Goal: Task Accomplishment & Management: Manage account settings

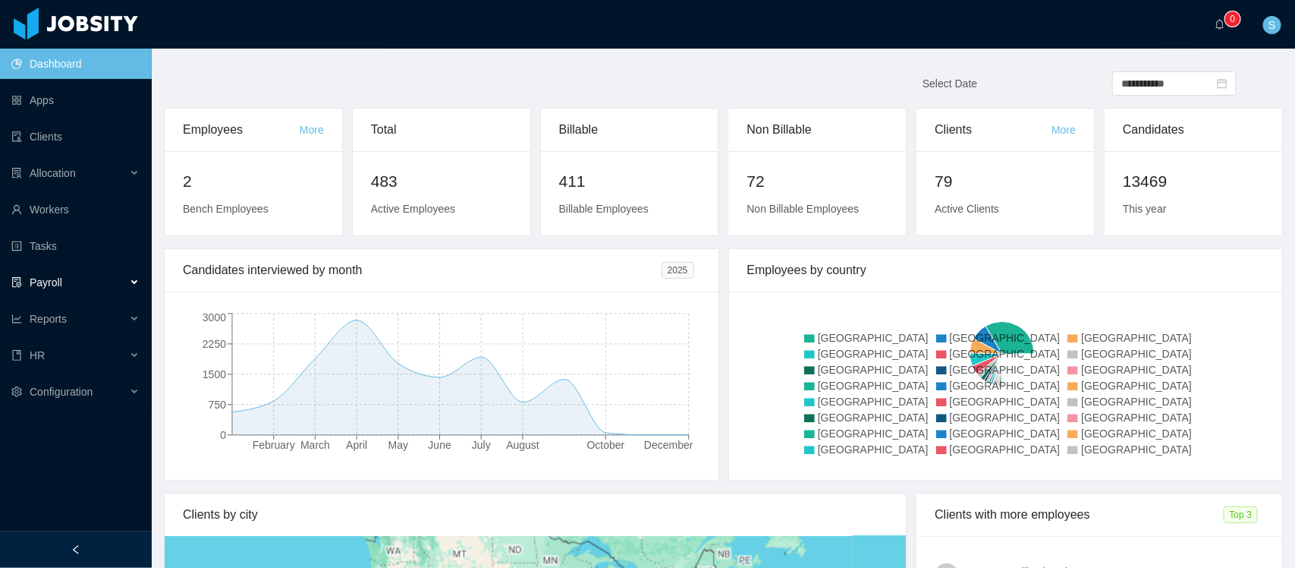
click at [55, 288] on span "Payroll" at bounding box center [46, 282] width 33 height 12
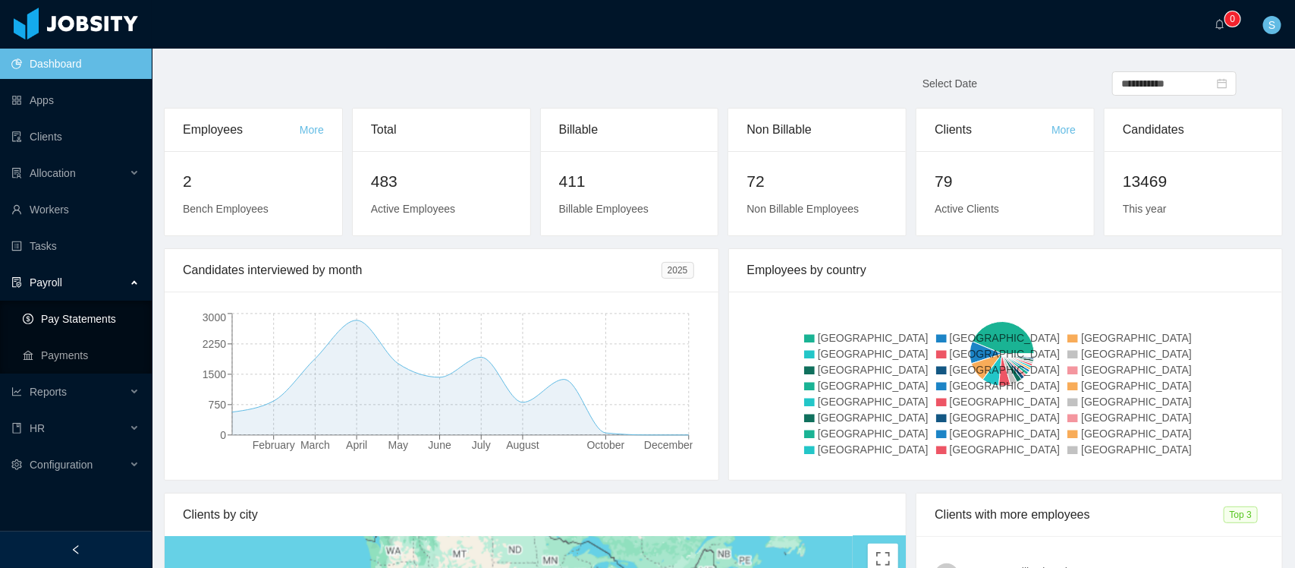
click at [80, 325] on link "Pay Statements" at bounding box center [81, 318] width 117 height 30
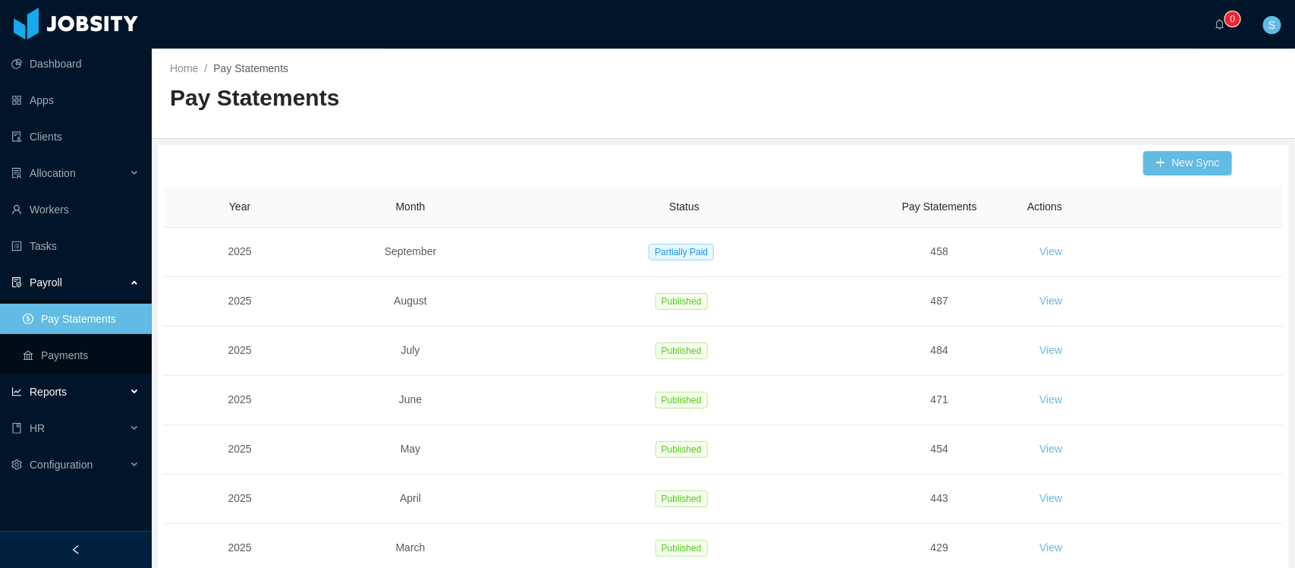
click at [59, 395] on span "Reports" at bounding box center [48, 391] width 37 height 12
click at [59, 427] on link "End Of Month" at bounding box center [81, 428] width 117 height 30
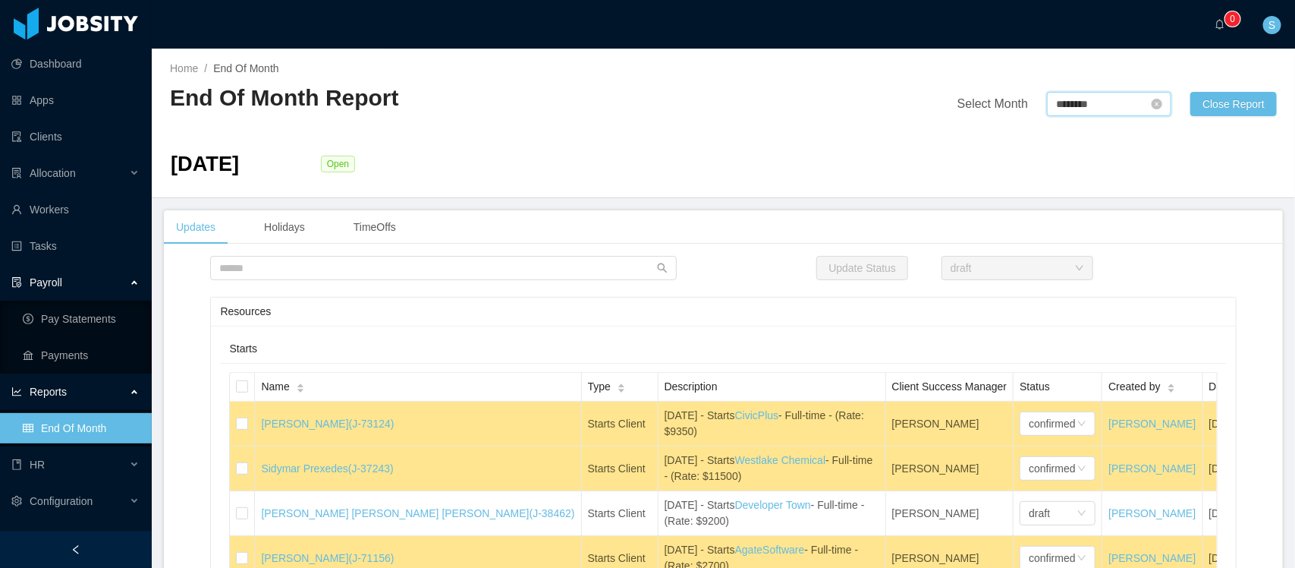
click at [1090, 108] on input "********" at bounding box center [1109, 104] width 124 height 24
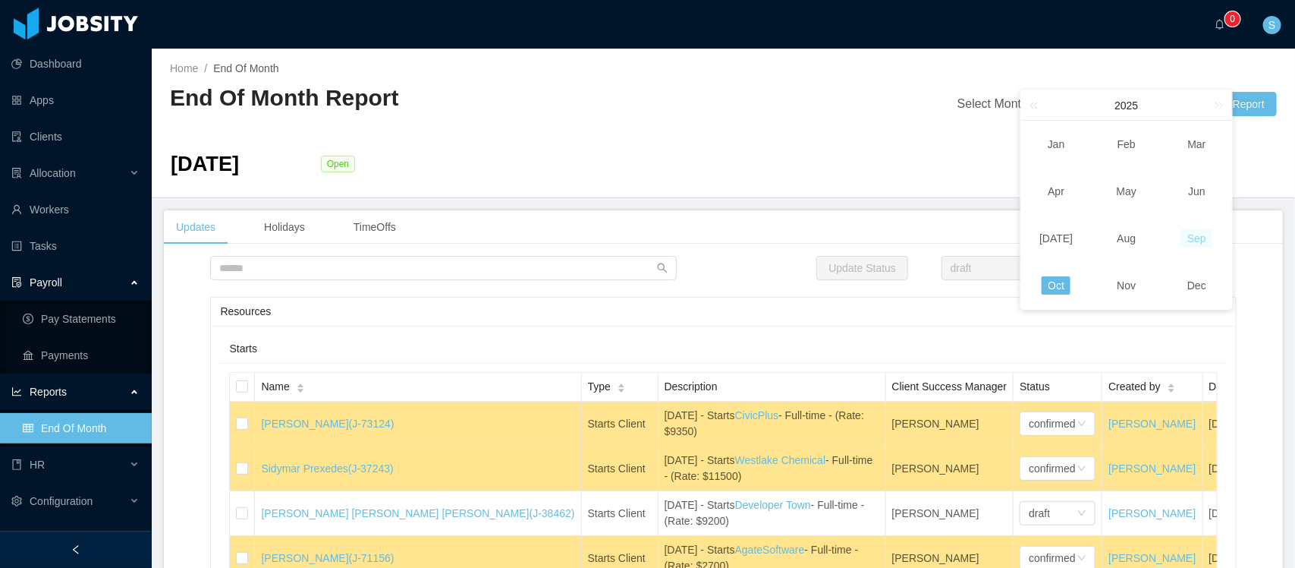
click at [1196, 239] on link "Sep" at bounding box center [1196, 238] width 31 height 18
type input "********"
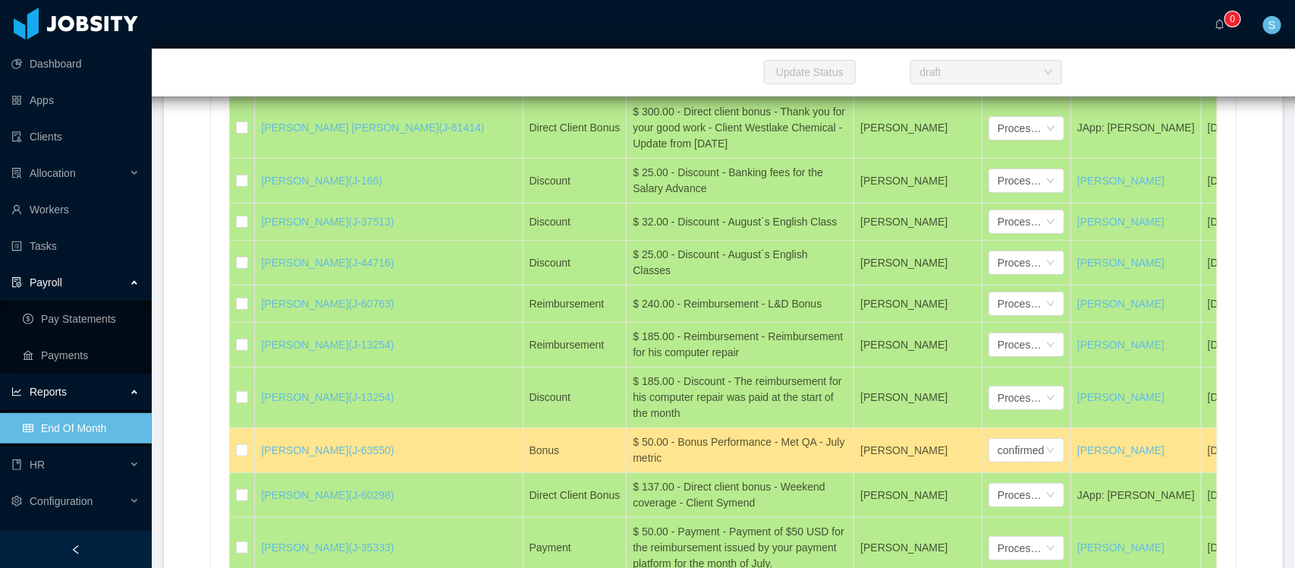
scroll to position [25965, 0]
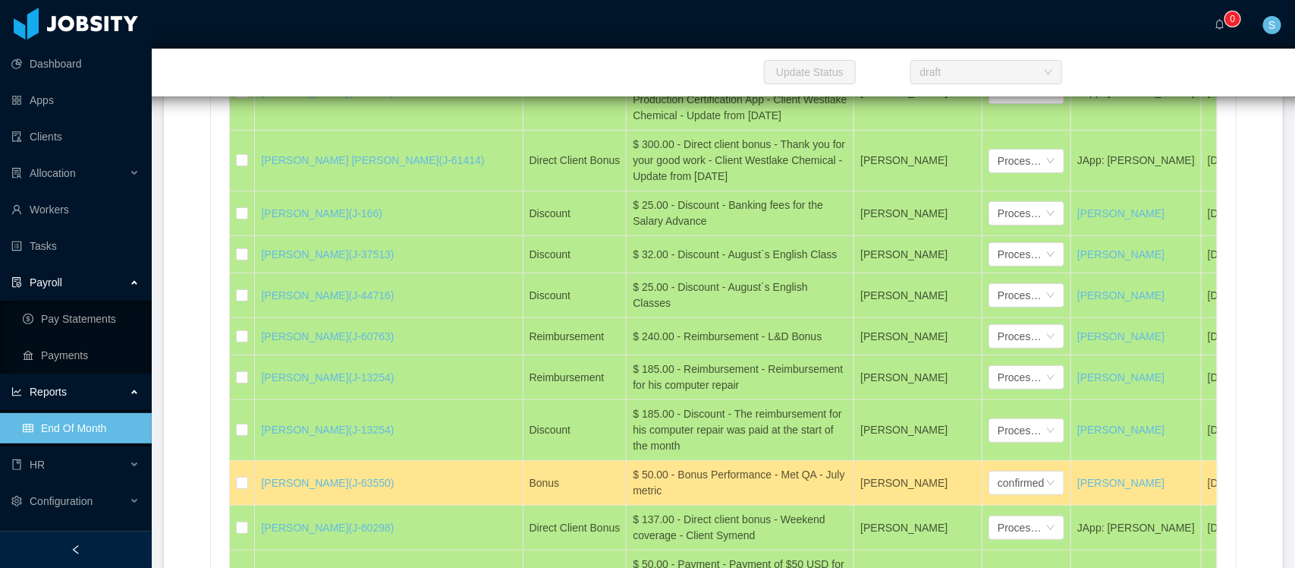
click at [97, 548] on div at bounding box center [76, 549] width 152 height 36
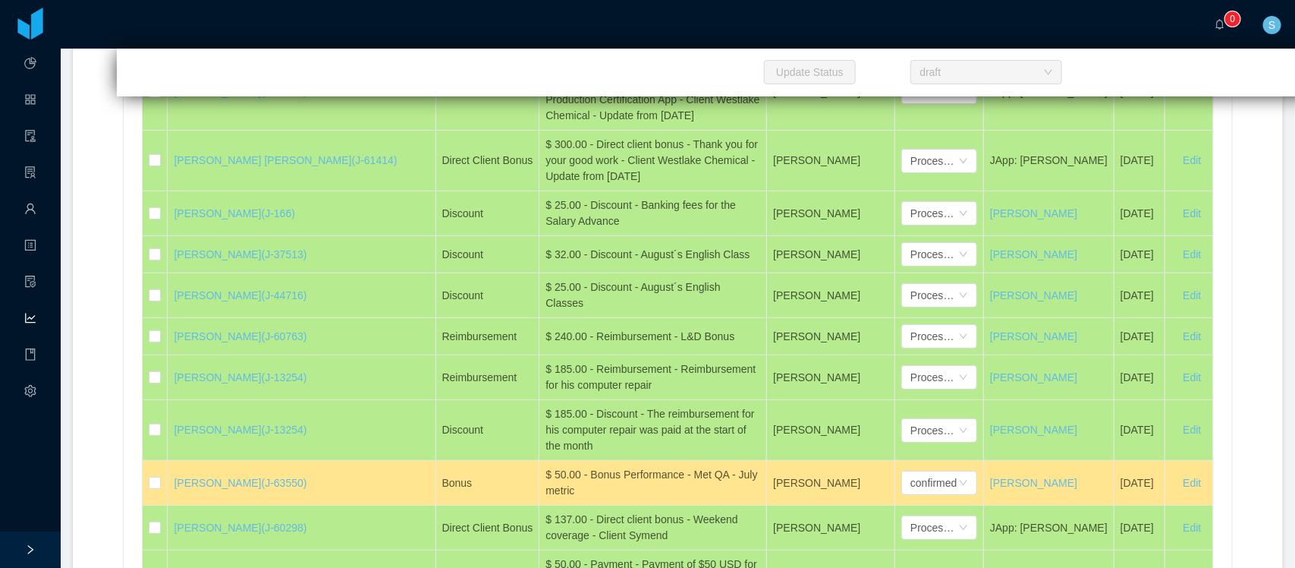
scroll to position [25934, 0]
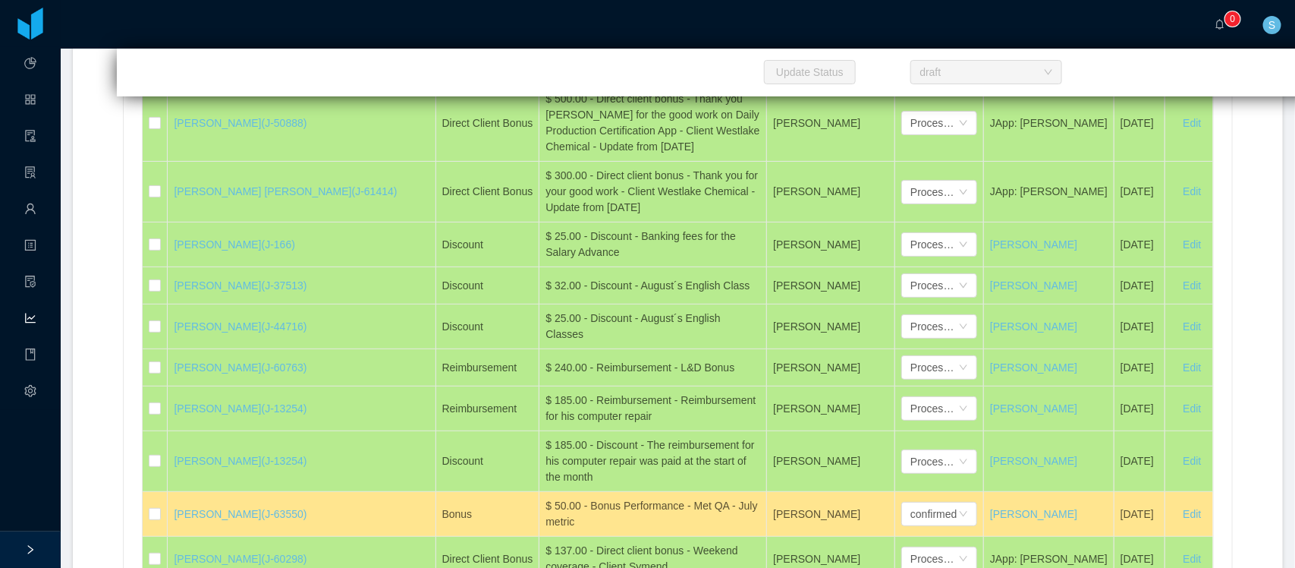
copy div "New Salary: $1,364.00 - Starting [DATE] - Previous Salary: $1,276.00"
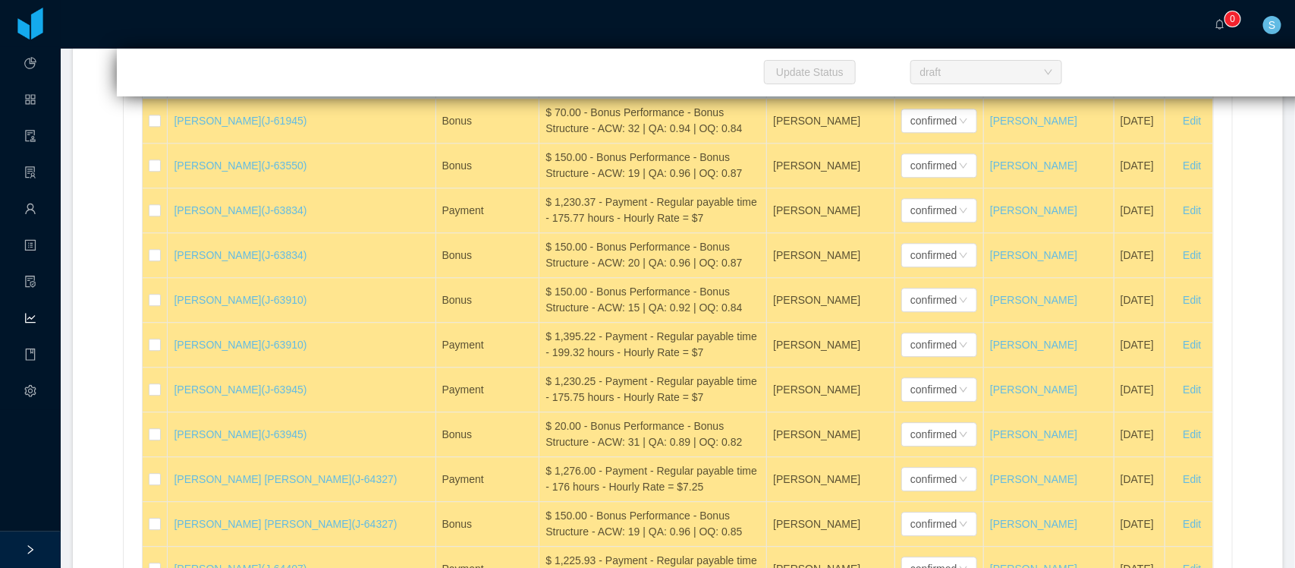
drag, startPoint x: 513, startPoint y: 279, endPoint x: 486, endPoint y: 278, distance: 26.6
click at [539, 99] on td "$ 150.00 - Bonus Performance - Bonus Structure - ACW: 13 | QA: 0.91 | OQ: 0.86" at bounding box center [653, 76] width 228 height 45
click at [959, 80] on icon "icon: down" at bounding box center [963, 75] width 9 height 9
click at [885, 317] on li "Processed" at bounding box center [883, 314] width 76 height 24
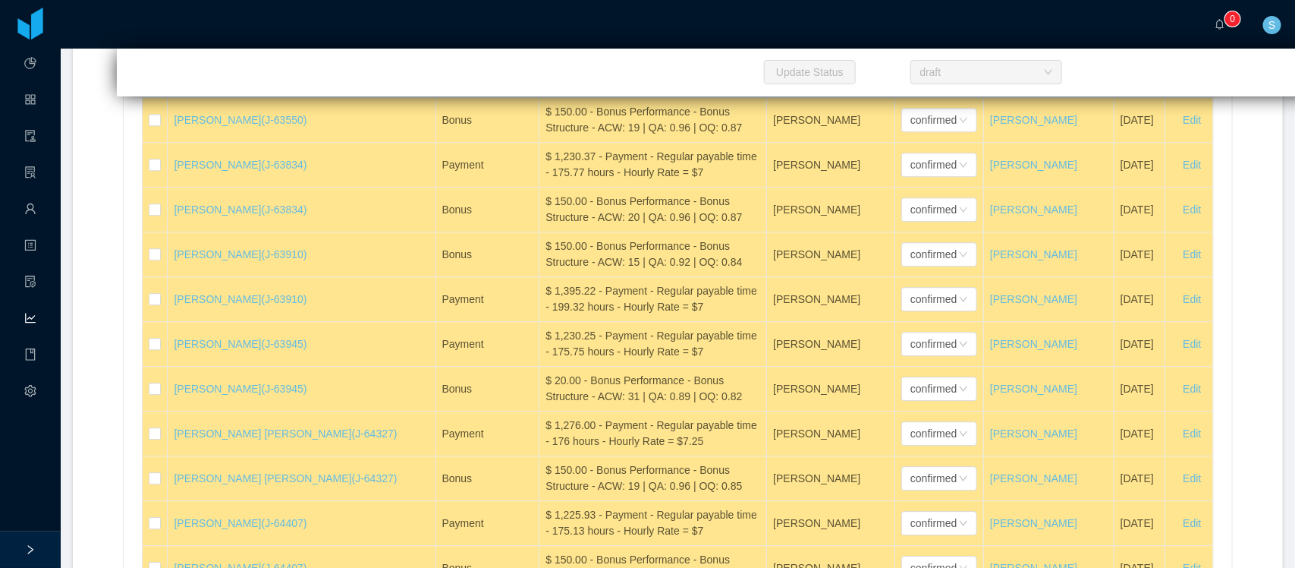
click at [609, 91] on div "$ 70.00 - Bonus Performance - Bonus Structure - ACW: 32 | QA: 0.94 | OQ: 0.84" at bounding box center [653, 75] width 215 height 32
copy div "$ 70.00 - Bonus Performance - Bonus Structure - ACW: 32 | QA: 0.94 | OQ: 0.84"
click at [959, 80] on icon "icon: down" at bounding box center [963, 75] width 9 height 9
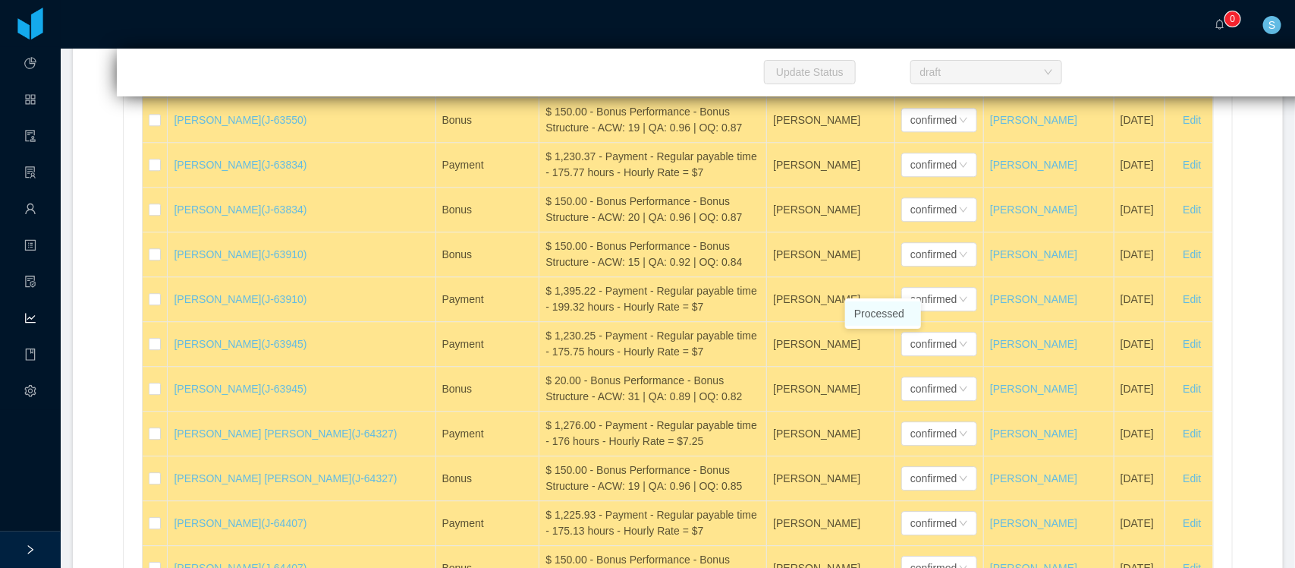
click at [895, 315] on li "Processed" at bounding box center [883, 313] width 76 height 24
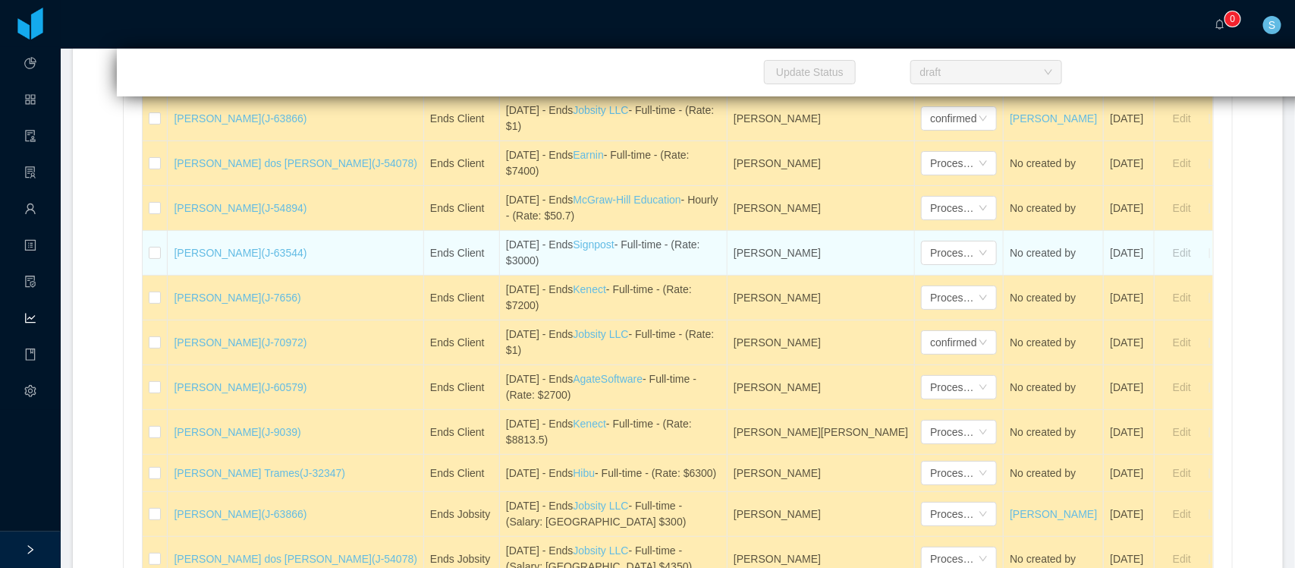
drag, startPoint x: 517, startPoint y: 296, endPoint x: 431, endPoint y: 277, distance: 88.5
click at [500, 275] on td "[DATE] - Ends Signpost - Full-time - (Rate: $3000)" at bounding box center [614, 253] width 228 height 45
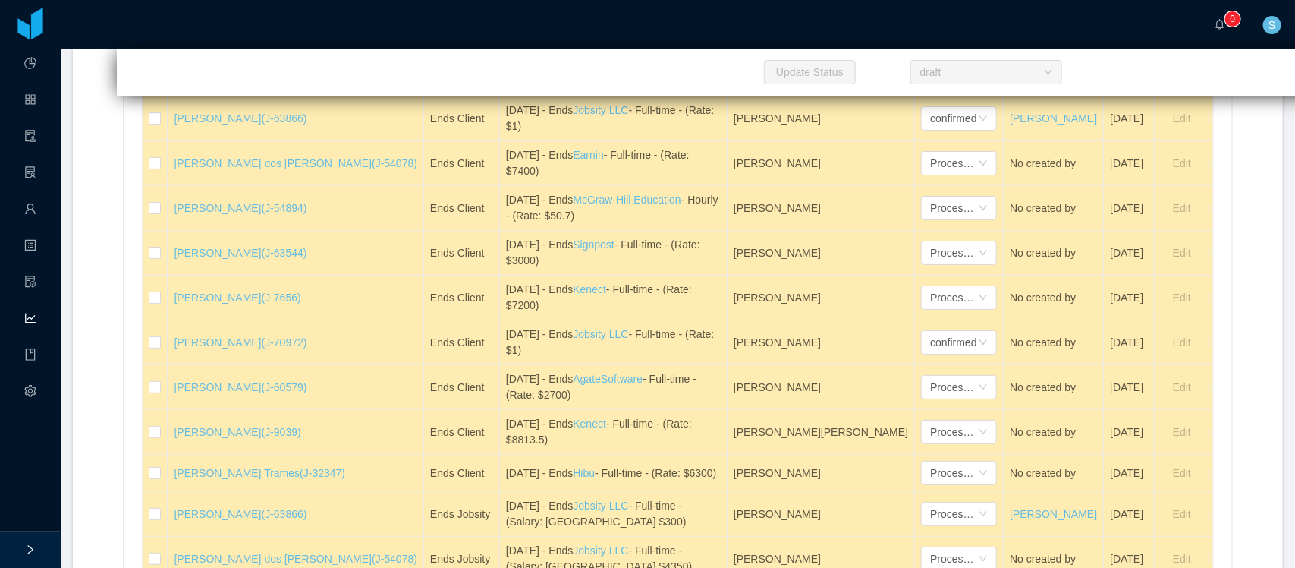
copy div "[DATE] - Ends Signpost - Full-time - (Rate: $3000)"
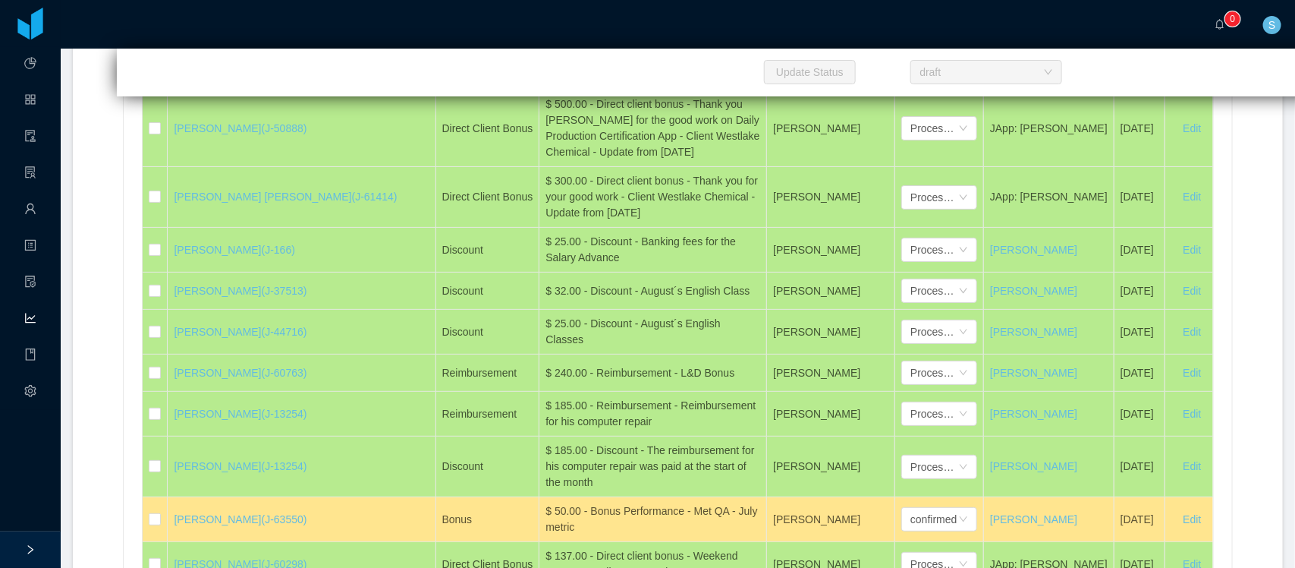
scroll to position [26465, 0]
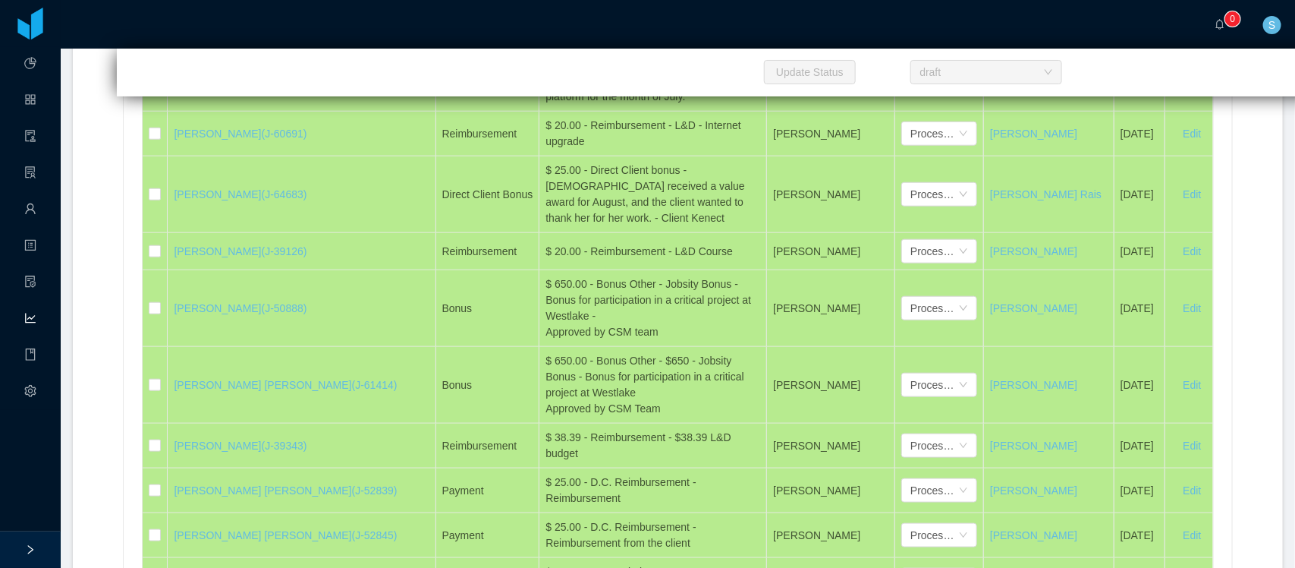
click at [861, 311] on li "Processed" at bounding box center [883, 314] width 76 height 24
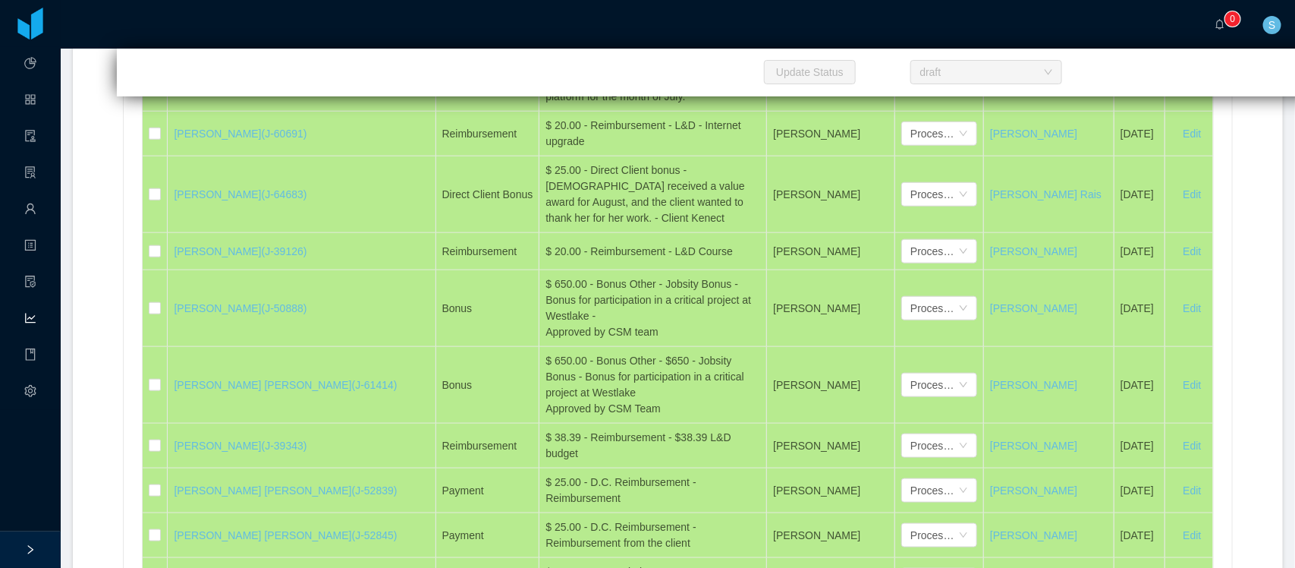
scroll to position [32872, 0]
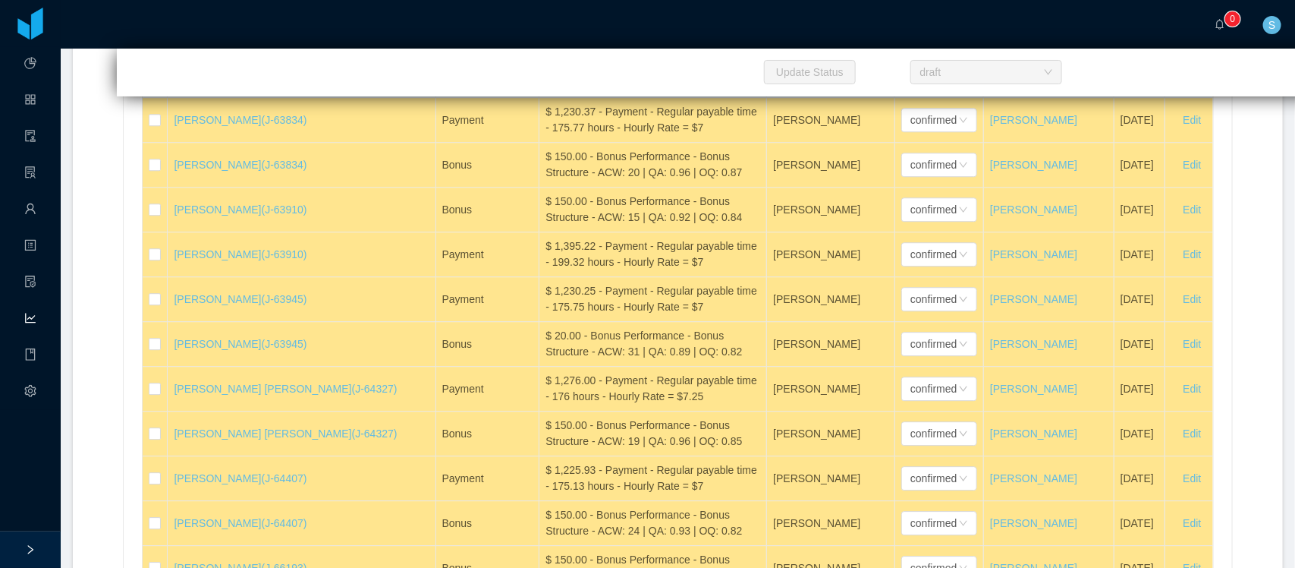
click at [646, 91] on div "$ 150.00 - Bonus Performance - Bonus Structure - ACW: 19 | QA: 0.96 | OQ: 0.87" at bounding box center [653, 75] width 215 height 32
copy div "$ 150.00 - Bonus Performance - Bonus Structure - ACW: 19 | QA: 0.96 | OQ: 0.87"
click at [959, 80] on icon "icon: down" at bounding box center [963, 75] width 9 height 9
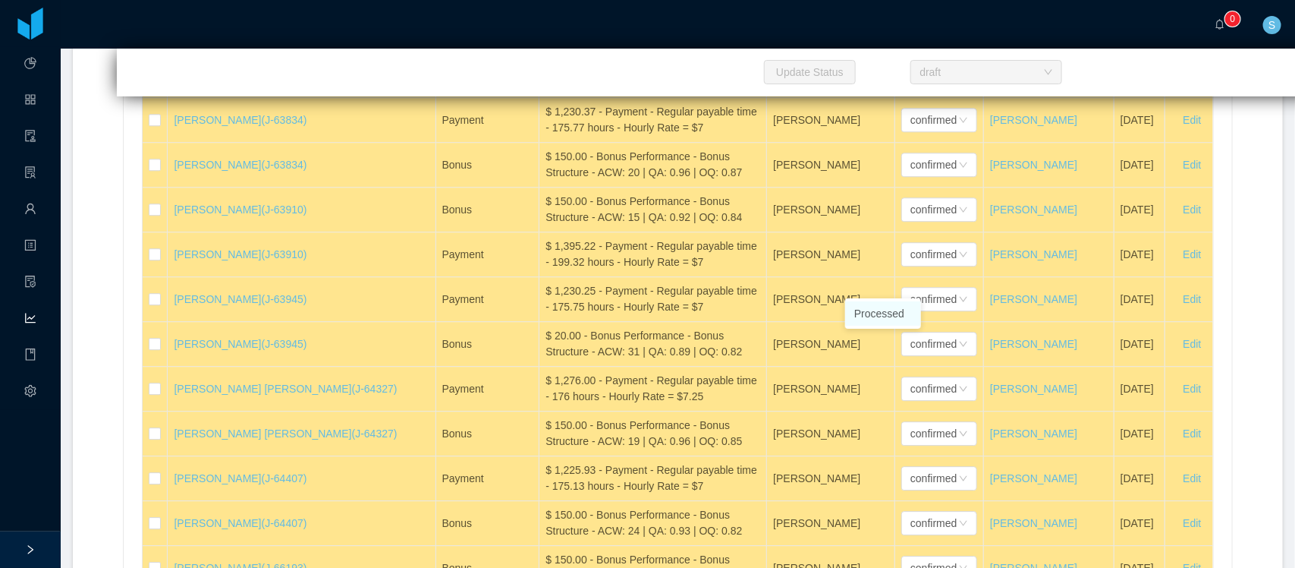
click at [888, 305] on li "Processed" at bounding box center [883, 313] width 76 height 24
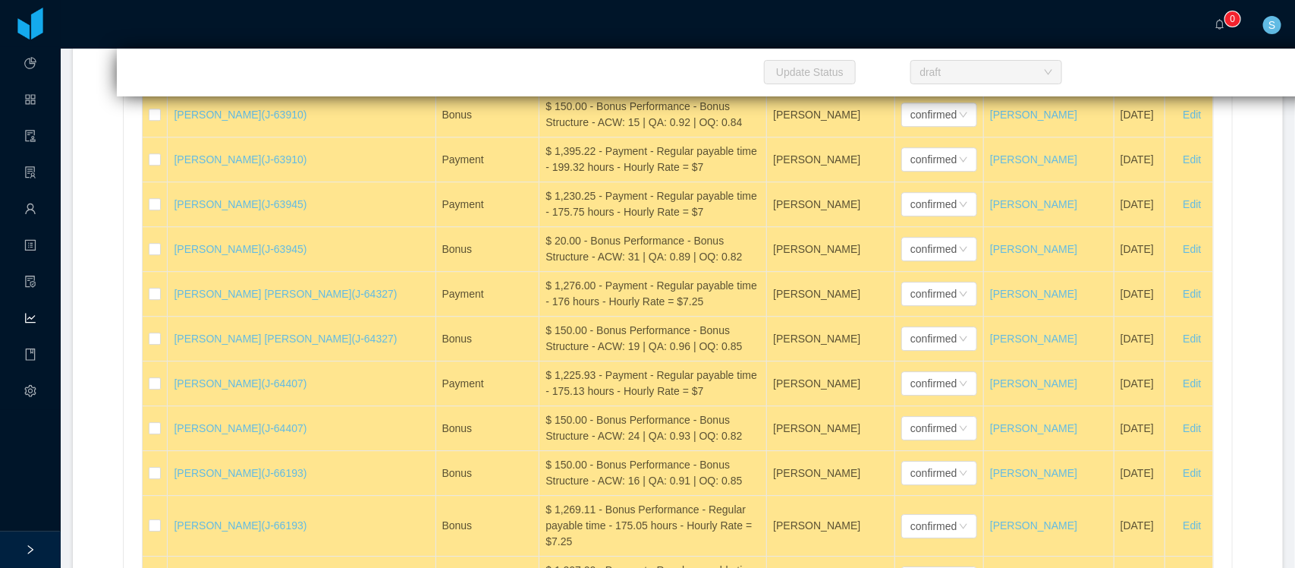
click at [611, 41] on div "$ 1,230.37 - Payment - Regular payable time - 175.77 hours - Hourly Rate = $7" at bounding box center [653, 25] width 215 height 32
click at [577, 86] on div "$ 150.00 - Bonus Performance - Bonus Structure - ACW: 20 | QA: 0.96 | OQ: 0.87" at bounding box center [653, 70] width 215 height 32
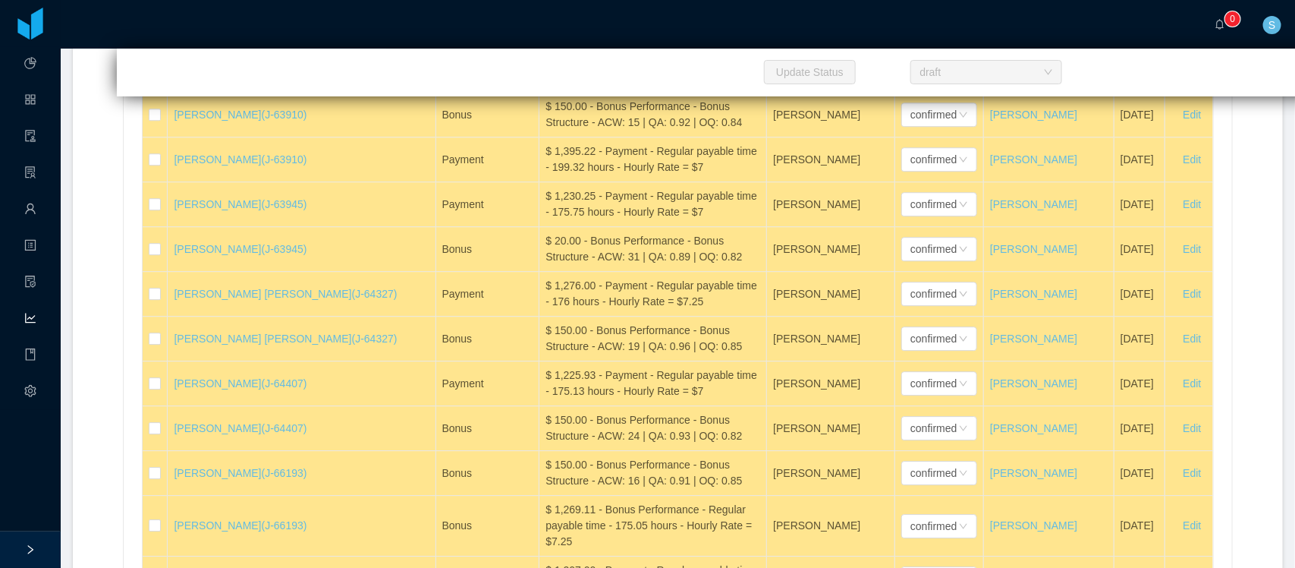
click at [577, 86] on div "$ 150.00 - Bonus Performance - Bonus Structure - ACW: 20 | QA: 0.96 | OQ: 0.87" at bounding box center [653, 70] width 215 height 32
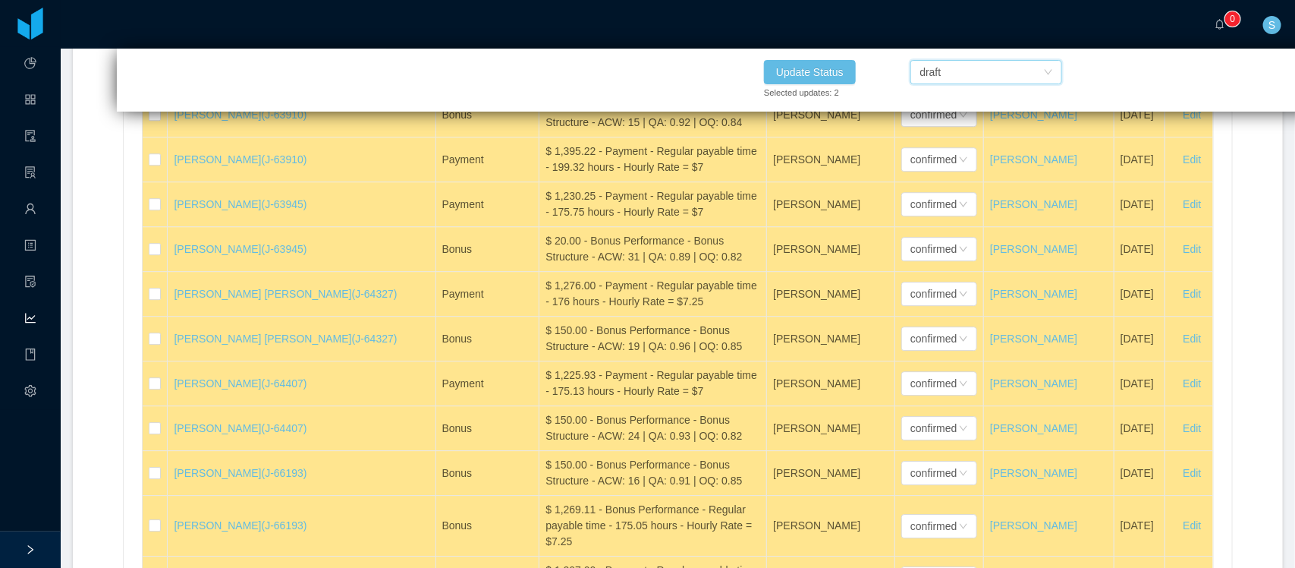
click at [1004, 68] on div "draft" at bounding box center [982, 72] width 124 height 23
click at [991, 93] on li "Processed" at bounding box center [986, 101] width 152 height 24
click at [824, 72] on button "Update Status" at bounding box center [810, 72] width 92 height 24
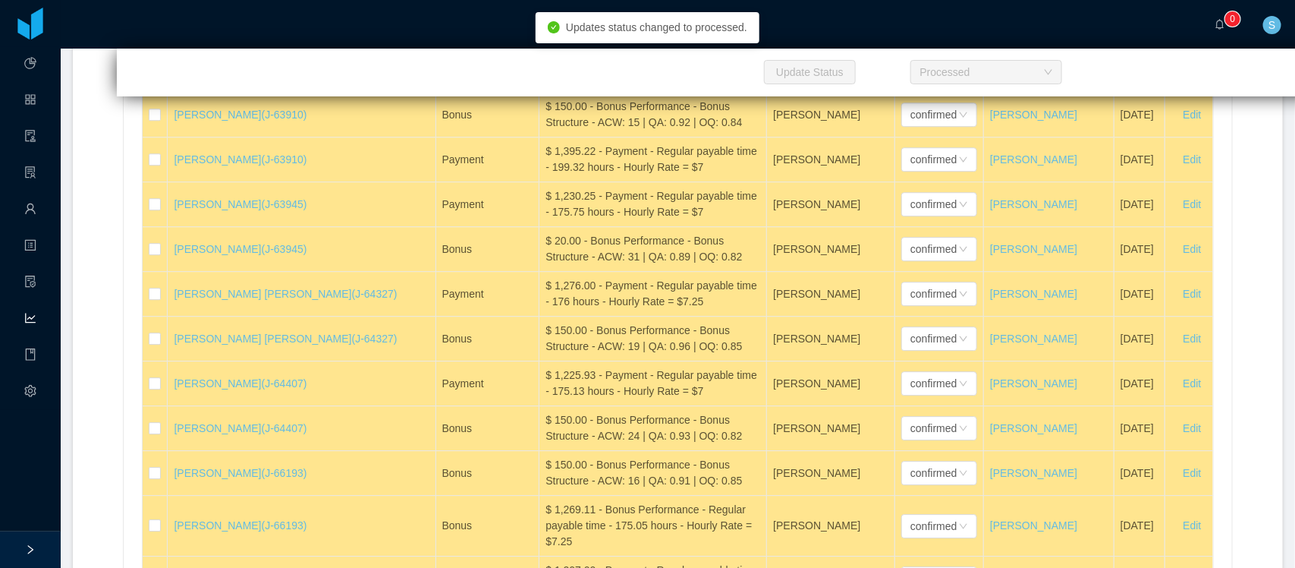
scroll to position [34595, 0]
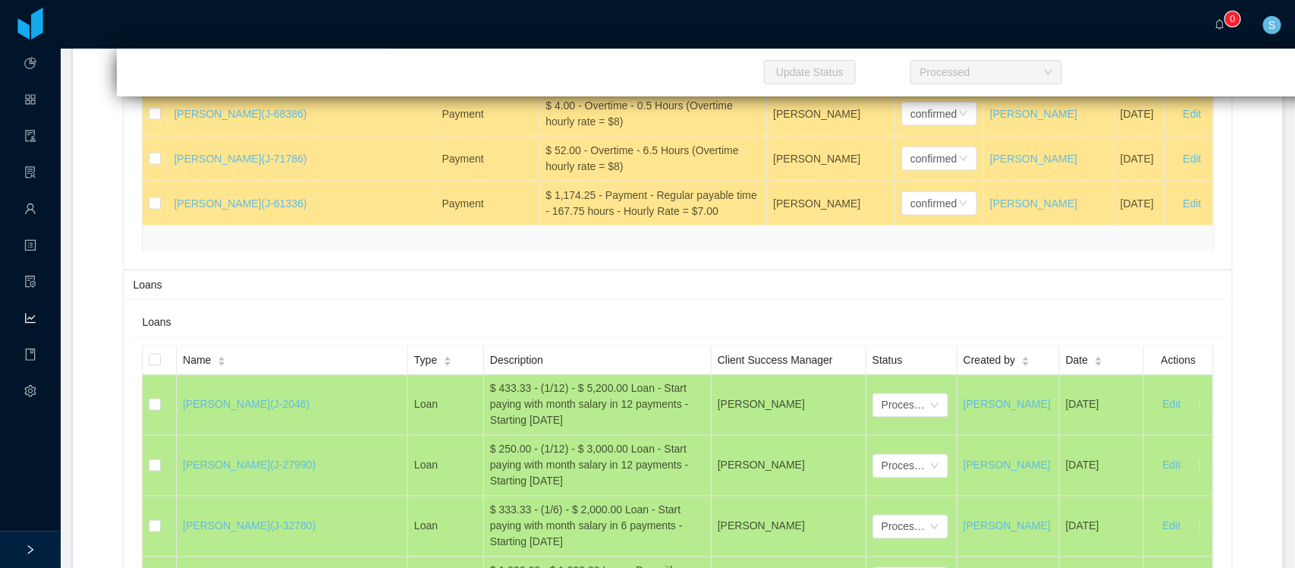
click at [551, 85] on div "$ 8.00 - Overtime - 1 Hours (Overtime hourly rate = $8)" at bounding box center [653, 69] width 215 height 32
copy div "$ 8.00 - Overtime - 1 Hours (Overtime hourly rate = $8)"
click at [901, 81] on div "confirmed" at bounding box center [939, 69] width 76 height 24
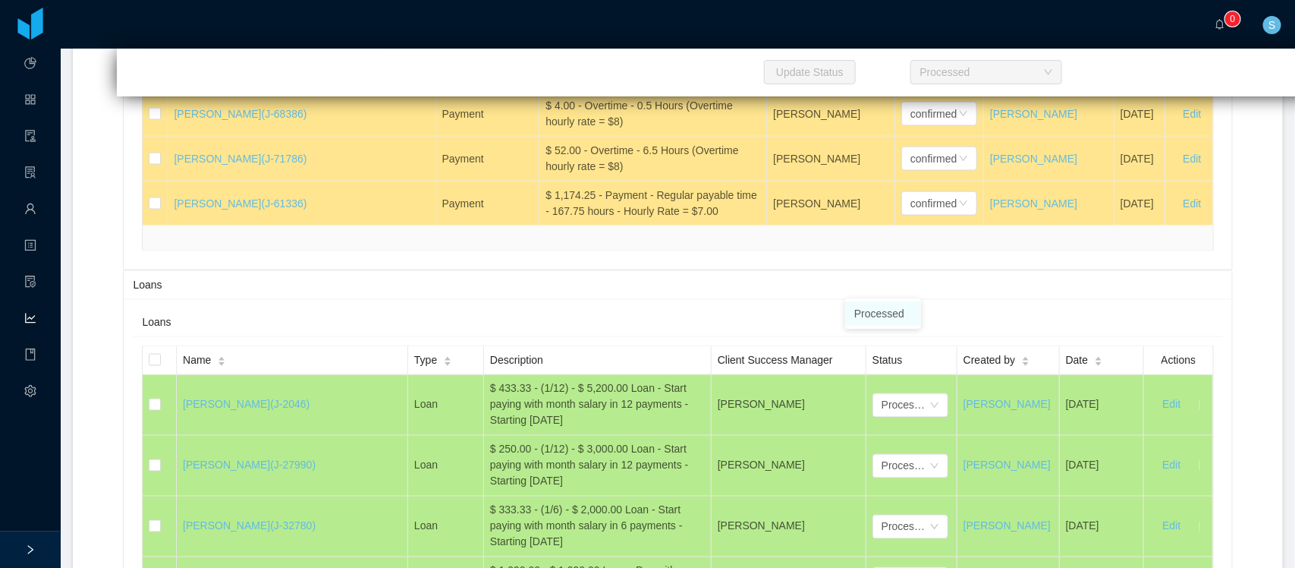
click at [858, 313] on li "Processed" at bounding box center [883, 313] width 76 height 24
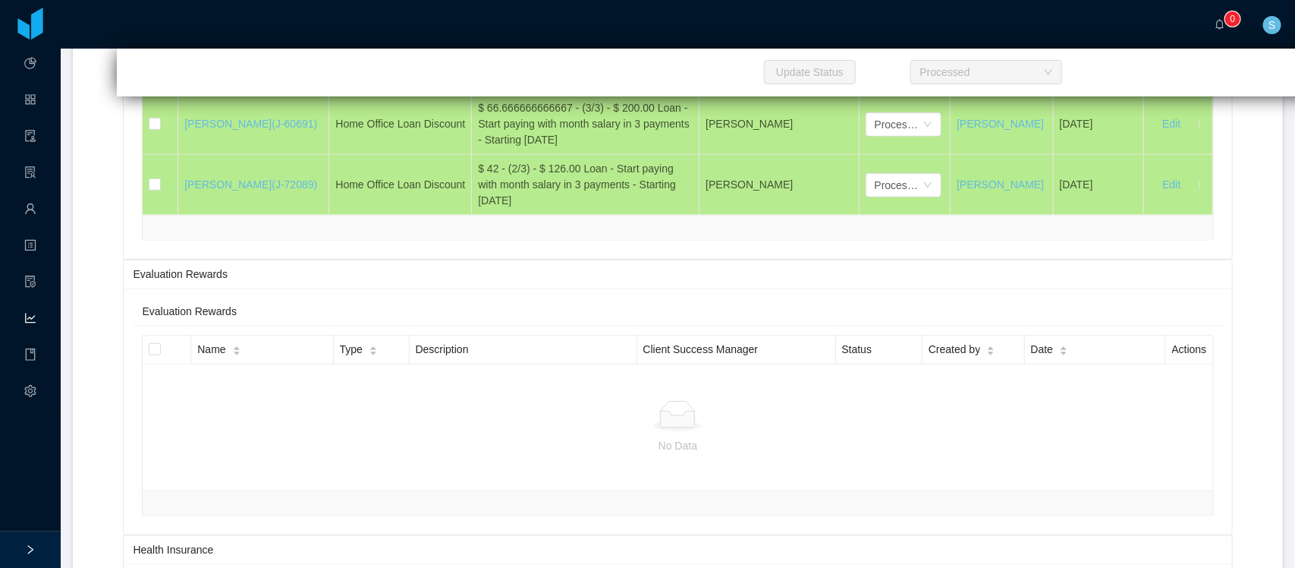
scroll to position [33097, 0]
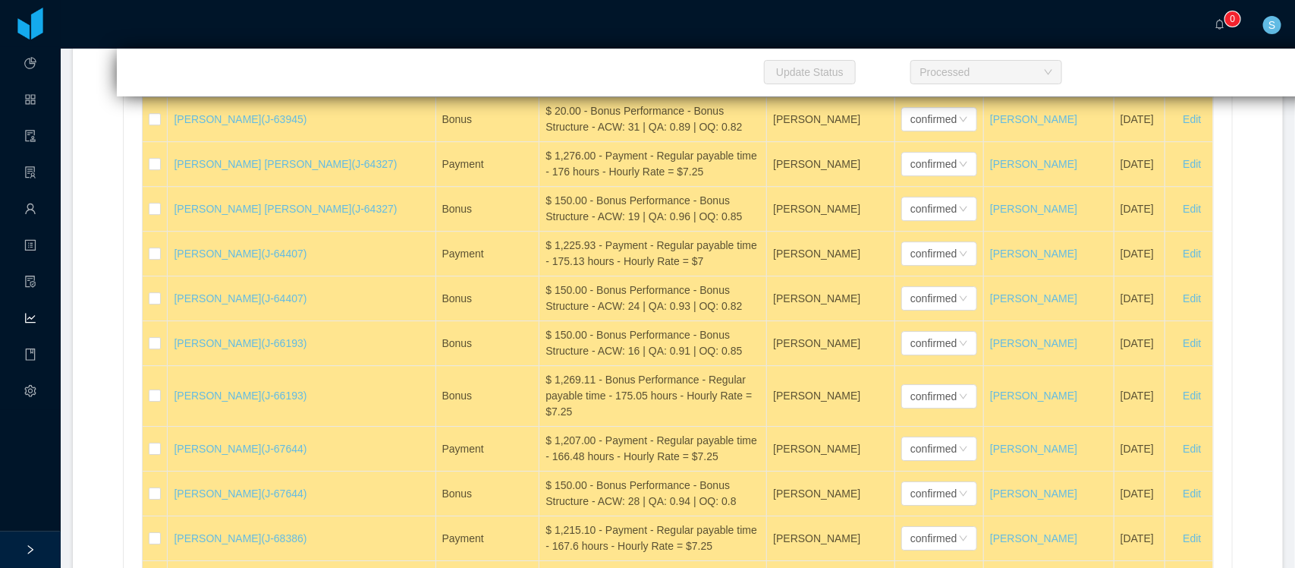
click at [546, 90] on div "$ 1,230.25 - Payment - Regular payable time - 175.75 hours - Hourly Rate = $7" at bounding box center [653, 74] width 215 height 32
copy div "$ 1,230.25 - Payment - Regular payable time - 175.75 hours - Hourly Rate = $7"
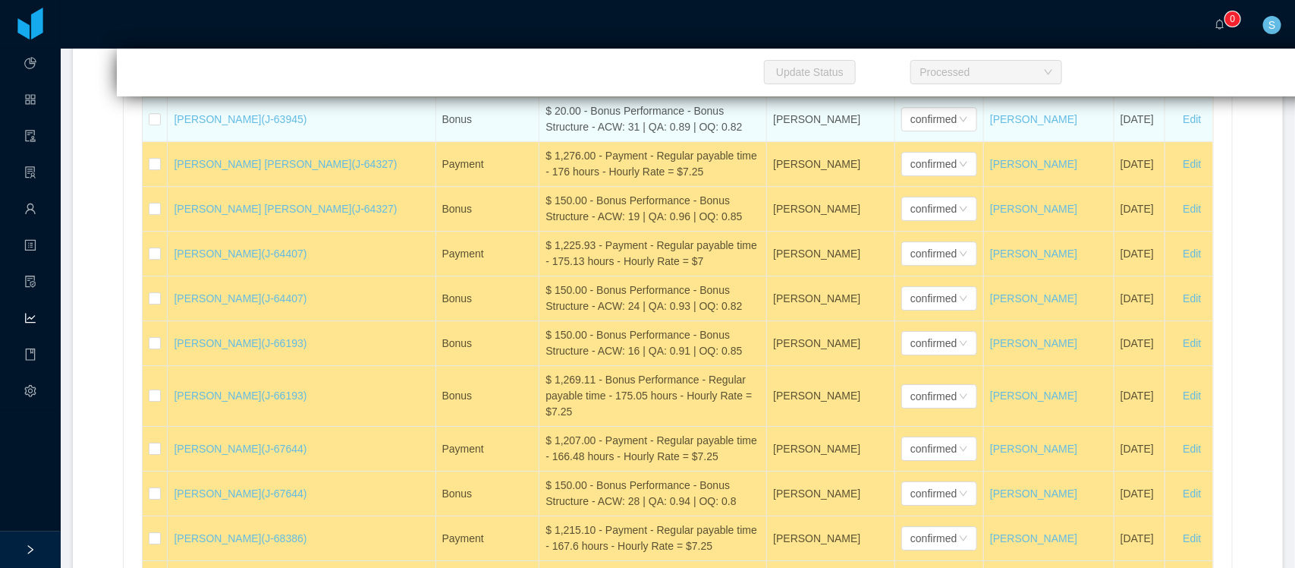
click at [602, 135] on div "$ 20.00 - Bonus Performance - Bonus Structure - ACW: 31 | QA: 0.89 | OQ: 0.82" at bounding box center [653, 119] width 215 height 32
copy div "$ 20.00 - Bonus Performance - Bonus Structure - ACW: 31 | QA: 0.89 | OQ: 0.82"
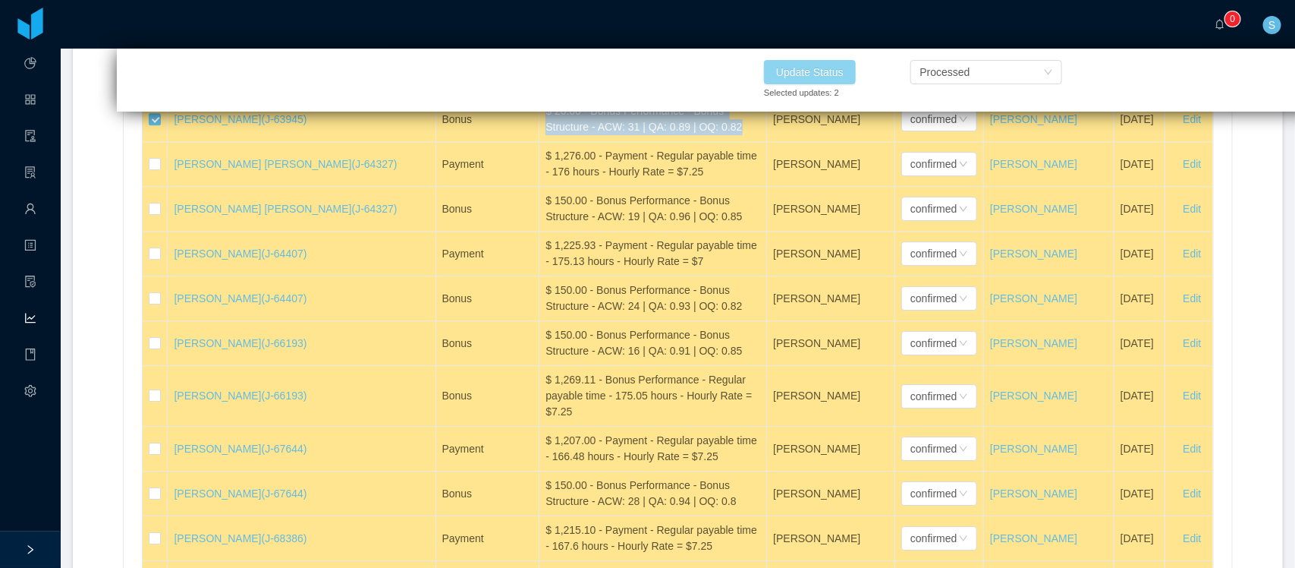
click at [841, 69] on button "Update Status" at bounding box center [810, 72] width 92 height 24
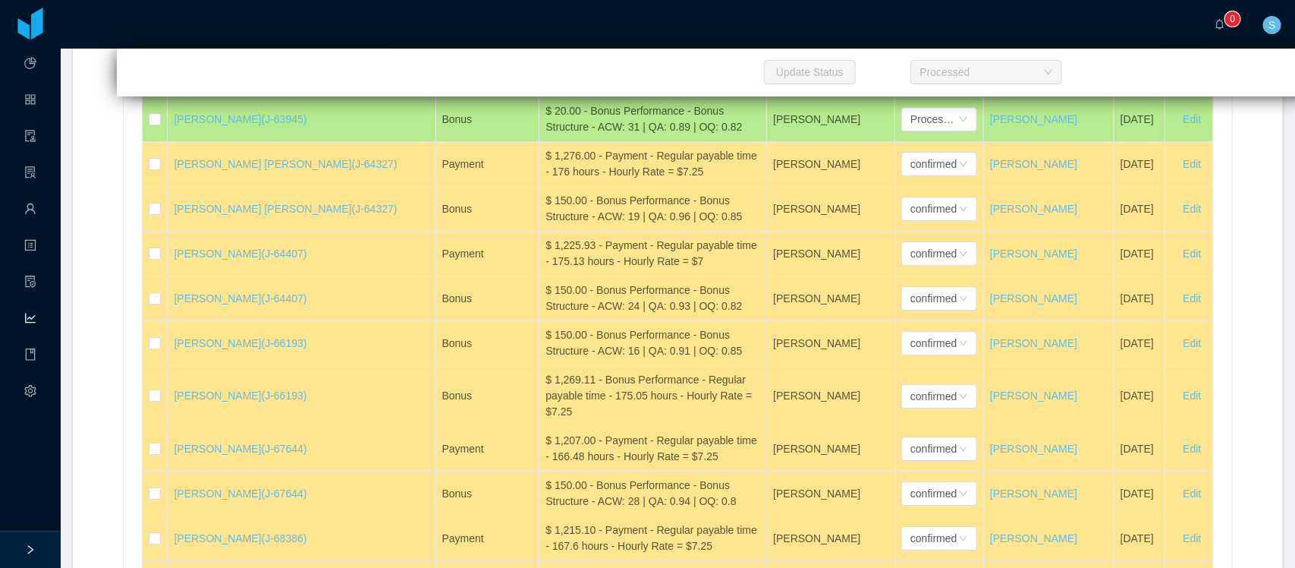
click at [575, 46] on div "$ 1,395.22 - Payment - Regular payable time - 199.32 hours - Hourly Rate = $7" at bounding box center [653, 30] width 215 height 32
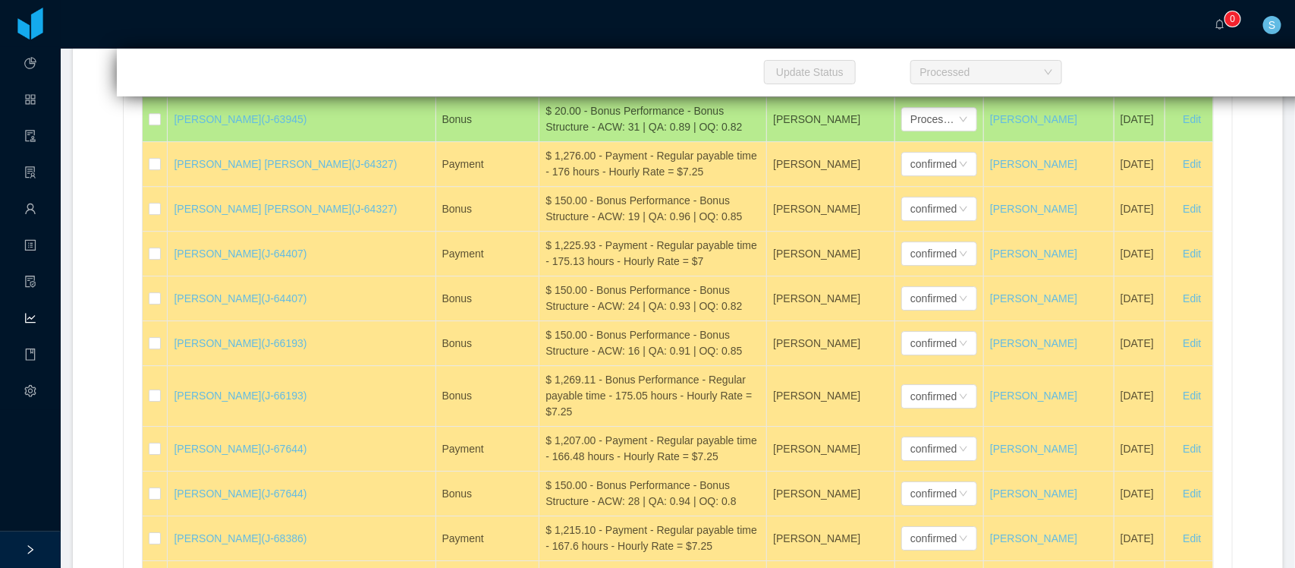
click at [575, 46] on div "$ 1,395.22 - Payment - Regular payable time - 199.32 hours - Hourly Rate = $7" at bounding box center [653, 30] width 215 height 32
copy div "$ 1,395.22 - Payment - Regular payable time - 199.32 hours - Hourly Rate = $7"
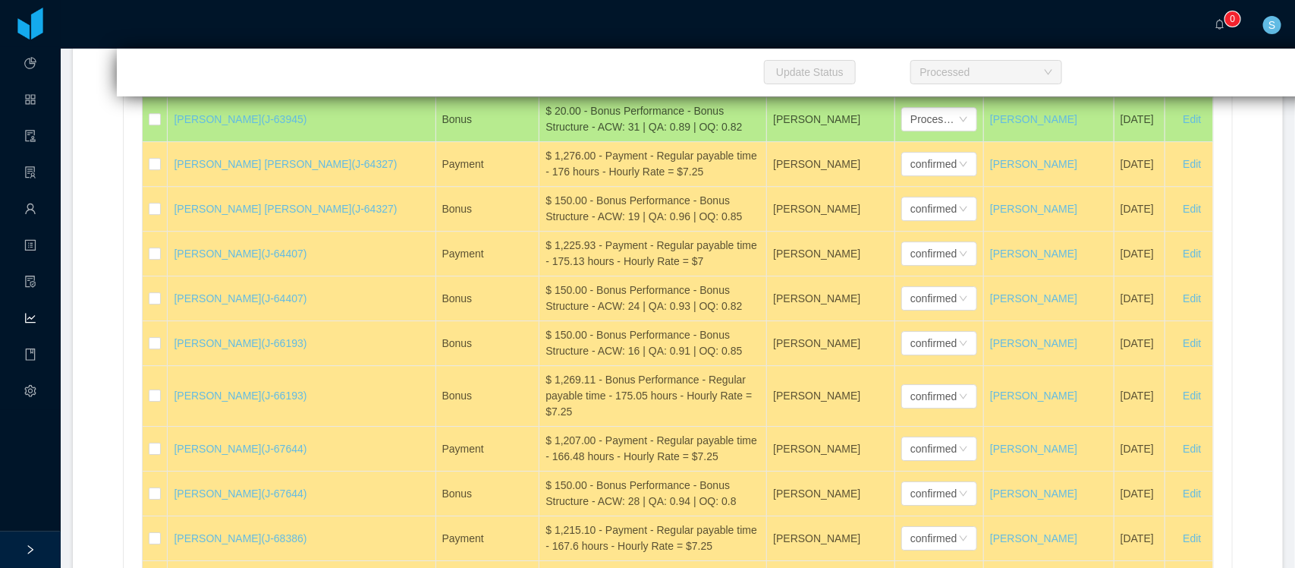
copy div "$ 150.00 - Bonus Performance - Bonus Structure - ACW: 15 | QA: 0.92 | OQ: 0.84"
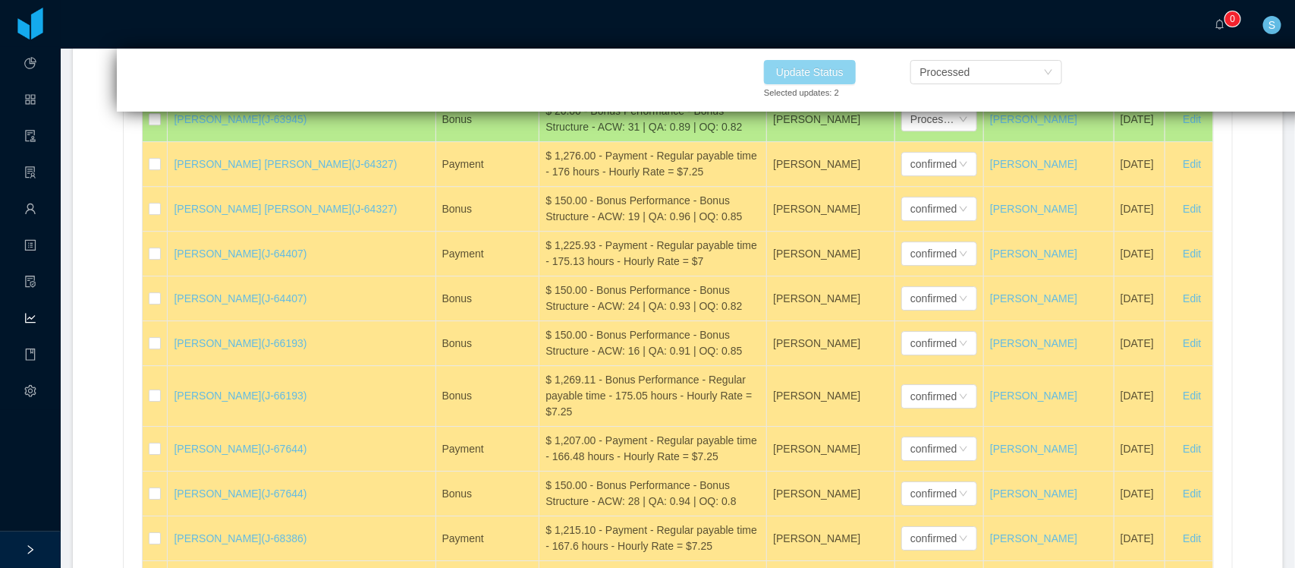
click at [836, 74] on button "Update Status" at bounding box center [810, 72] width 92 height 24
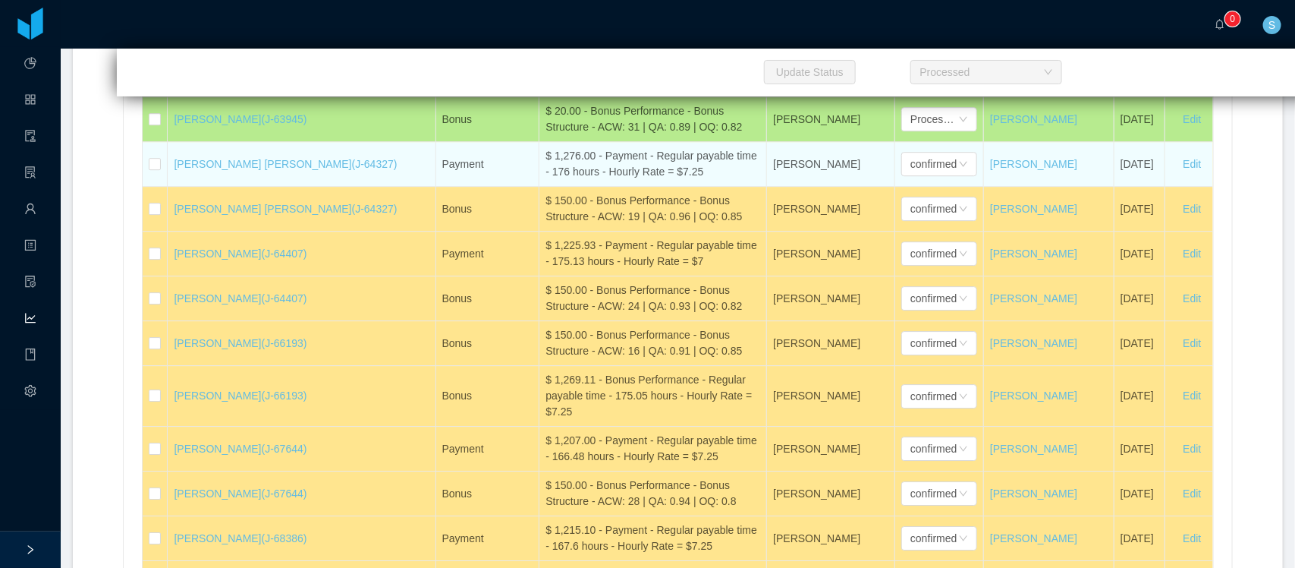
click at [564, 180] on div "$ 1,276.00 - Payment - Regular payable time - 176 hours - Hourly Rate = $7.25" at bounding box center [653, 164] width 215 height 32
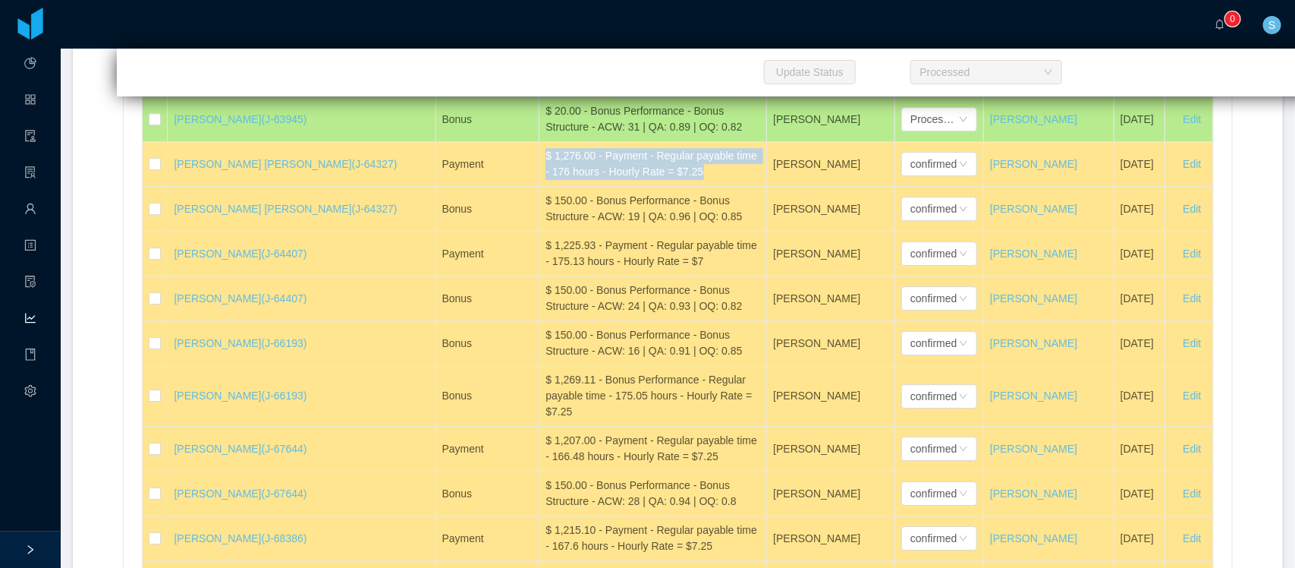
copy div "$ 1,276.00 - Payment - Regular payable time - 176 hours - Hourly Rate = $7.25"
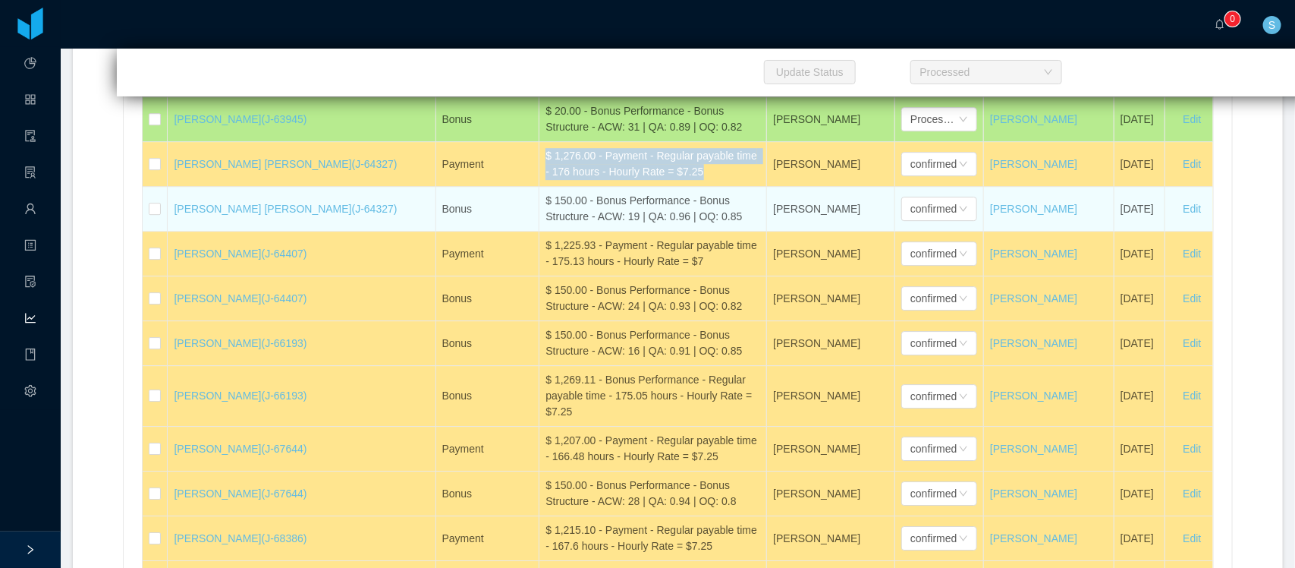
click at [569, 225] on div "$ 150.00 - Bonus Performance - Bonus Structure - ACW: 19 | QA: 0.96 | OQ: 0.85" at bounding box center [653, 209] width 215 height 32
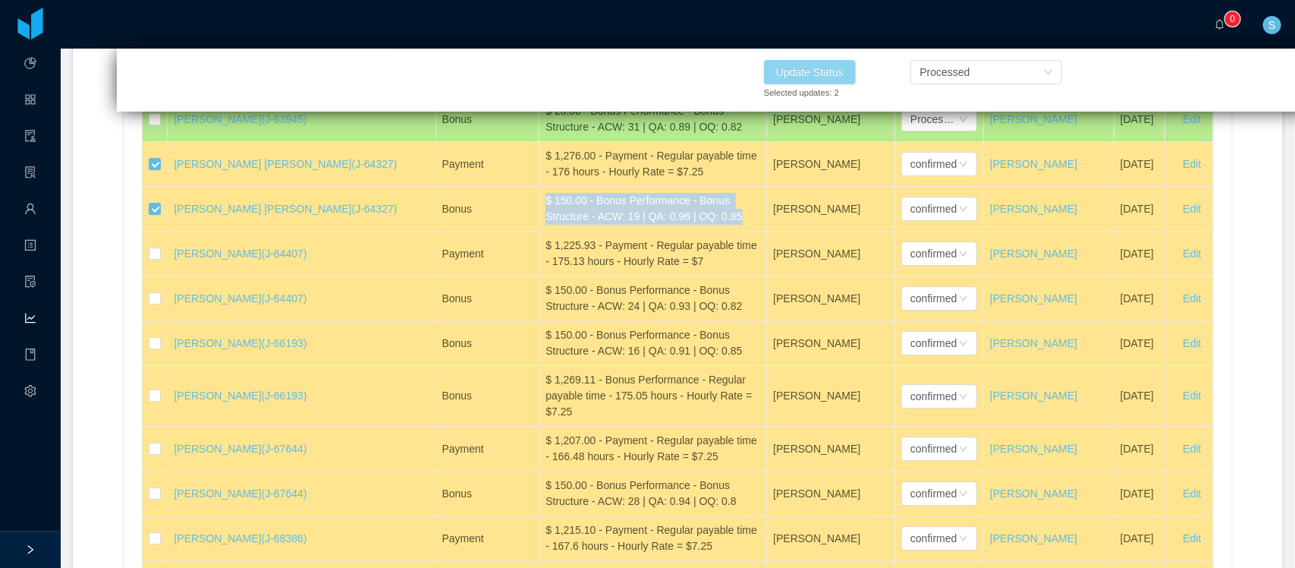
click at [816, 74] on button "Update Status" at bounding box center [810, 72] width 92 height 24
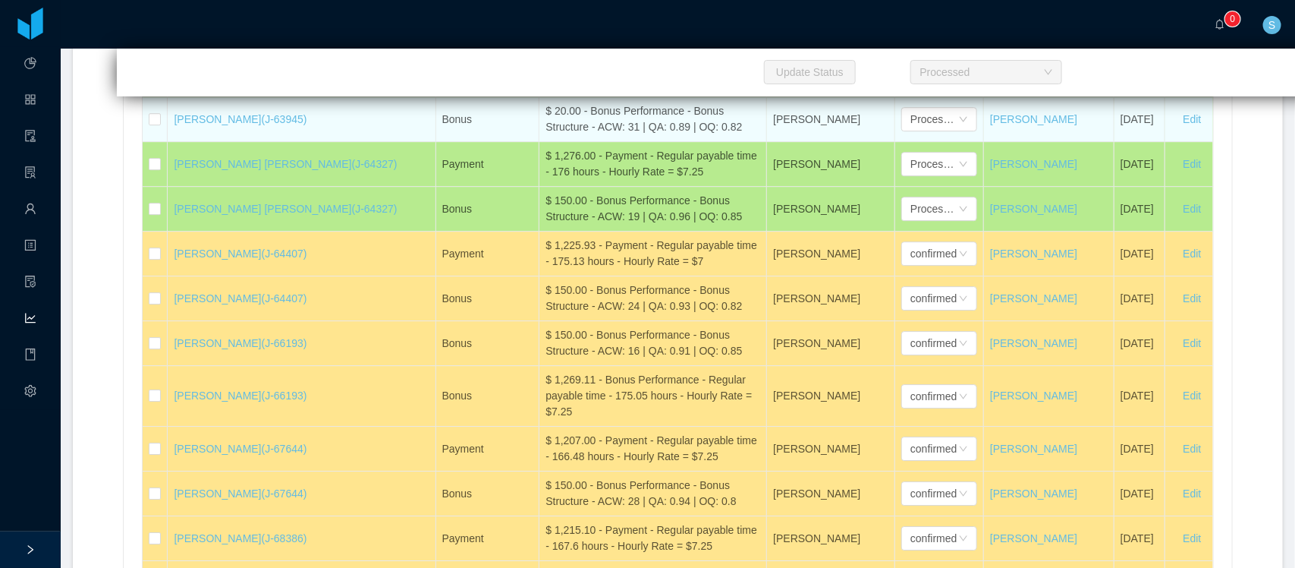
scroll to position [33191, 0]
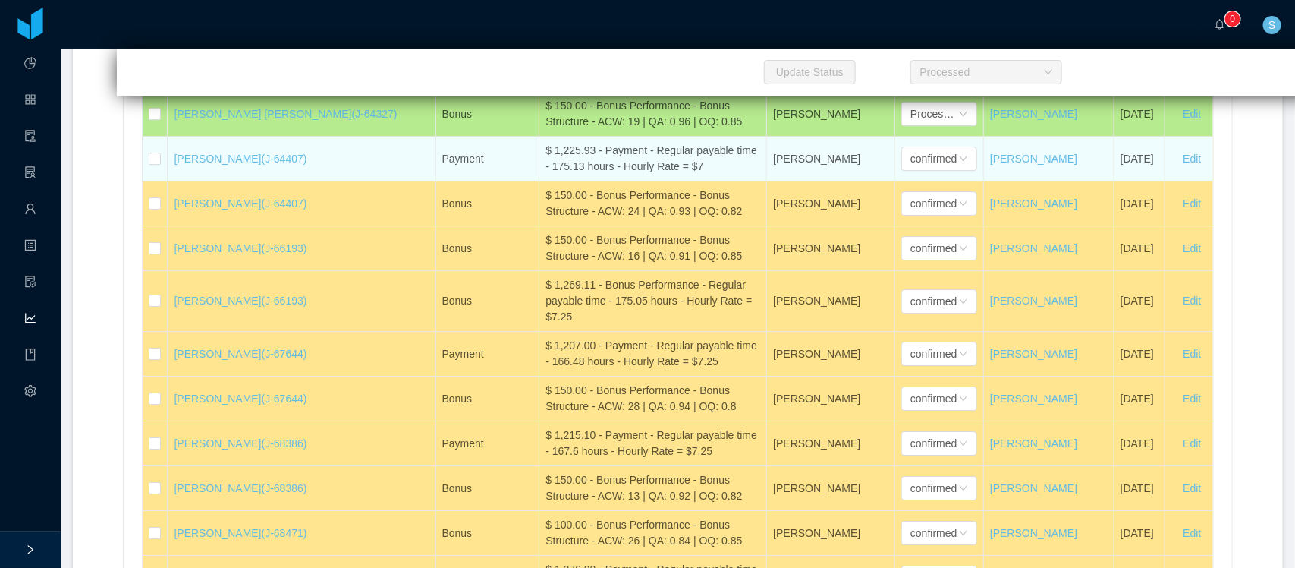
click at [619, 175] on div "$ 1,225.93 - Payment - Regular payable time - 175.13 hours - Hourly Rate = $7" at bounding box center [653, 159] width 215 height 32
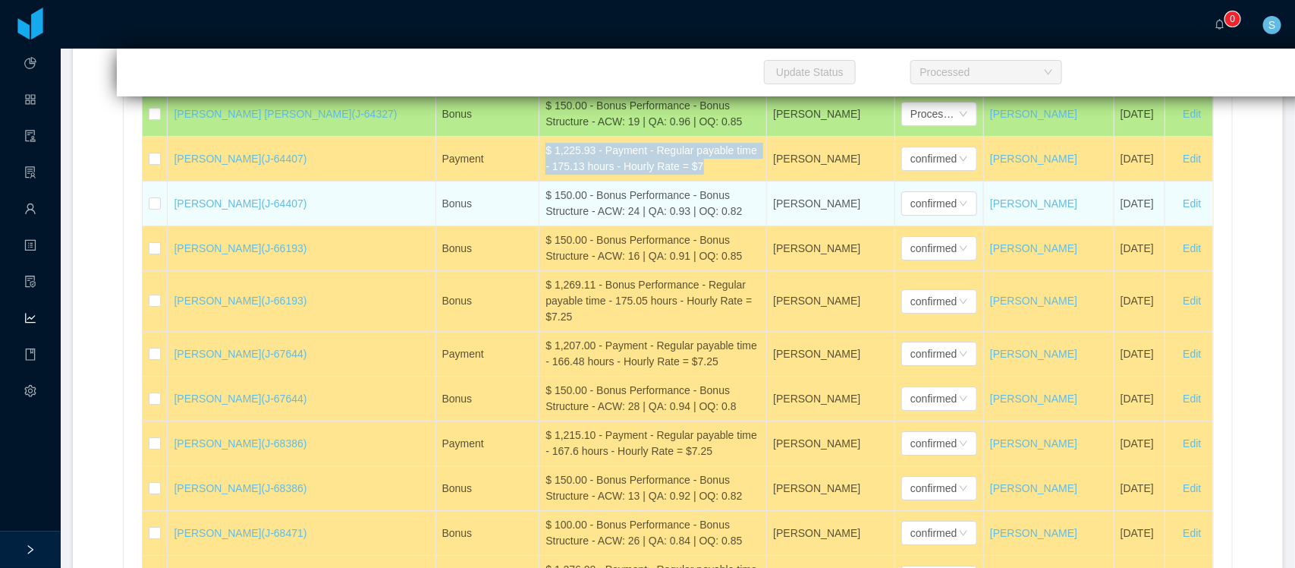
click at [597, 219] on div "$ 150.00 - Bonus Performance - Bonus Structure - ACW: 24 | QA: 0.93 | OQ: 0.82" at bounding box center [653, 203] width 215 height 32
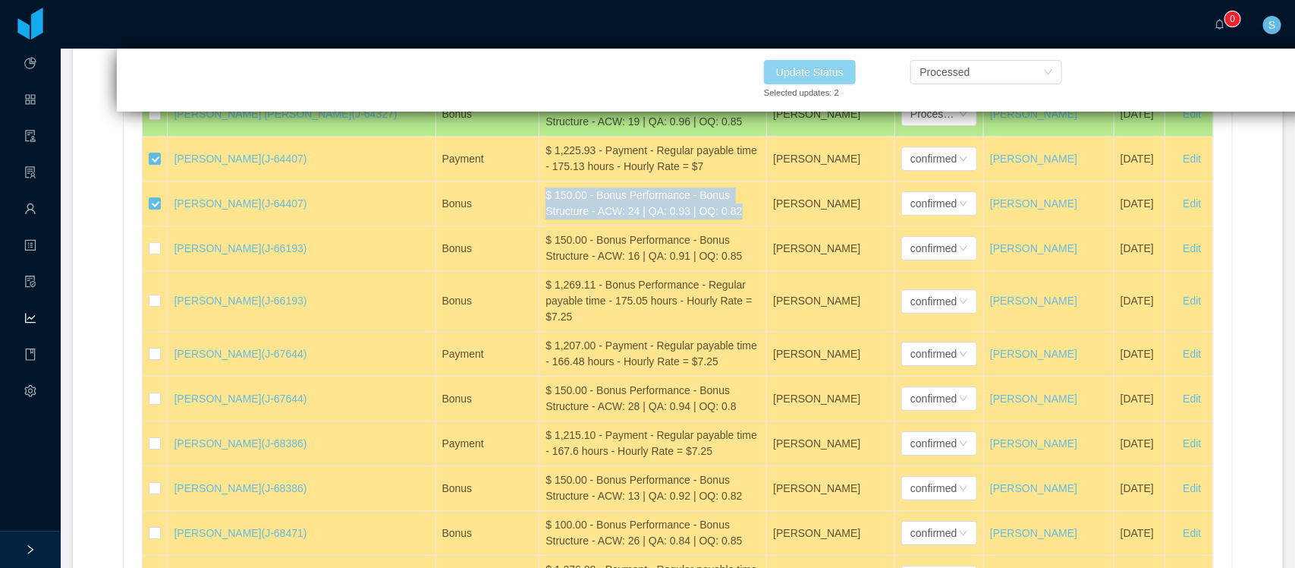
click at [805, 67] on button "Update Status" at bounding box center [810, 72] width 92 height 24
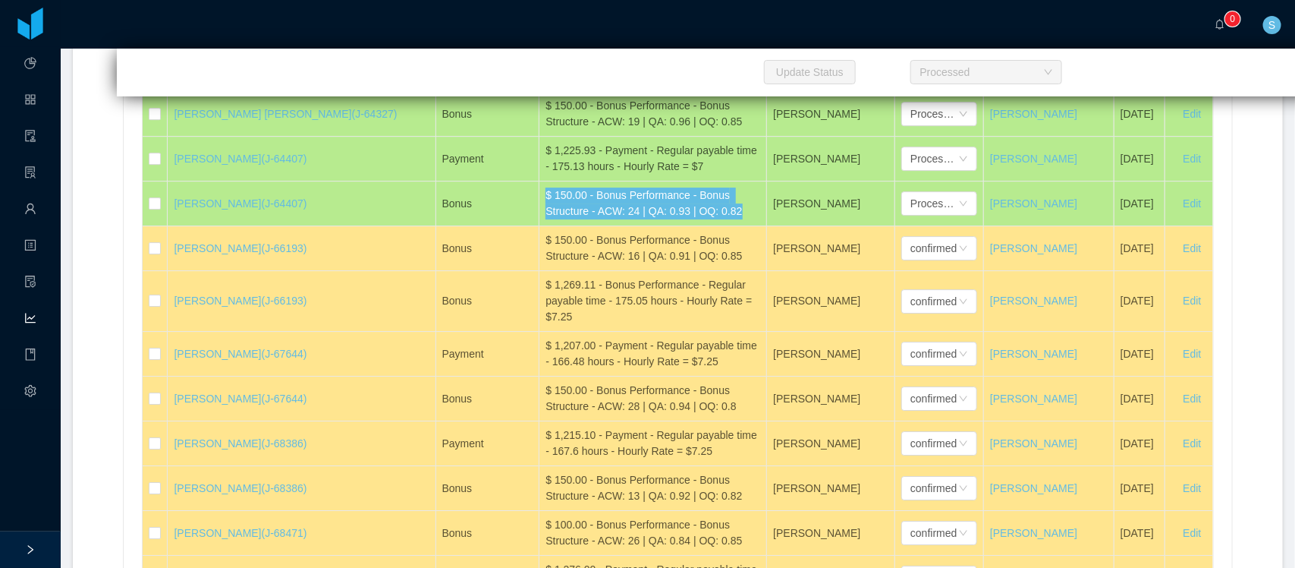
scroll to position [33877, 0]
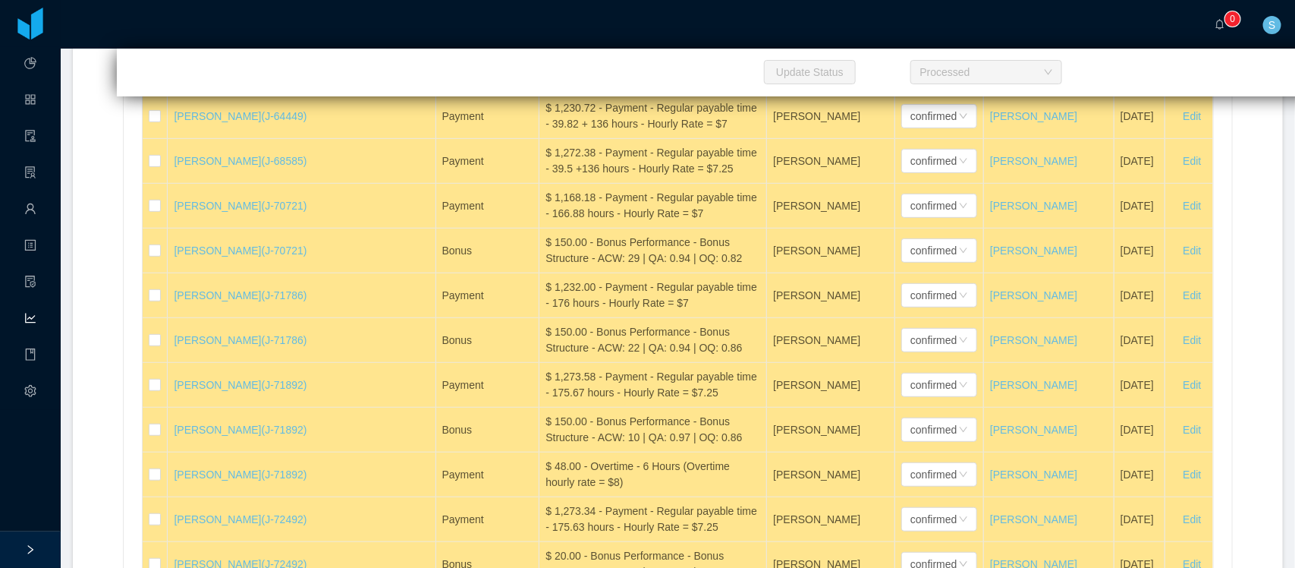
click at [560, 87] on div "$ 1,216.25 - Payment - Regular payable time - 37.75 + 136 hours - Hourly Rate =…" at bounding box center [653, 71] width 215 height 32
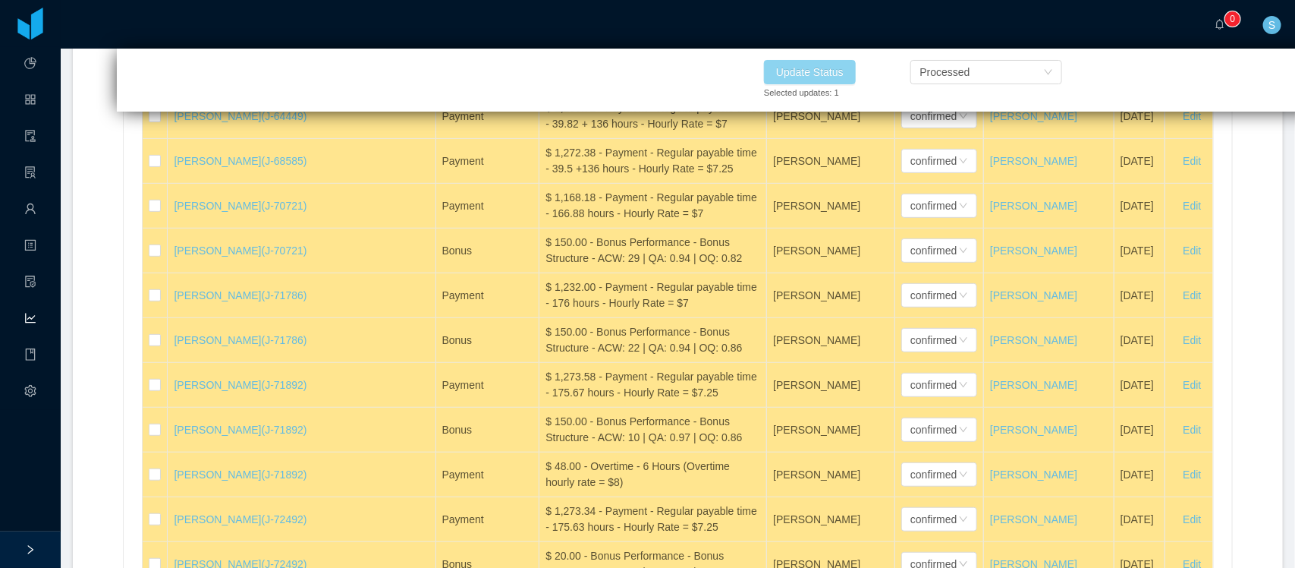
click at [805, 69] on button "Update Status" at bounding box center [810, 72] width 92 height 24
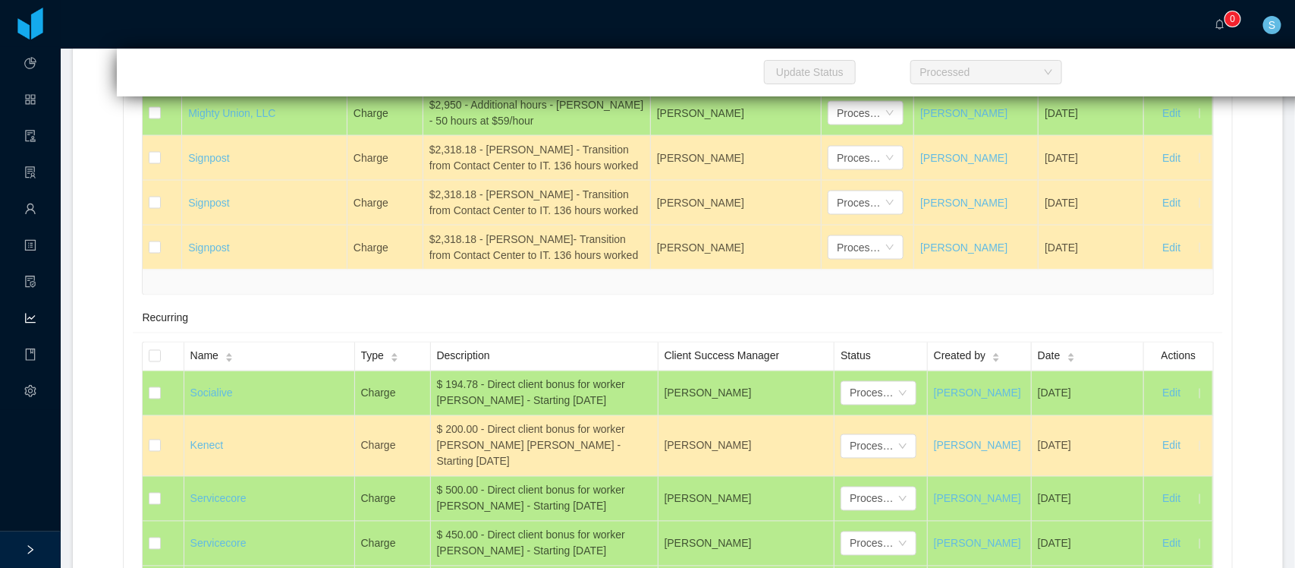
scroll to position [33921, 0]
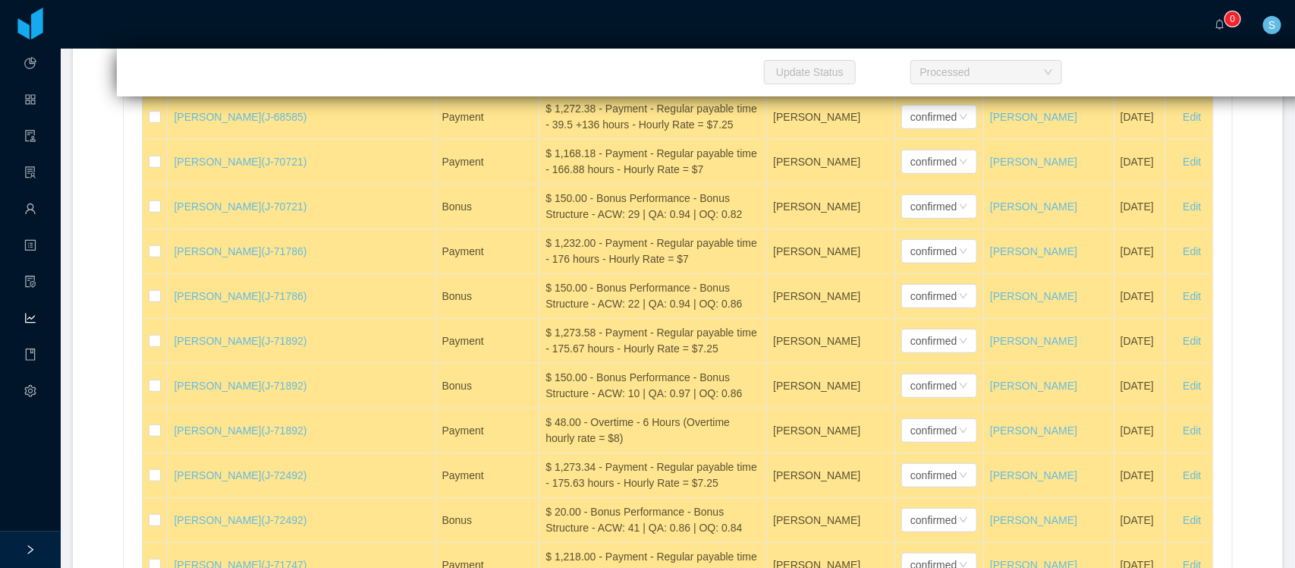
click at [574, 88] on div "$ 1,230.72 - Payment - Regular payable time - 39.82 + 136 hours - Hourly Rate =…" at bounding box center [653, 72] width 215 height 32
click at [910, 83] on div "confirmed" at bounding box center [933, 72] width 46 height 23
click at [871, 313] on li "Processed" at bounding box center [883, 314] width 76 height 24
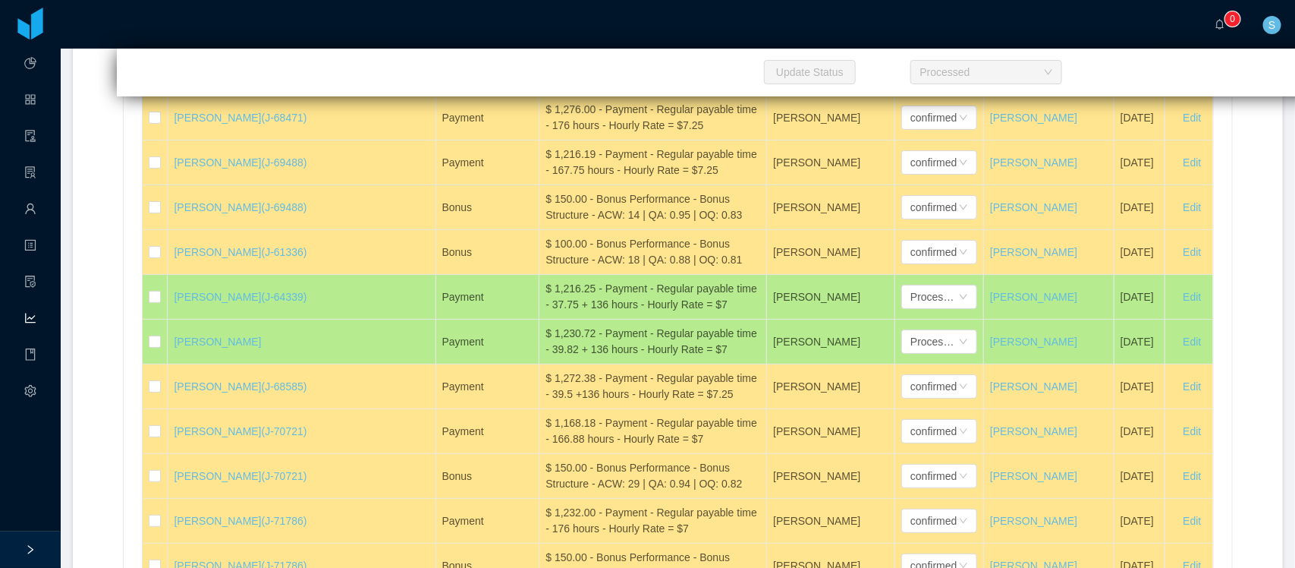
scroll to position [33651, 0]
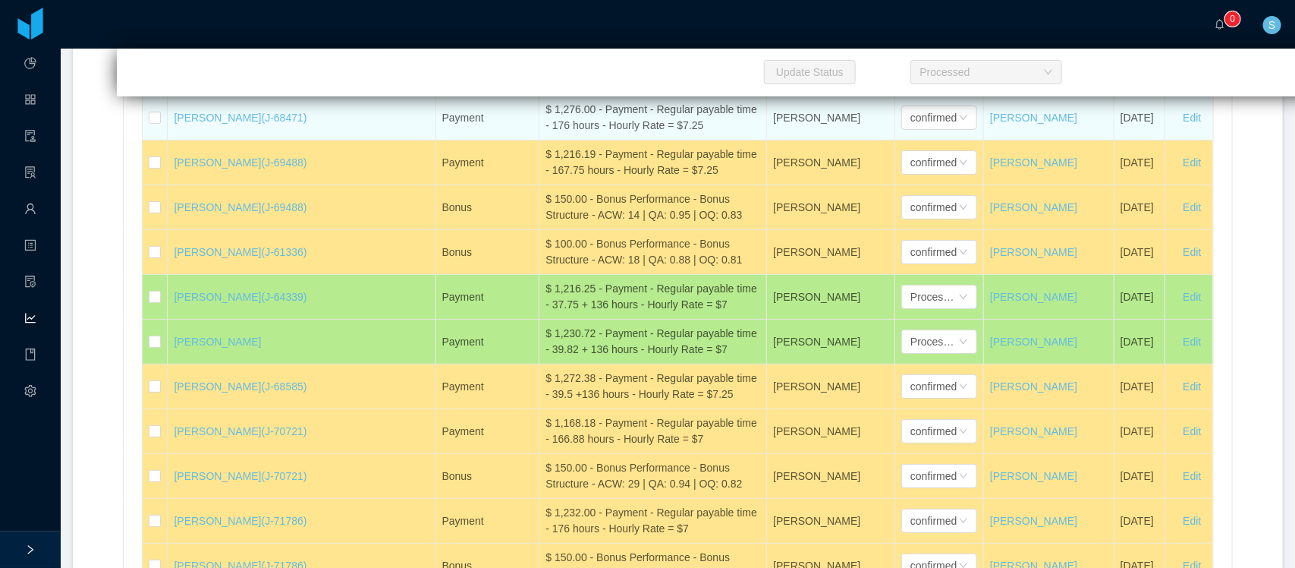
click at [551, 134] on div "$ 1,276.00 - Payment - Regular payable time - 176 hours - Hourly Rate = $7.25" at bounding box center [653, 118] width 215 height 32
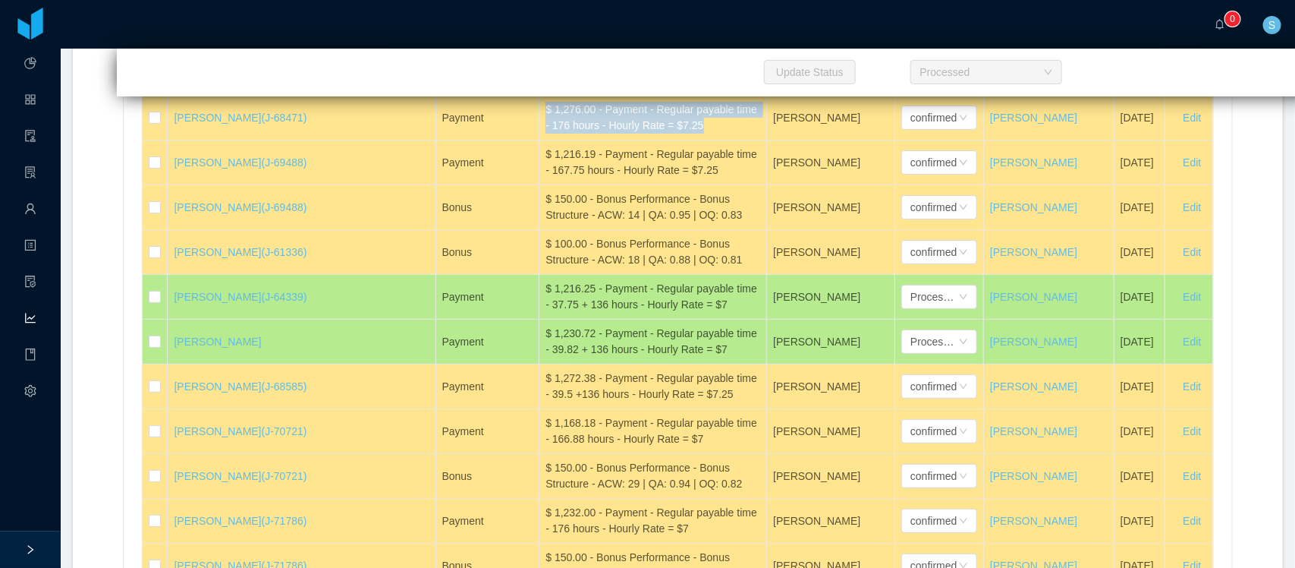
click at [555, 89] on div "$ 100.00 - Bonus Performance - Bonus Structure - ACW: 26 | QA: 0.84 | OQ: 0.85" at bounding box center [653, 73] width 215 height 32
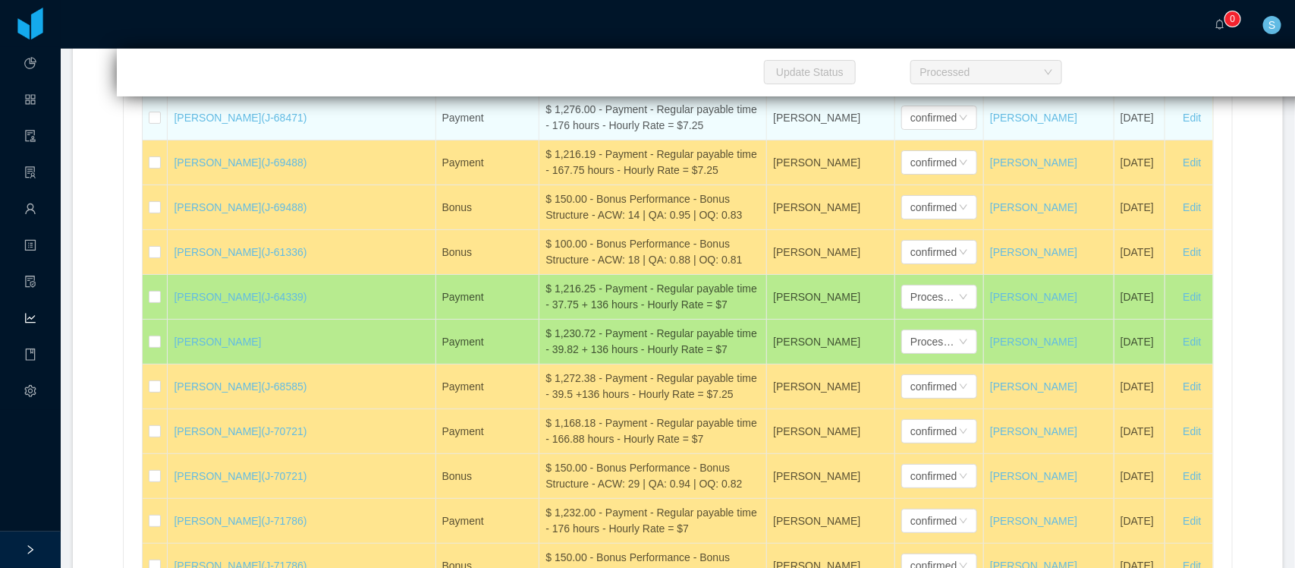
click at [162, 96] on td at bounding box center [155, 73] width 25 height 45
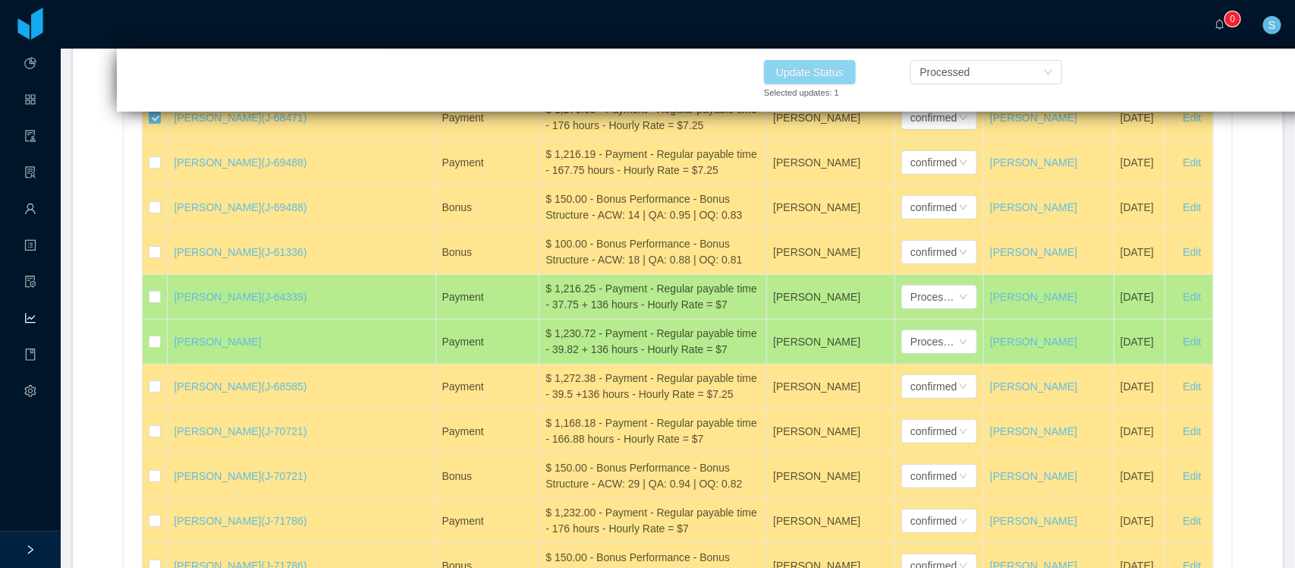
click at [817, 69] on button "Update Status" at bounding box center [810, 72] width 92 height 24
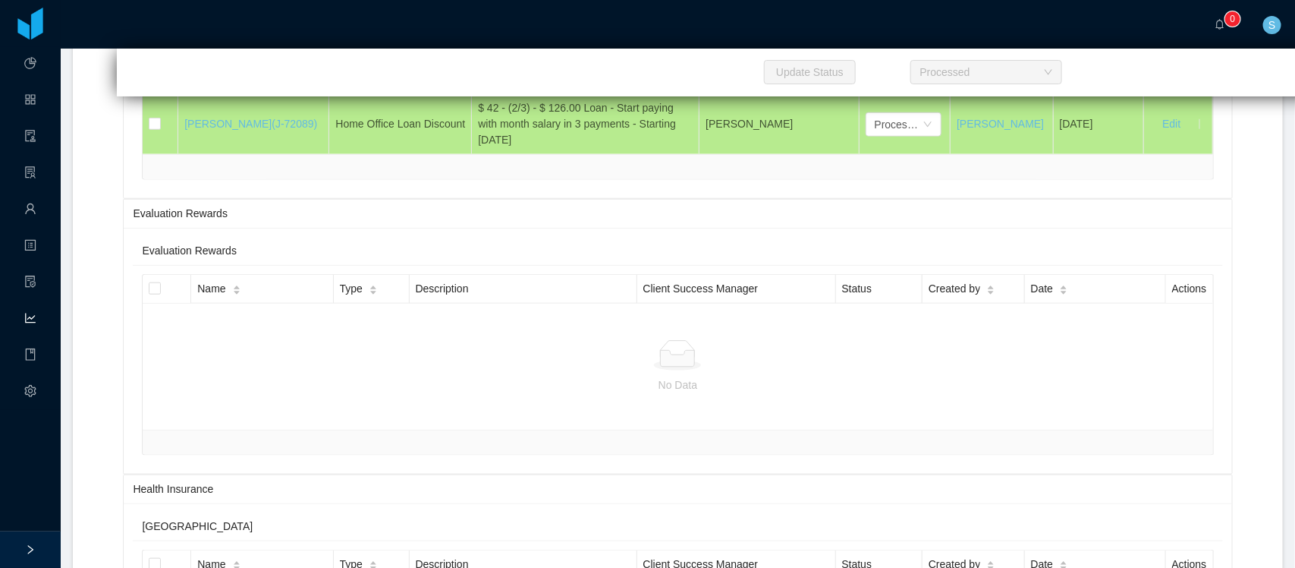
scroll to position [33366, 0]
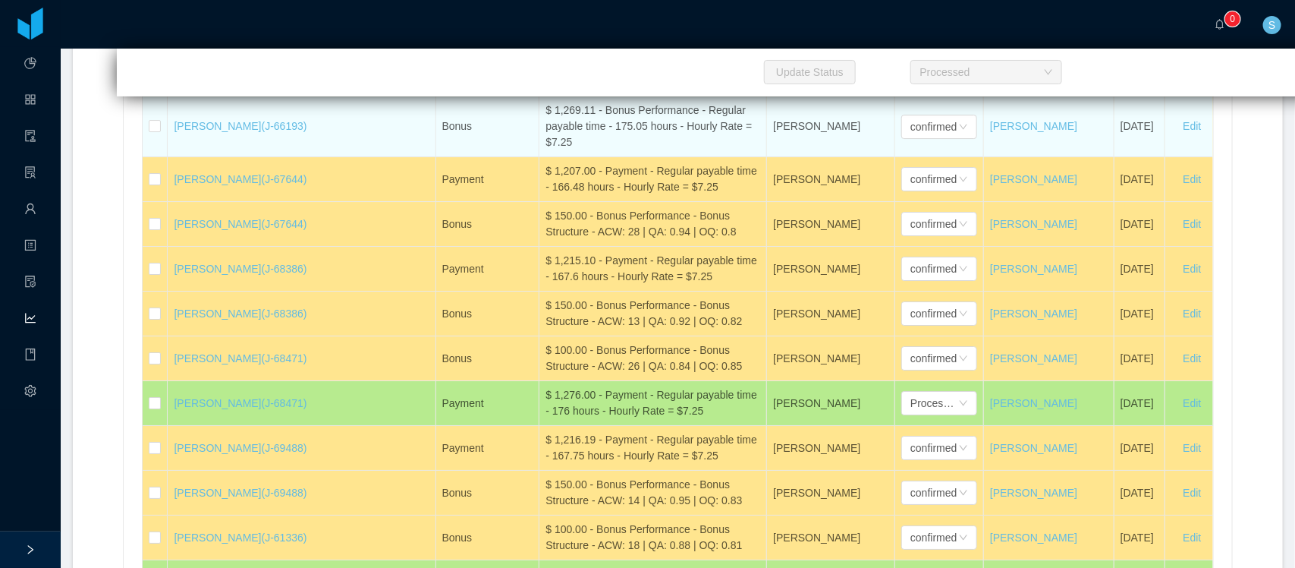
click at [554, 150] on div "$ 1,269.11 - Bonus Performance - Regular payable time - 175.05 hours - Hourly R…" at bounding box center [653, 126] width 215 height 48
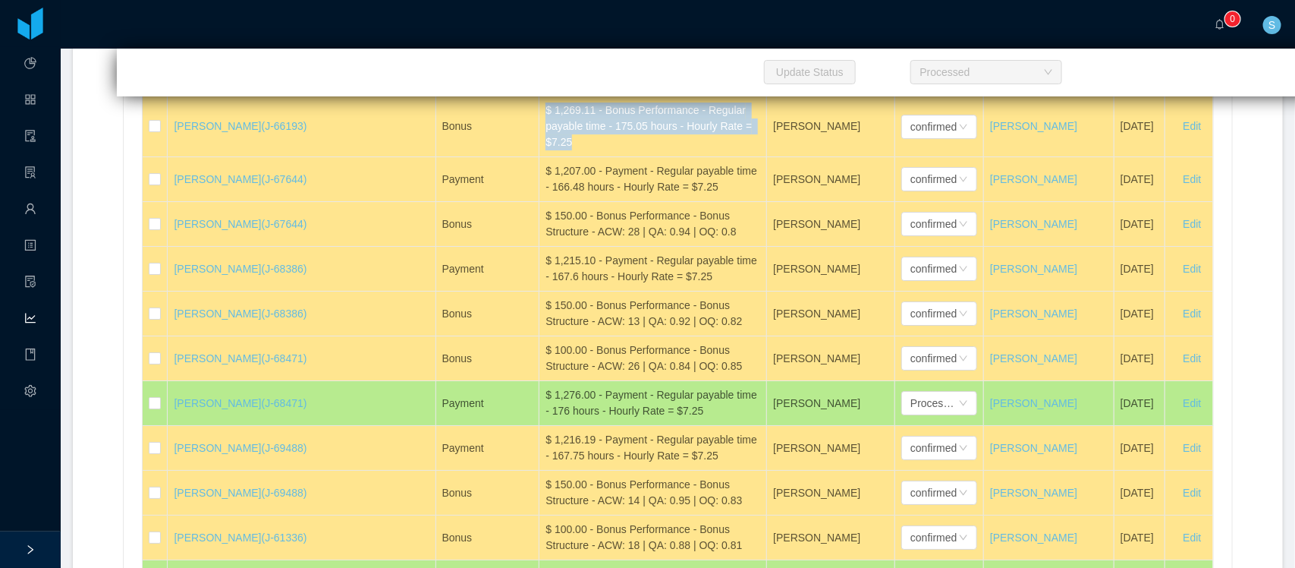
click at [570, 90] on div "$ 150.00 - Bonus Performance - Bonus Structure - ACW: 16 | QA: 0.91 | OQ: 0.85" at bounding box center [653, 74] width 215 height 32
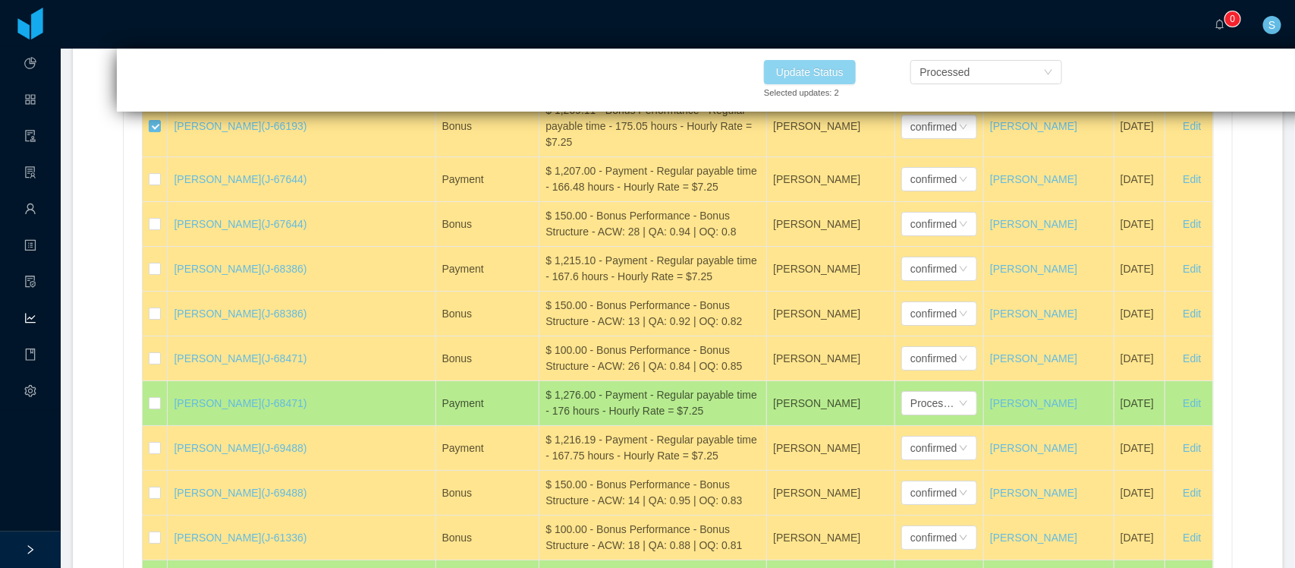
click at [833, 72] on button "Update Status" at bounding box center [810, 72] width 92 height 24
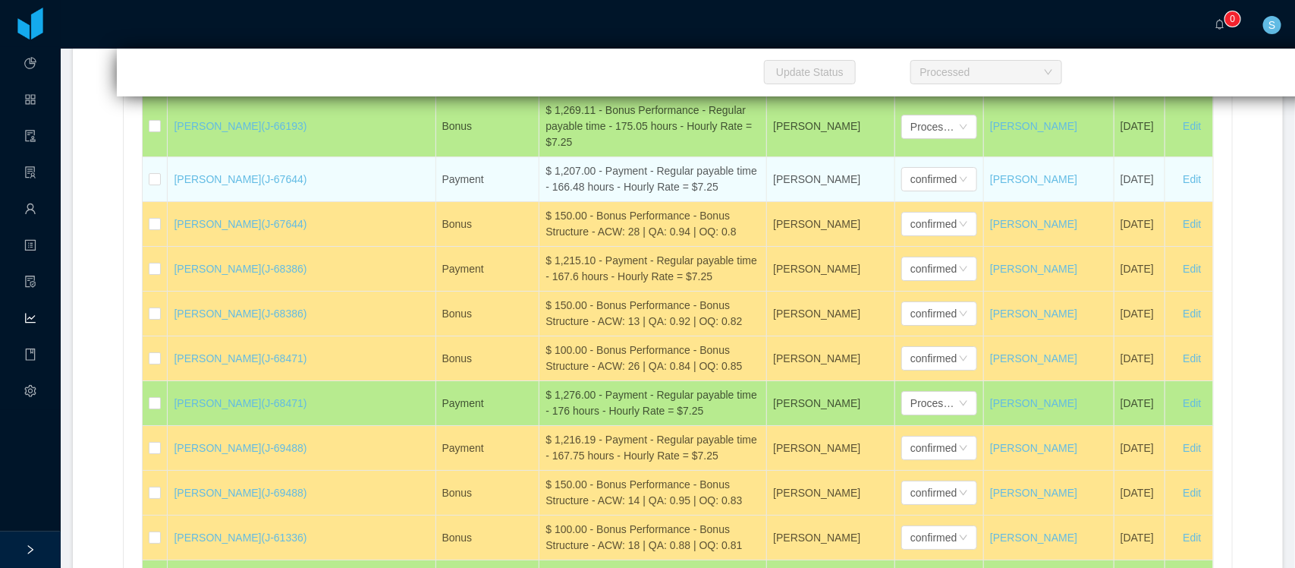
scroll to position [33461, 0]
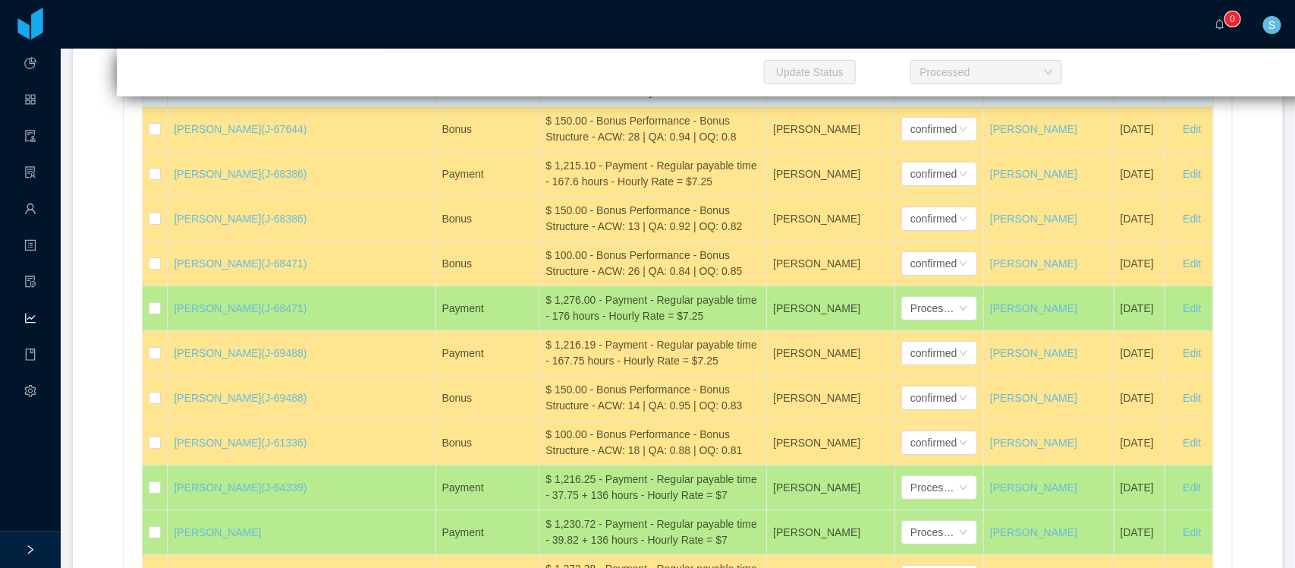
click at [546, 100] on div "$ 1,207.00 - Payment - Regular payable time - 166.48 hours - Hourly Rate = $7.25" at bounding box center [653, 84] width 215 height 32
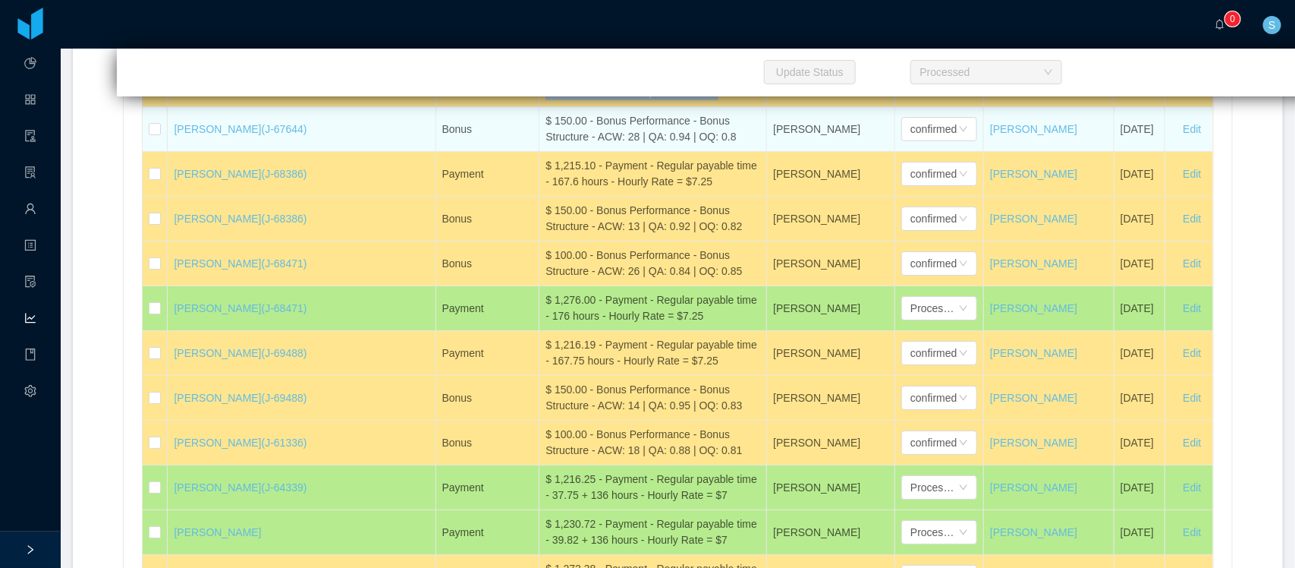
click at [655, 145] on div "$ 150.00 - Bonus Performance - Bonus Structure - ACW: 28 | QA: 0.94 | OQ: 0.8" at bounding box center [653, 129] width 215 height 32
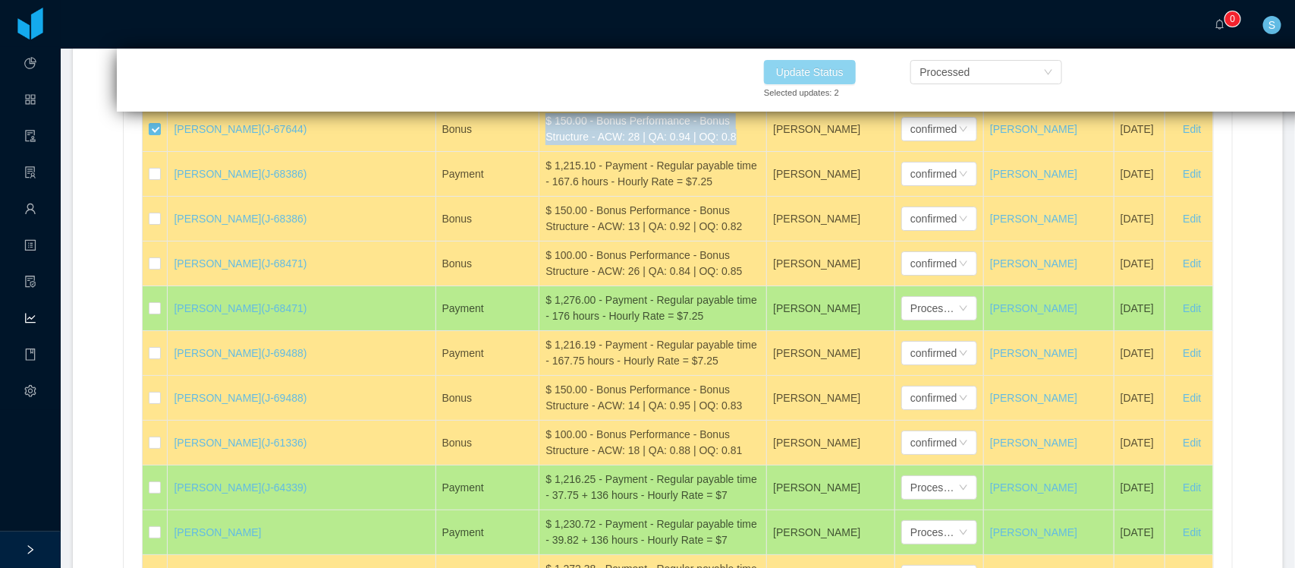
click at [828, 73] on button "Update Status" at bounding box center [810, 72] width 92 height 24
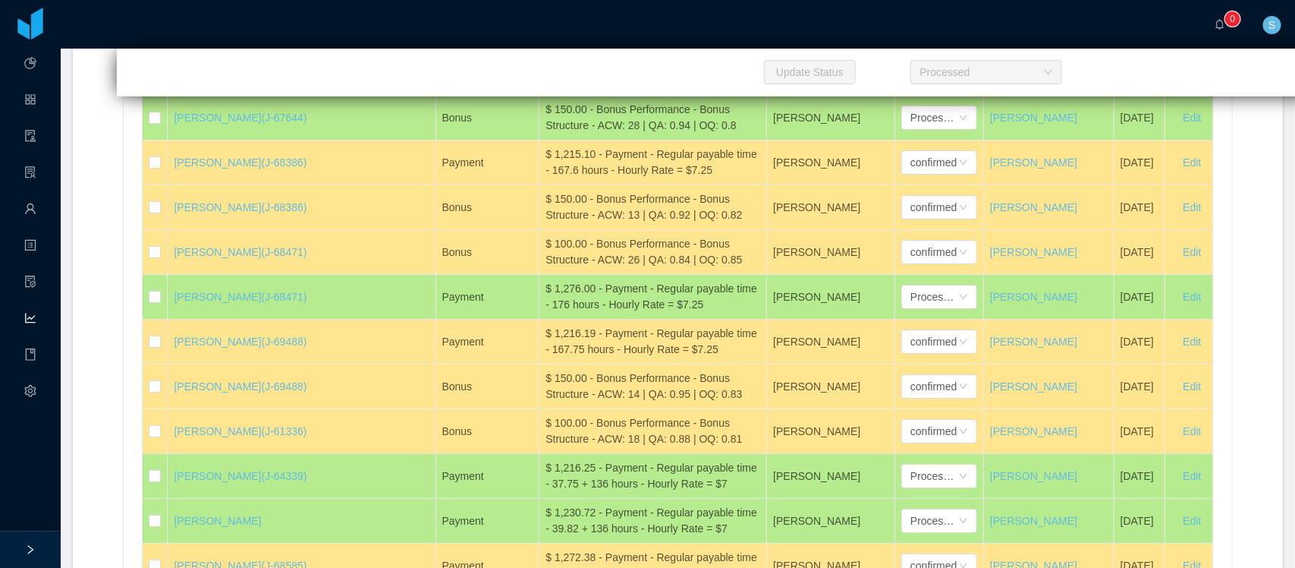
scroll to position [32737, 0]
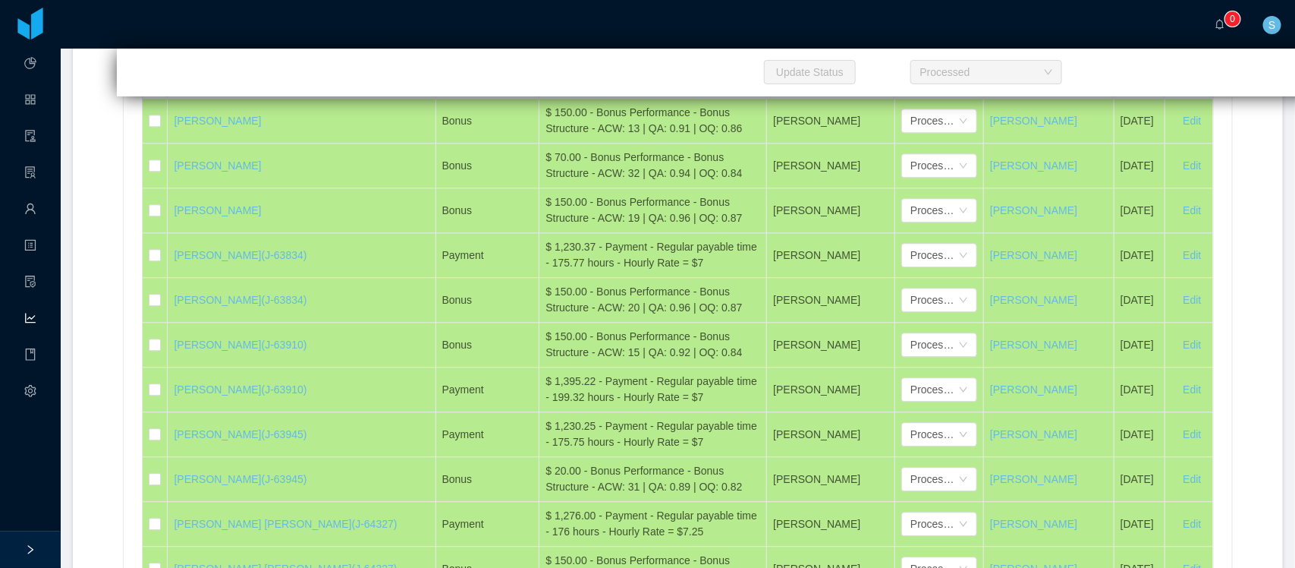
click at [603, 92] on div "$ 20.00 - Reimbursement - L&D - Internet upgrade" at bounding box center [653, 76] width 215 height 32
click at [910, 87] on div "confirmed" at bounding box center [933, 75] width 46 height 23
click at [894, 319] on li "Processed" at bounding box center [883, 313] width 76 height 24
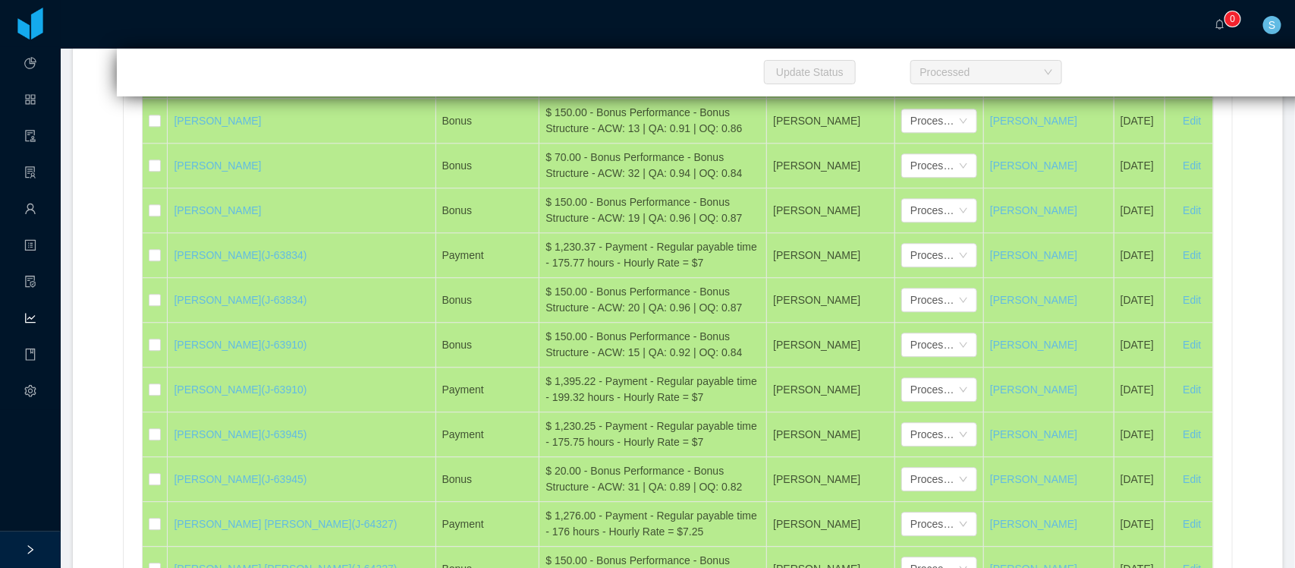
scroll to position [33562, 0]
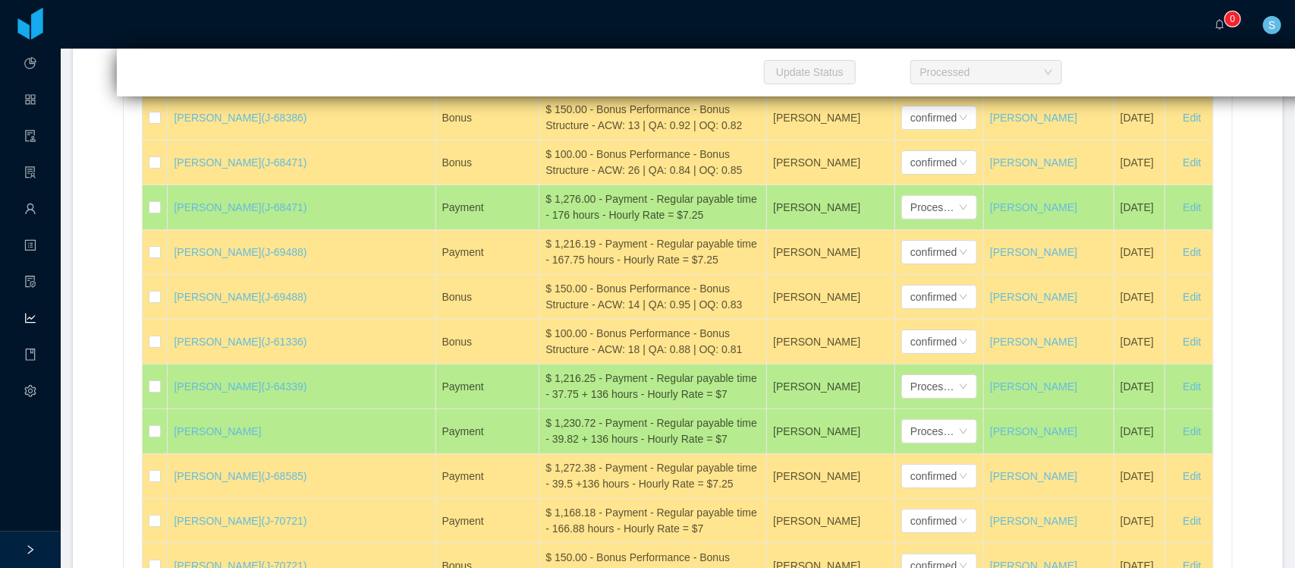
click at [597, 89] on div "$ 1,215.10 - Payment - Regular payable time - 167.6 hours - Hourly Rate = $7.25" at bounding box center [653, 73] width 215 height 32
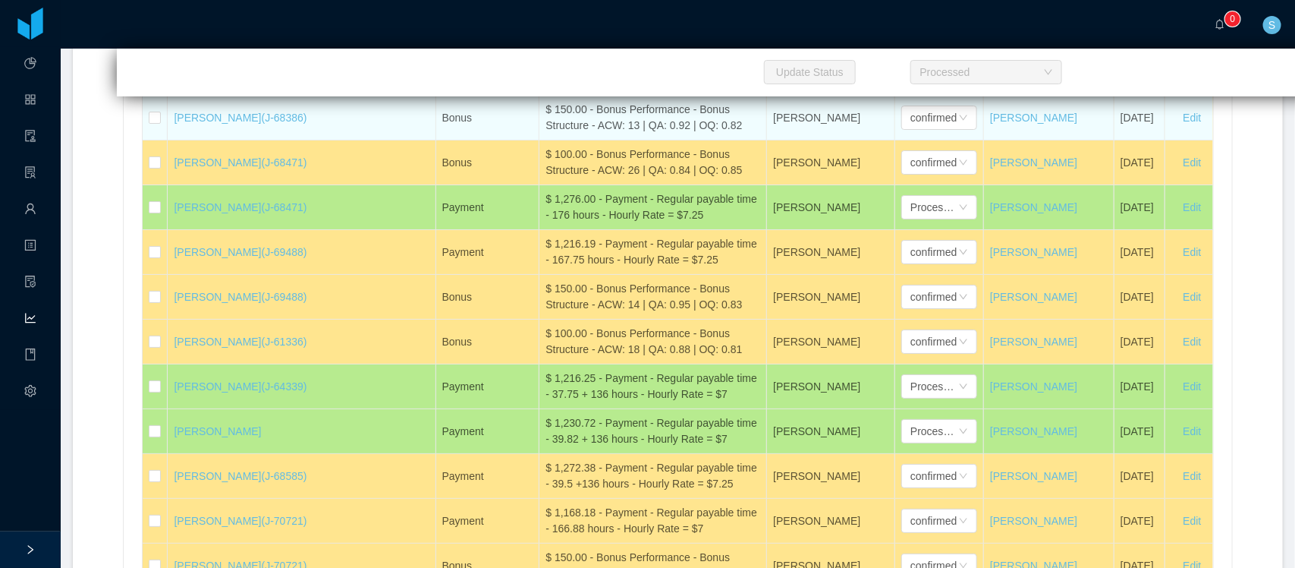
click at [583, 134] on div "$ 150.00 - Bonus Performance - Bonus Structure - ACW: 13 | QA: 0.92 | OQ: 0.82" at bounding box center [653, 118] width 215 height 32
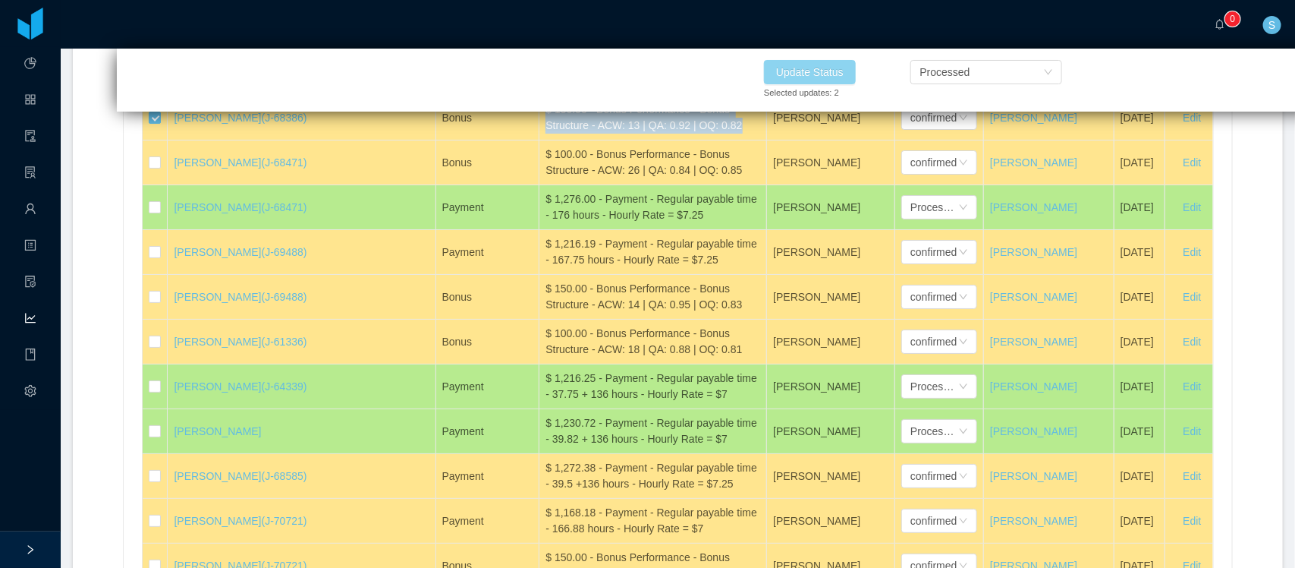
click at [816, 80] on button "Update Status" at bounding box center [810, 72] width 92 height 24
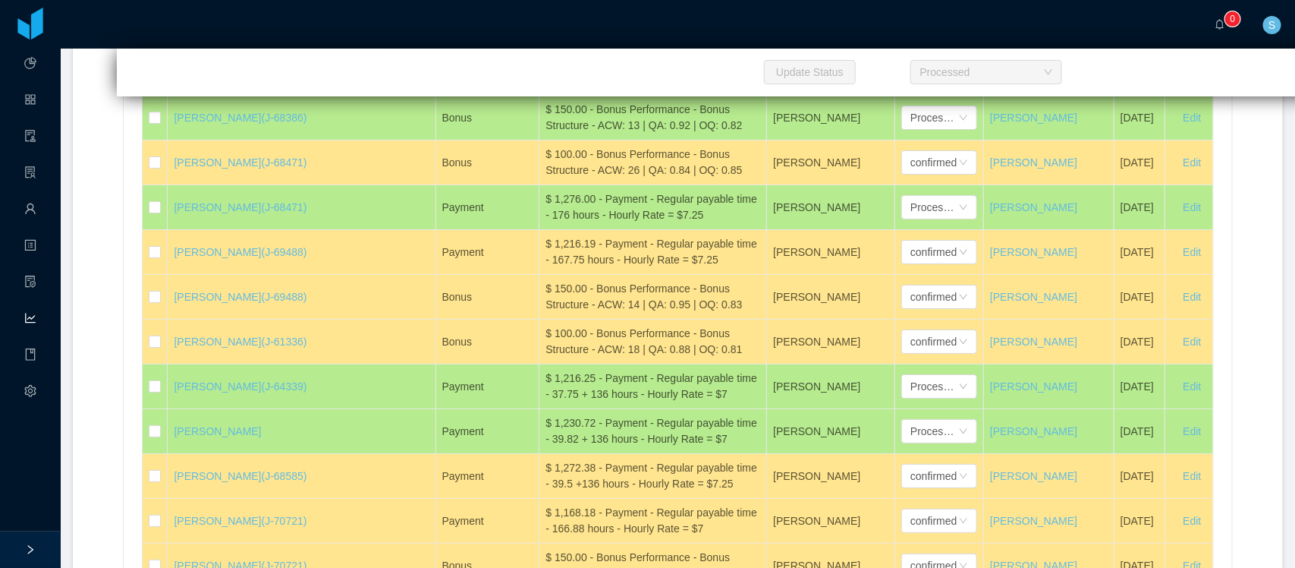
scroll to position [34640, 0]
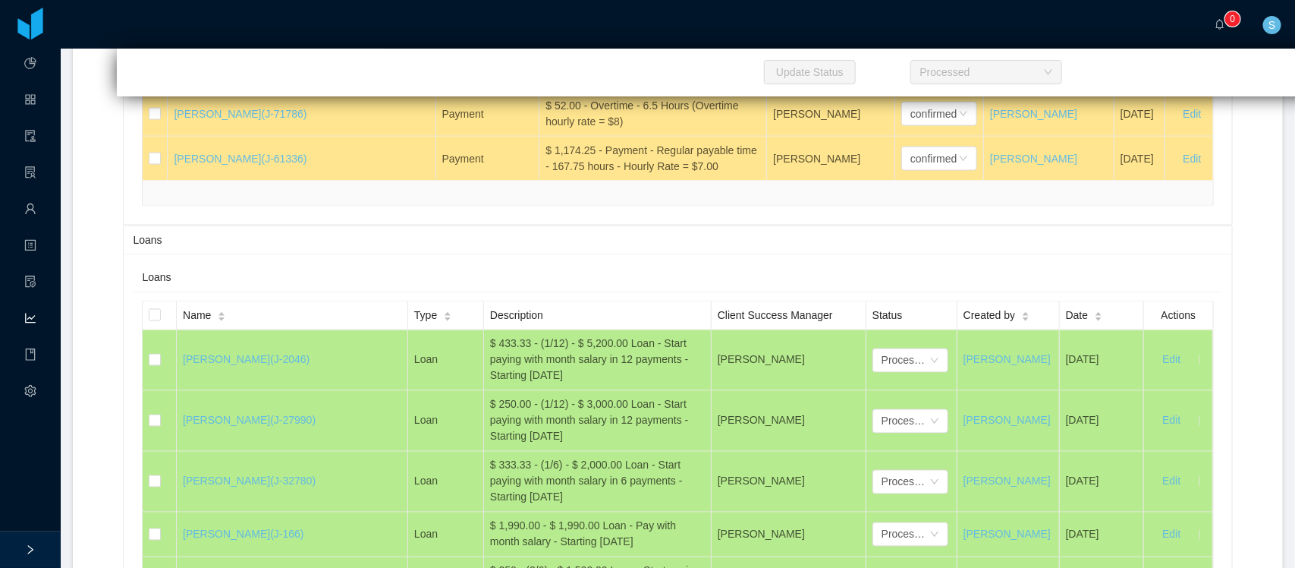
click at [590, 85] on div "$ 4.00 - Overtime - 0.5 Hours (Overtime hourly rate = $8)" at bounding box center [653, 69] width 215 height 32
click at [910, 80] on div "confirmed" at bounding box center [933, 69] width 46 height 23
click at [881, 319] on li "Processed" at bounding box center [883, 314] width 76 height 24
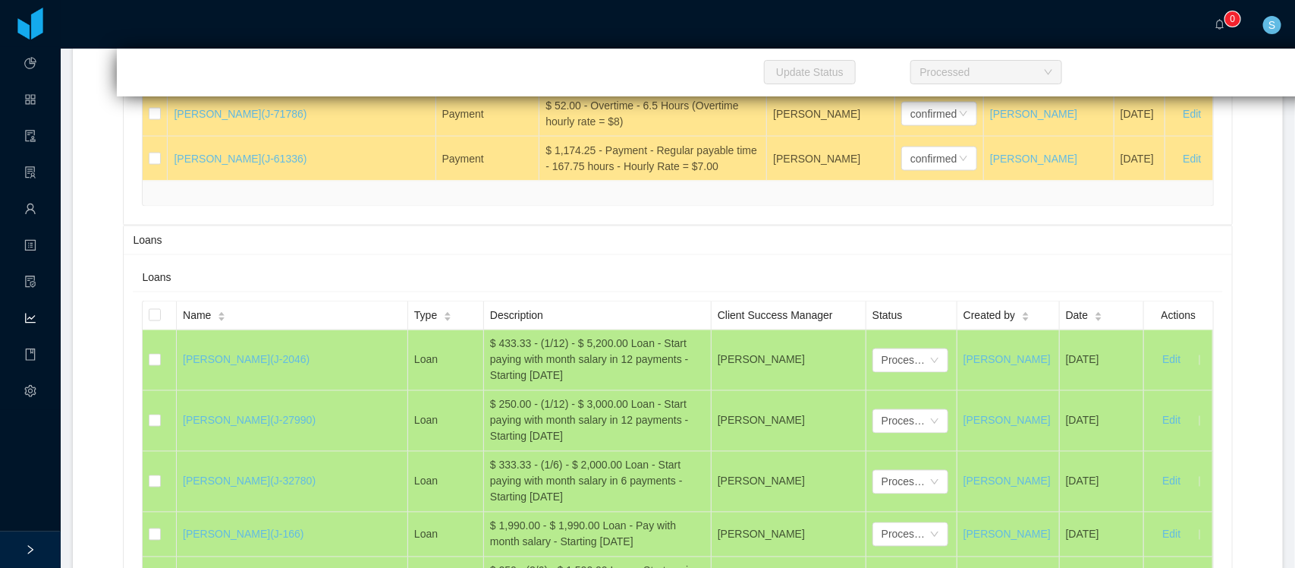
scroll to position [33742, 0]
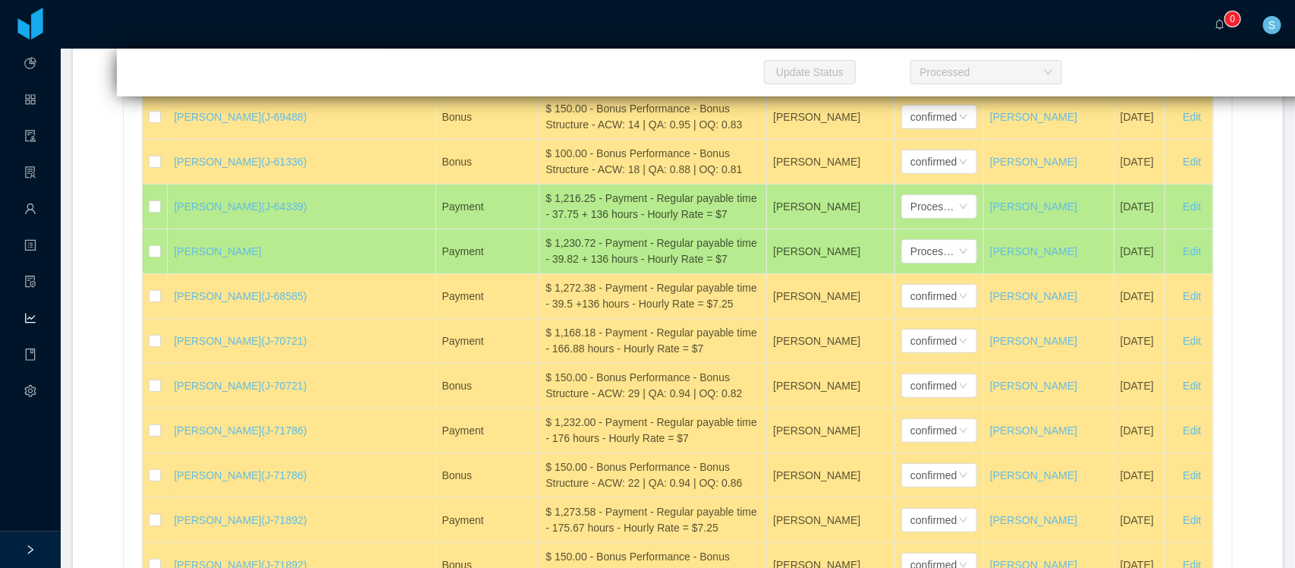
click at [563, 88] on div "$ 1,216.19 - Payment - Regular payable time - 167.75 hours - Hourly Rate = $7.25" at bounding box center [653, 72] width 215 height 32
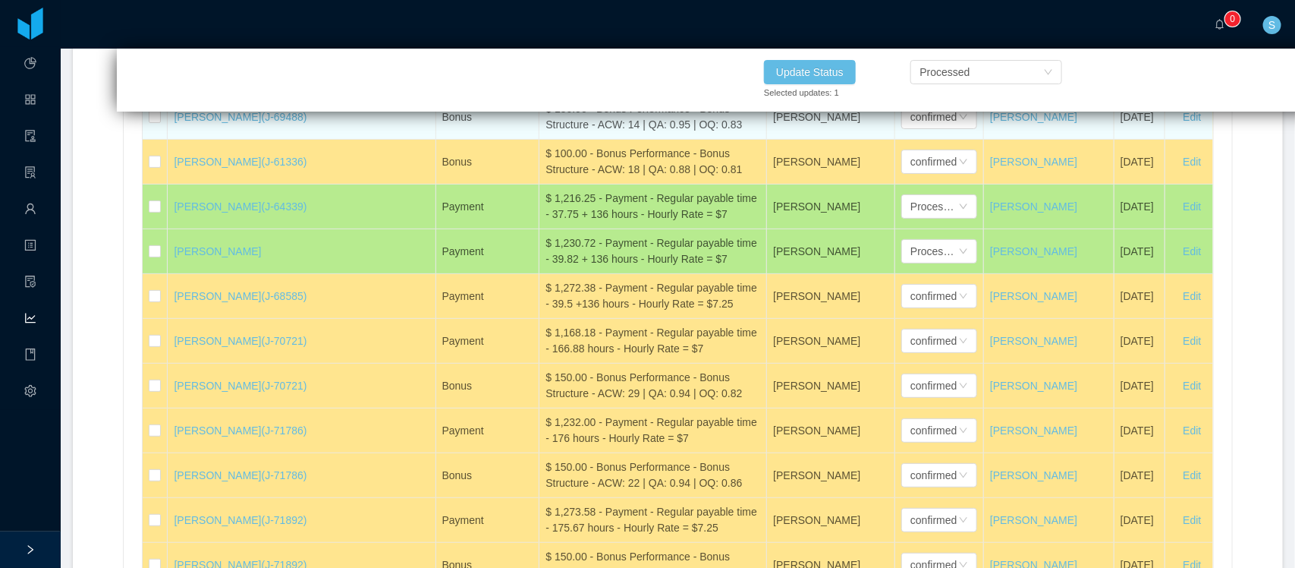
click at [613, 133] on div "$ 150.00 - Bonus Performance - Bonus Structure - ACW: 14 | QA: 0.95 | OQ: 0.83" at bounding box center [653, 117] width 215 height 32
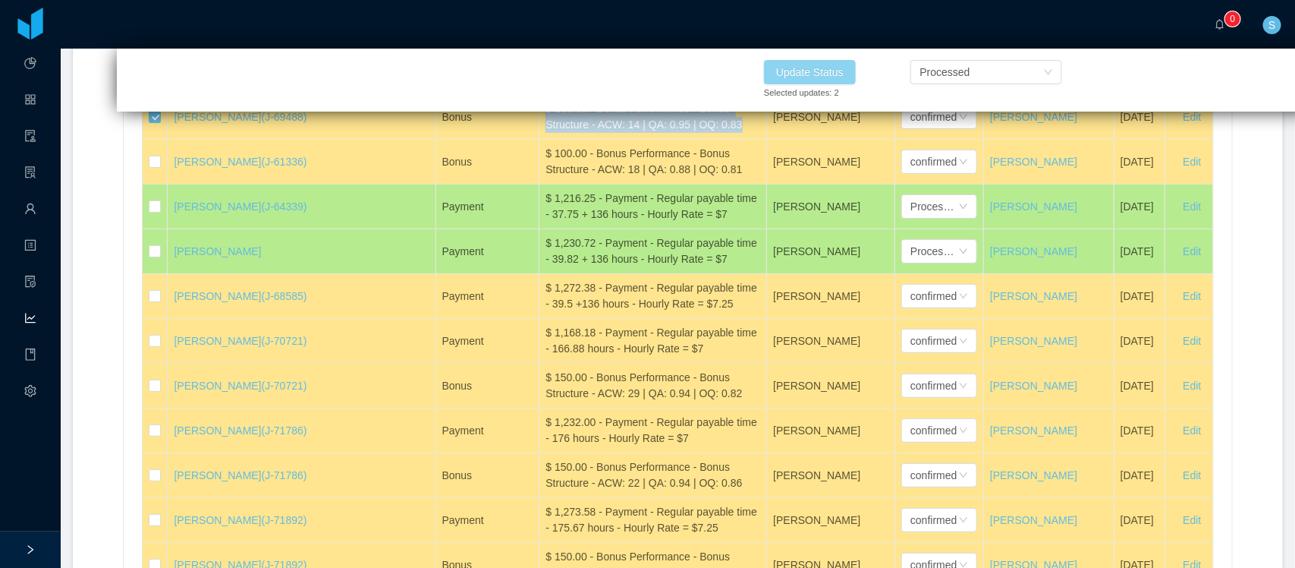
click at [841, 73] on button "Update Status" at bounding box center [810, 72] width 92 height 24
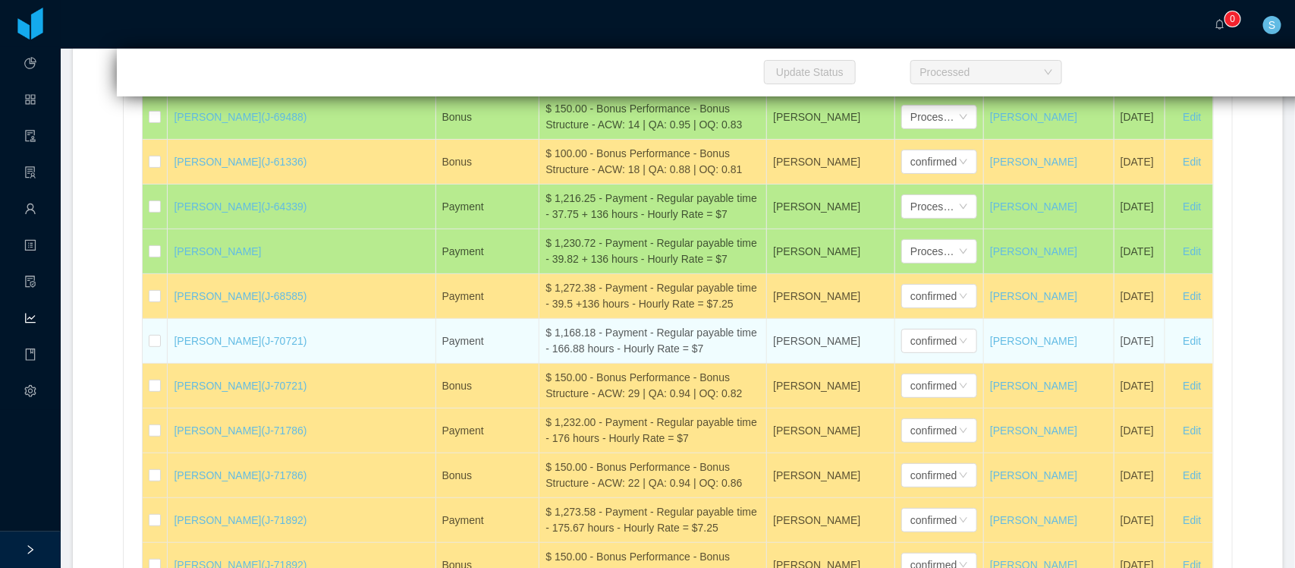
scroll to position [33931, 0]
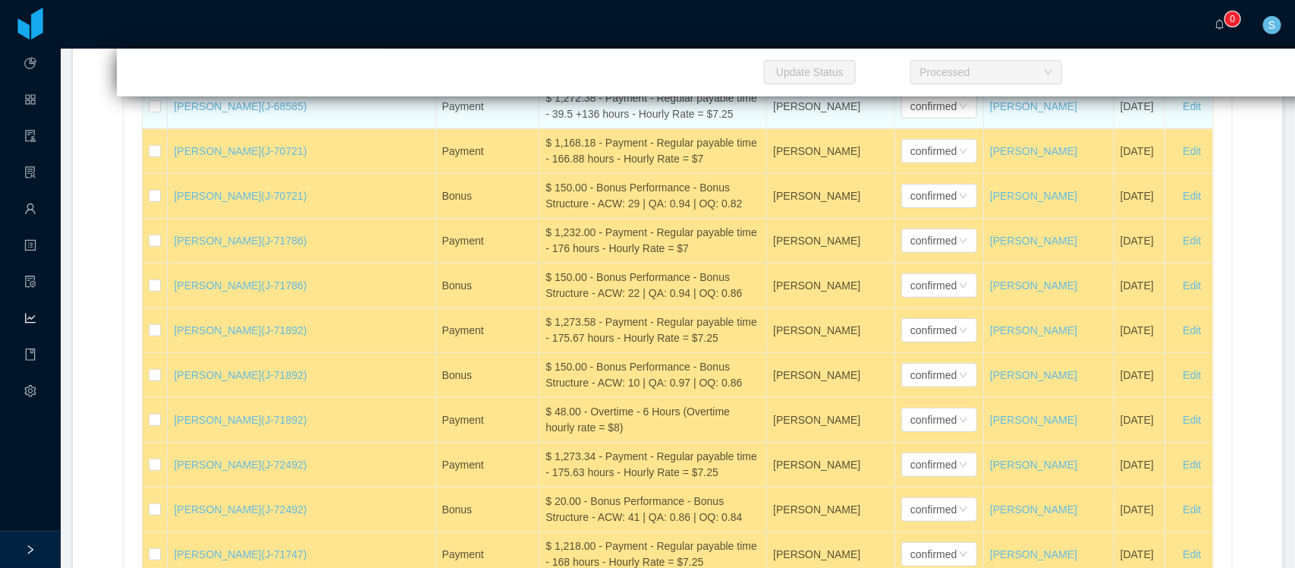
click at [639, 122] on div "$ 1,272.38 - Payment - Regular payable time - 39.5 +136 hours - Hourly Rate = $…" at bounding box center [653, 106] width 215 height 32
click at [910, 118] on div "confirmed" at bounding box center [933, 106] width 46 height 23
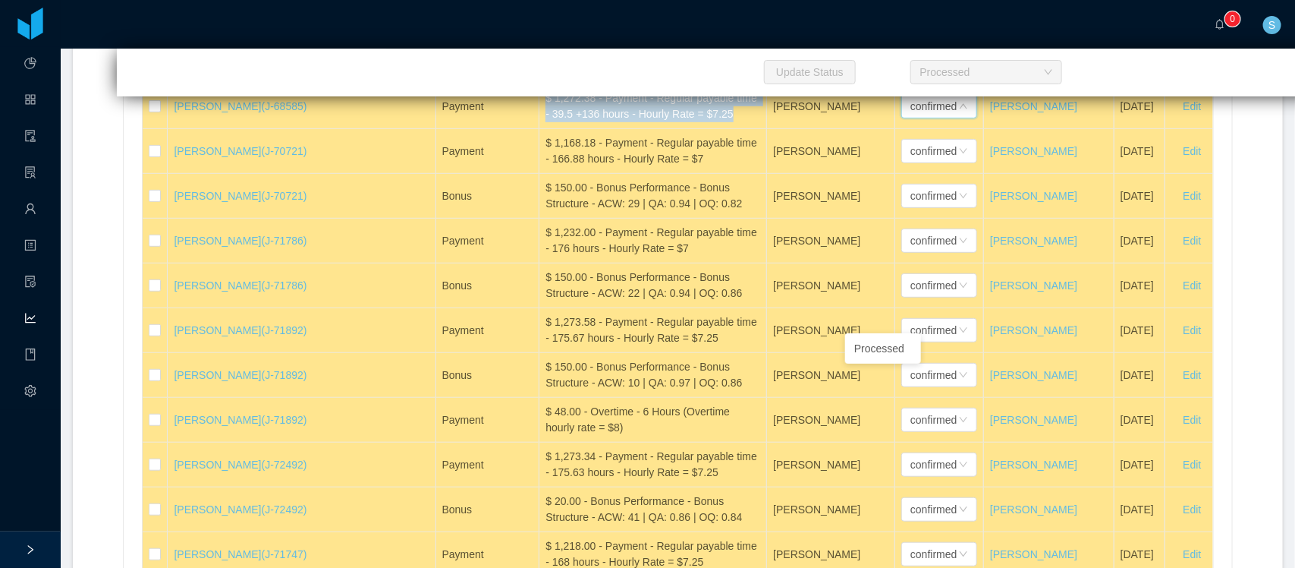
click at [882, 347] on li "Processed" at bounding box center [883, 348] width 76 height 24
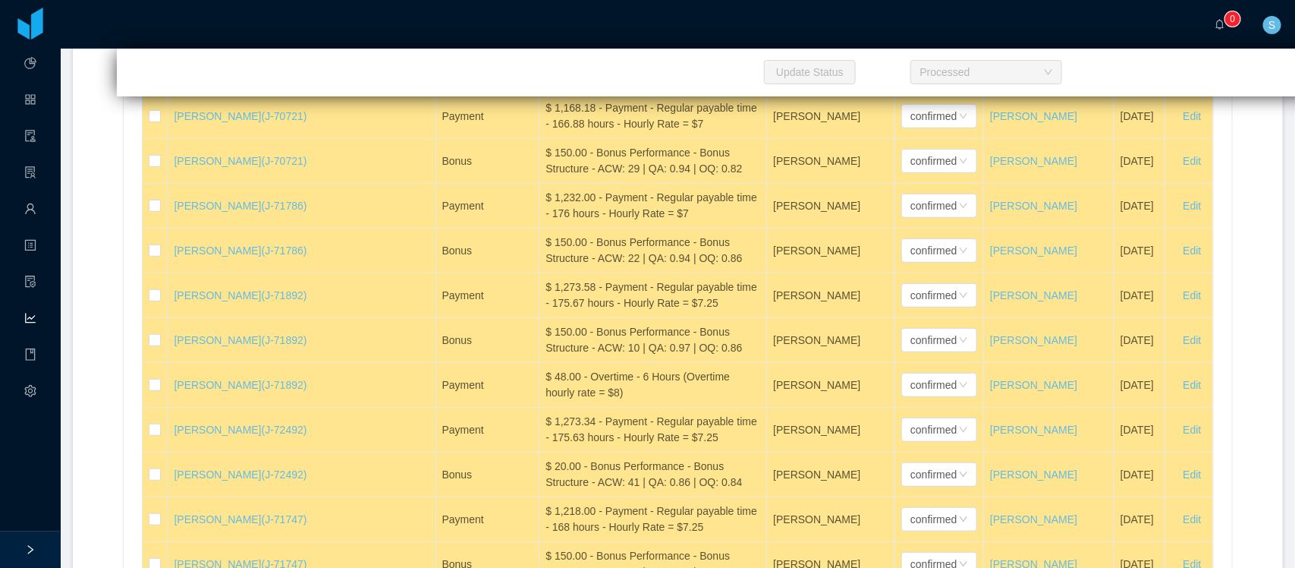
scroll to position [34730, 0]
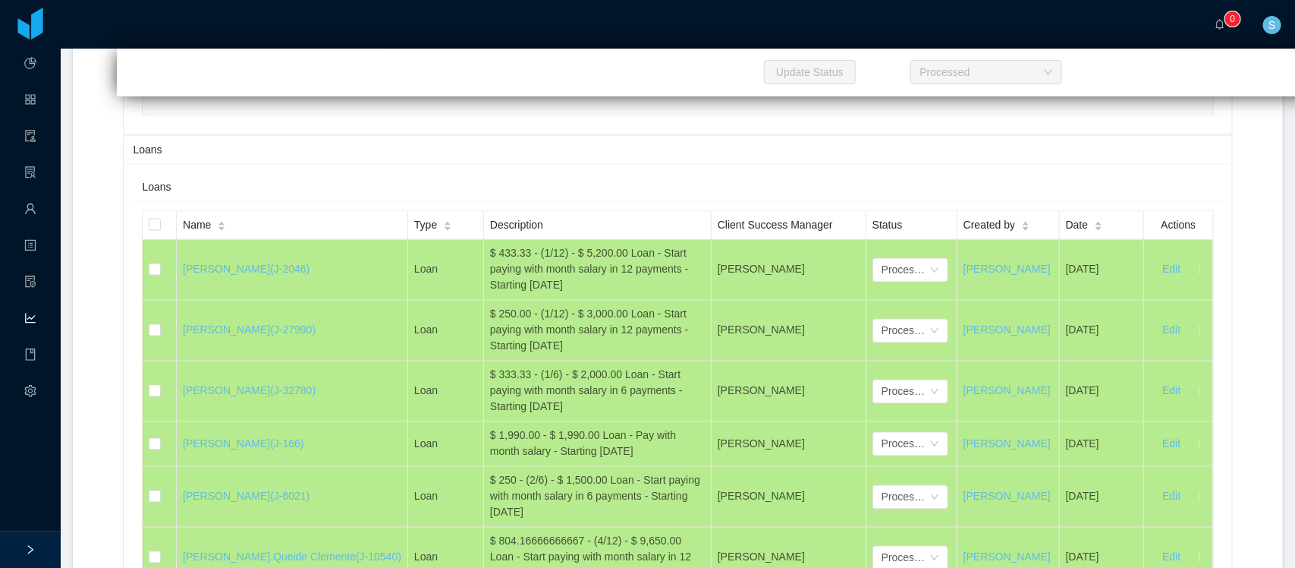
click at [561, 84] on div "$ 1,174.25 - Payment - Regular payable time - 167.75 hours - Hourly Rate = $7.00" at bounding box center [653, 68] width 215 height 32
click at [910, 80] on div "confirmed" at bounding box center [933, 68] width 46 height 23
click at [877, 312] on li "Processed" at bounding box center [883, 314] width 76 height 24
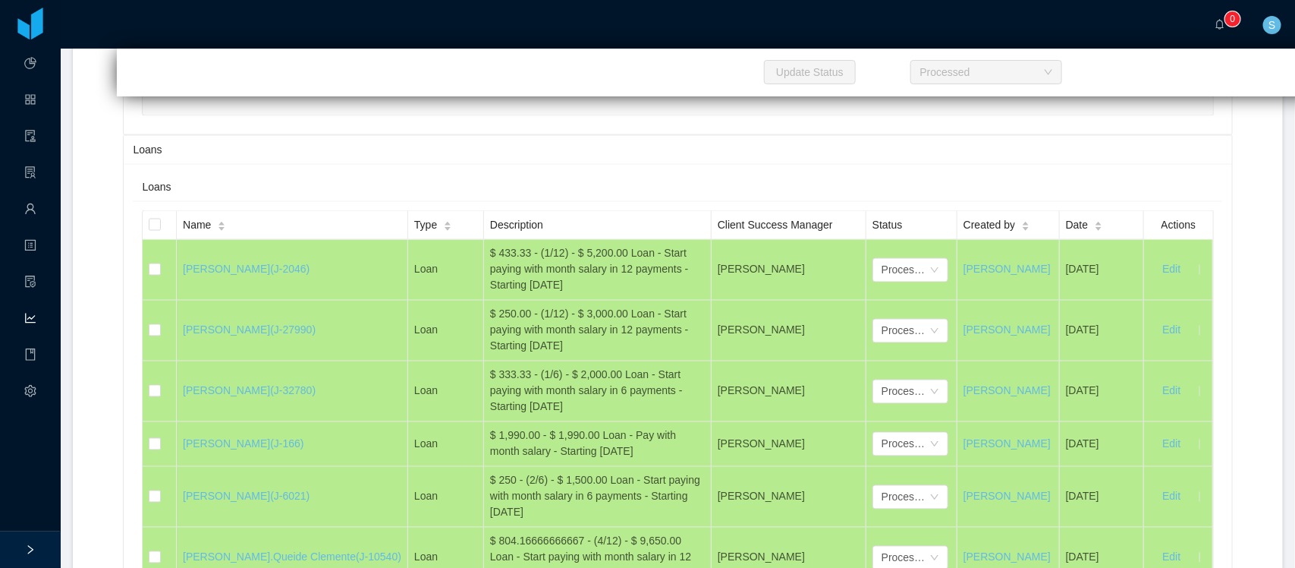
scroll to position [33832, 0]
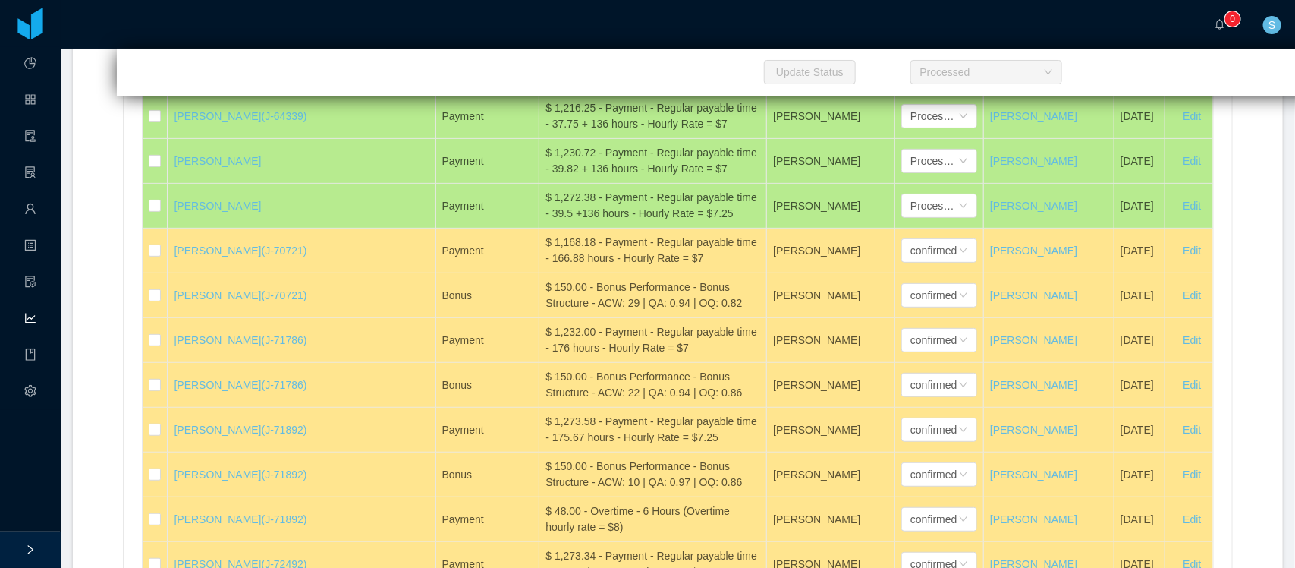
click at [619, 87] on div "$ 100.00 - Bonus Performance - Bonus Structure - ACW: 18 | QA: 0.88 | OQ: 0.81" at bounding box center [653, 71] width 215 height 32
click at [910, 83] on div "confirmed" at bounding box center [933, 71] width 46 height 23
click at [895, 309] on li "Processed" at bounding box center [883, 313] width 76 height 24
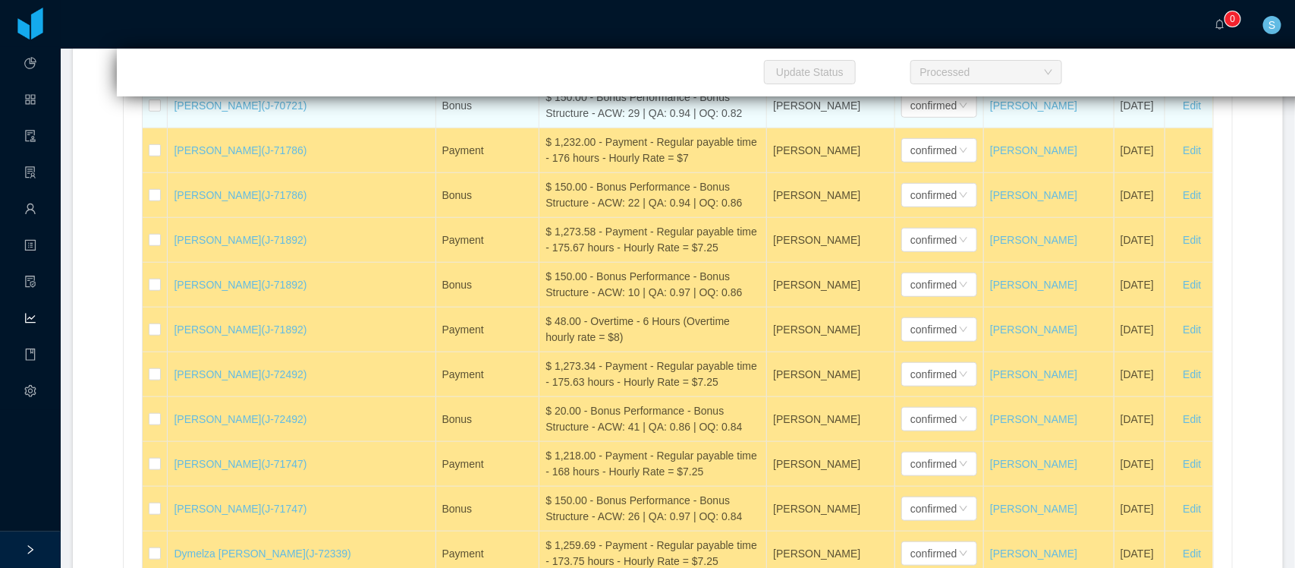
scroll to position [34116, 0]
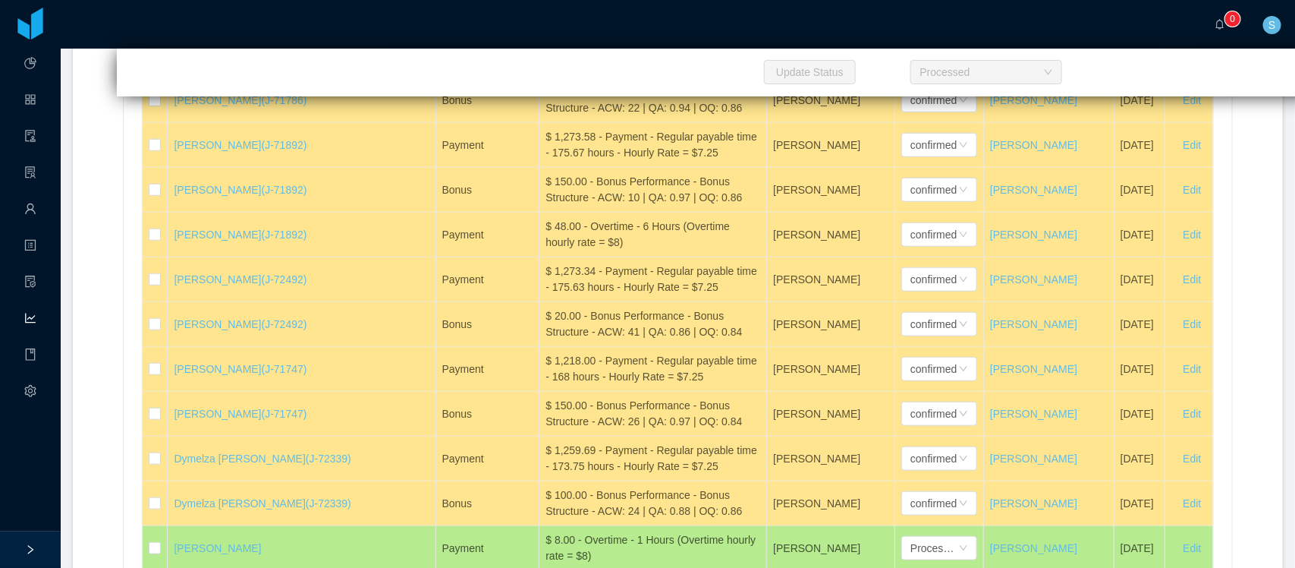
click at [546, 27] on div "$ 150.00 - Bonus Performance - Bonus Structure - ACW: 29 | QA: 0.94 | OQ: 0.82" at bounding box center [653, 11] width 215 height 32
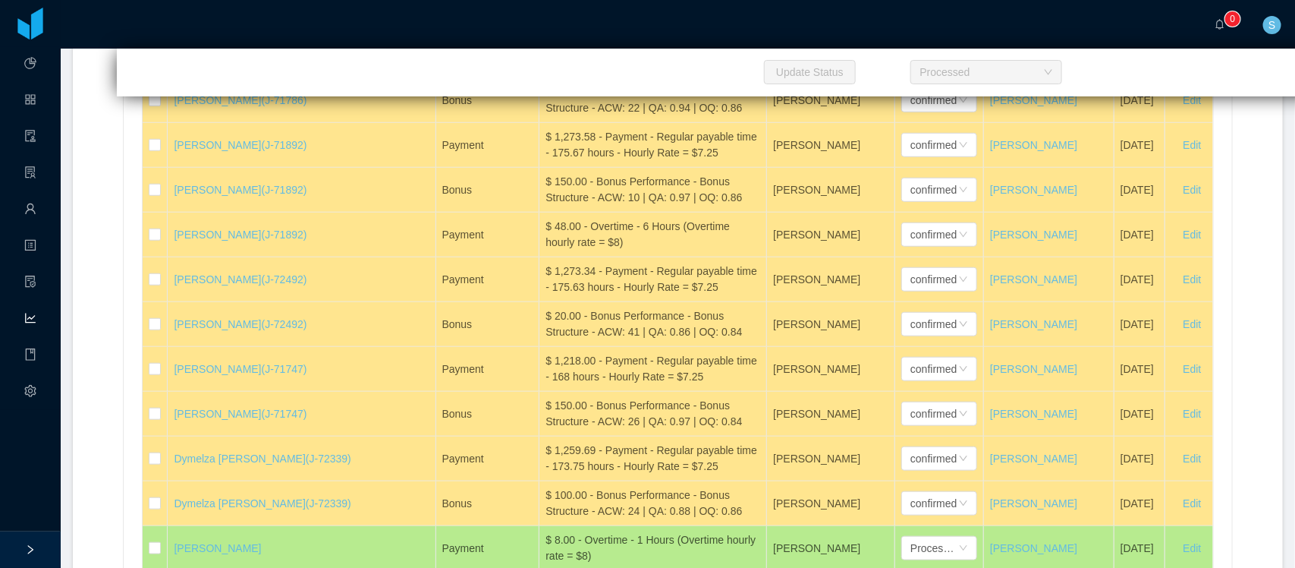
click at [546, 27] on div "$ 150.00 - Bonus Performance - Bonus Structure - ACW: 29 | QA: 0.94 | OQ: 0.82" at bounding box center [653, 11] width 215 height 32
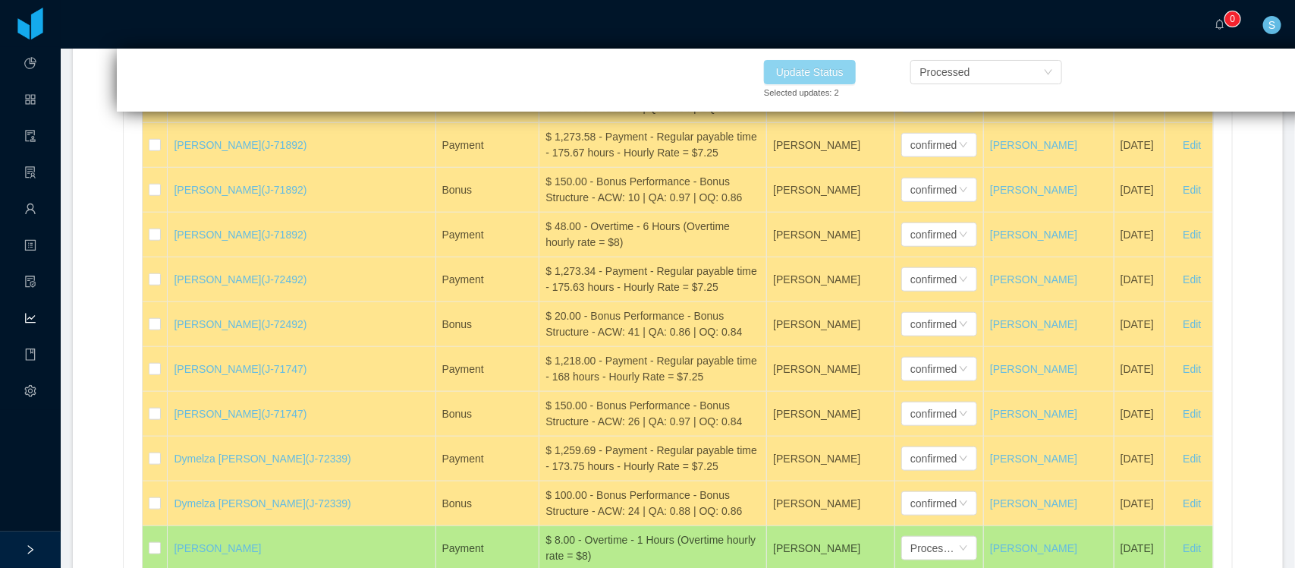
click at [827, 71] on button "Update Status" at bounding box center [810, 72] width 92 height 24
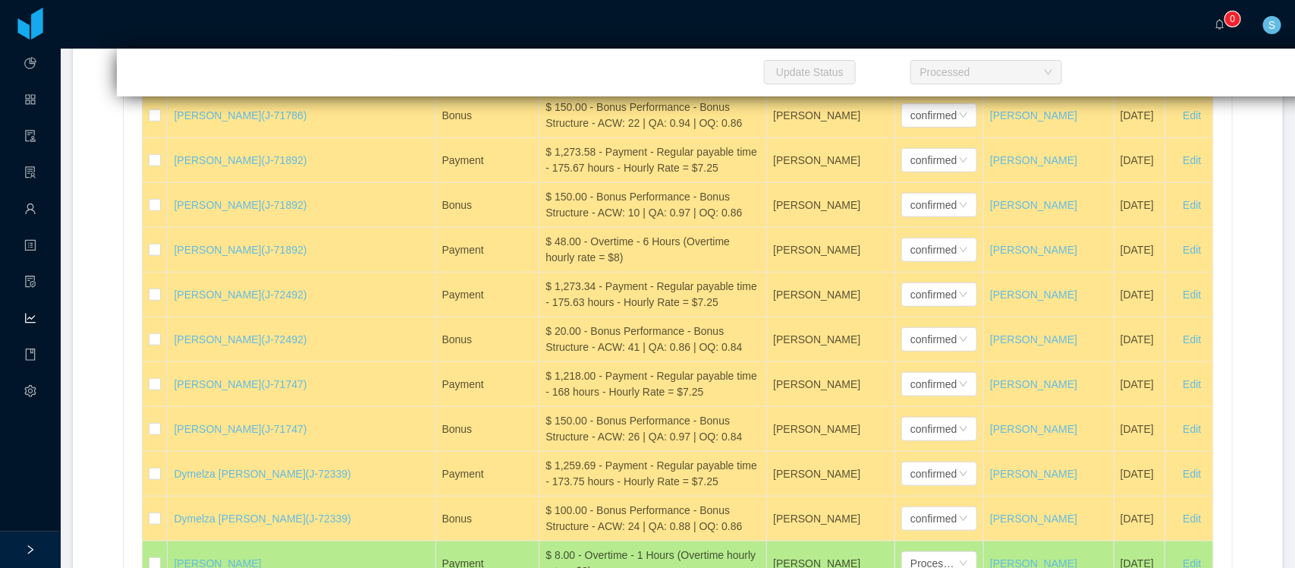
scroll to position [34101, 0]
click at [574, 86] on div "$ 1,232.00 - Payment - Regular payable time - 176 hours - Hourly Rate = $7" at bounding box center [653, 71] width 215 height 32
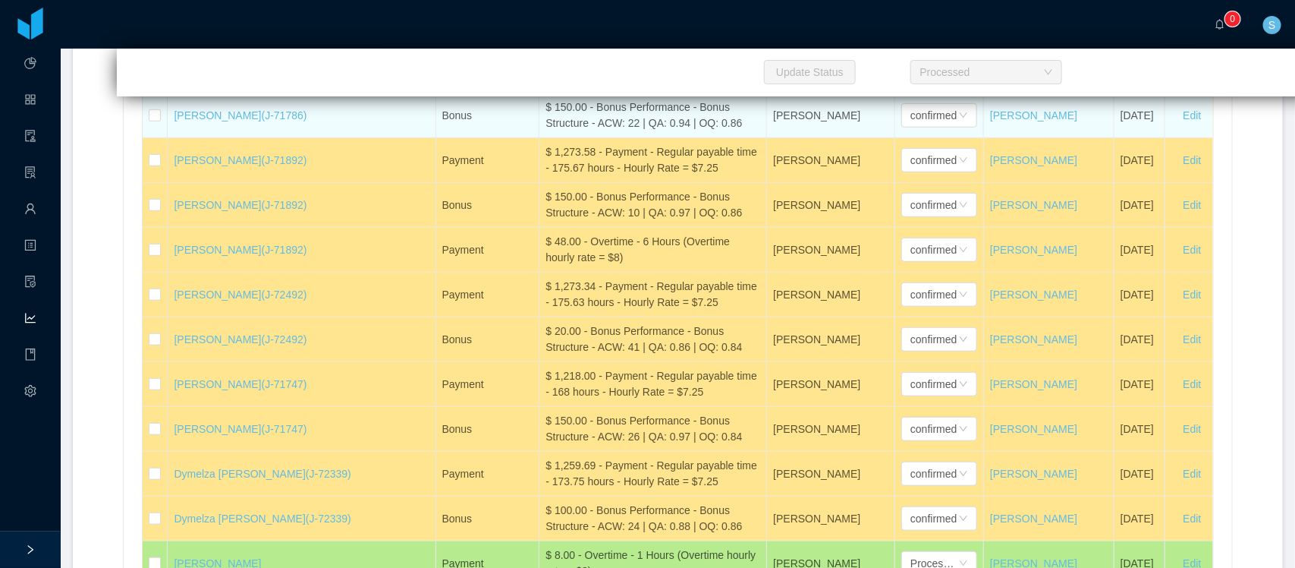
click at [550, 131] on div "$ 150.00 - Bonus Performance - Bonus Structure - ACW: 22 | QA: 0.94 | OQ: 0.86" at bounding box center [653, 115] width 215 height 32
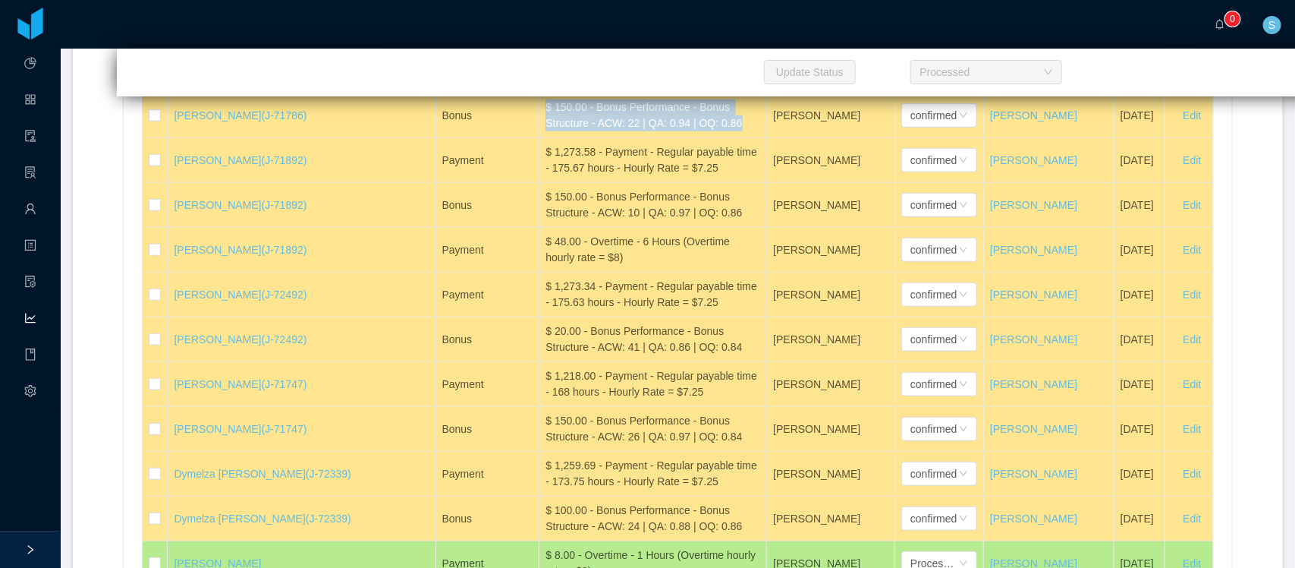
click at [910, 82] on div "confirmed" at bounding box center [933, 70] width 46 height 23
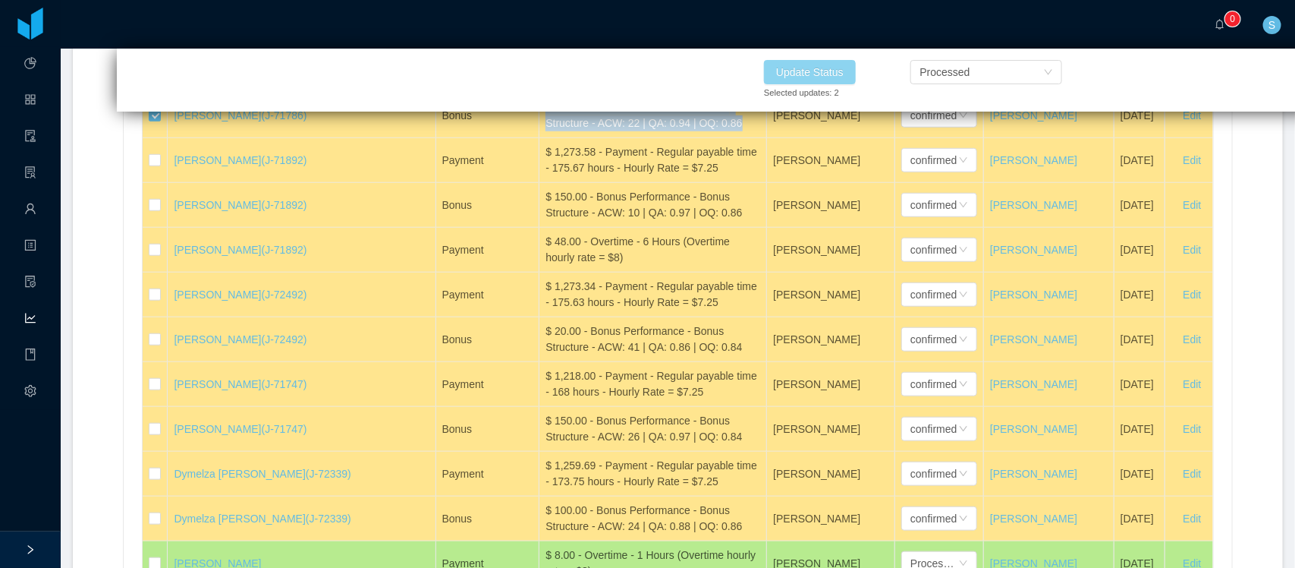
click at [832, 74] on button "Update Status" at bounding box center [810, 72] width 92 height 24
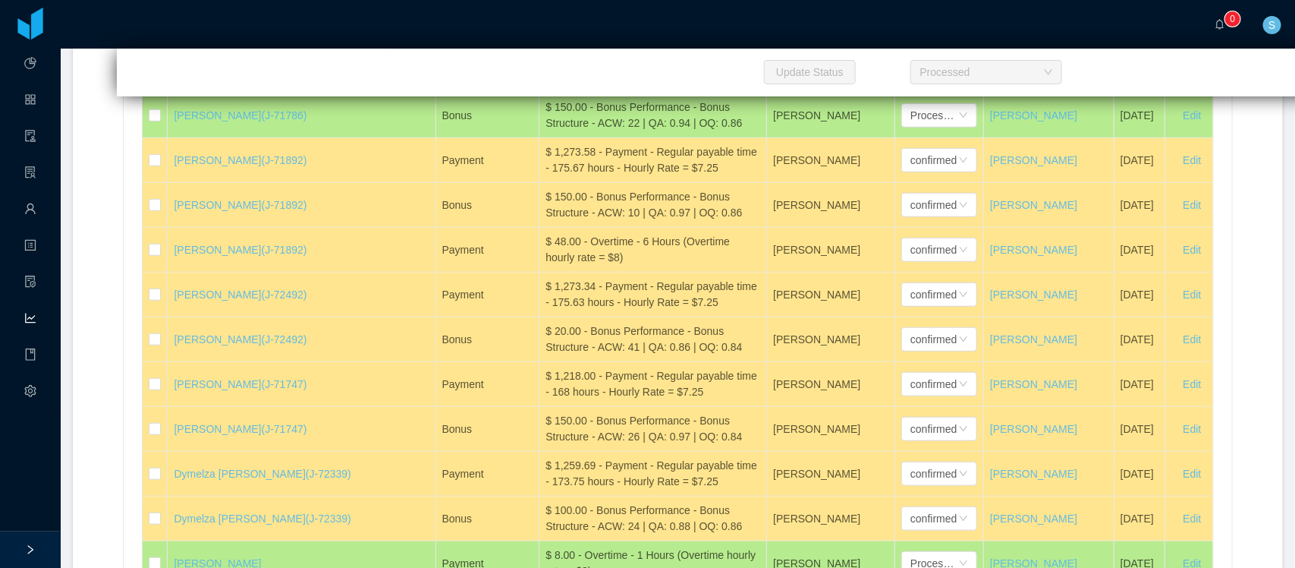
scroll to position [34685, 0]
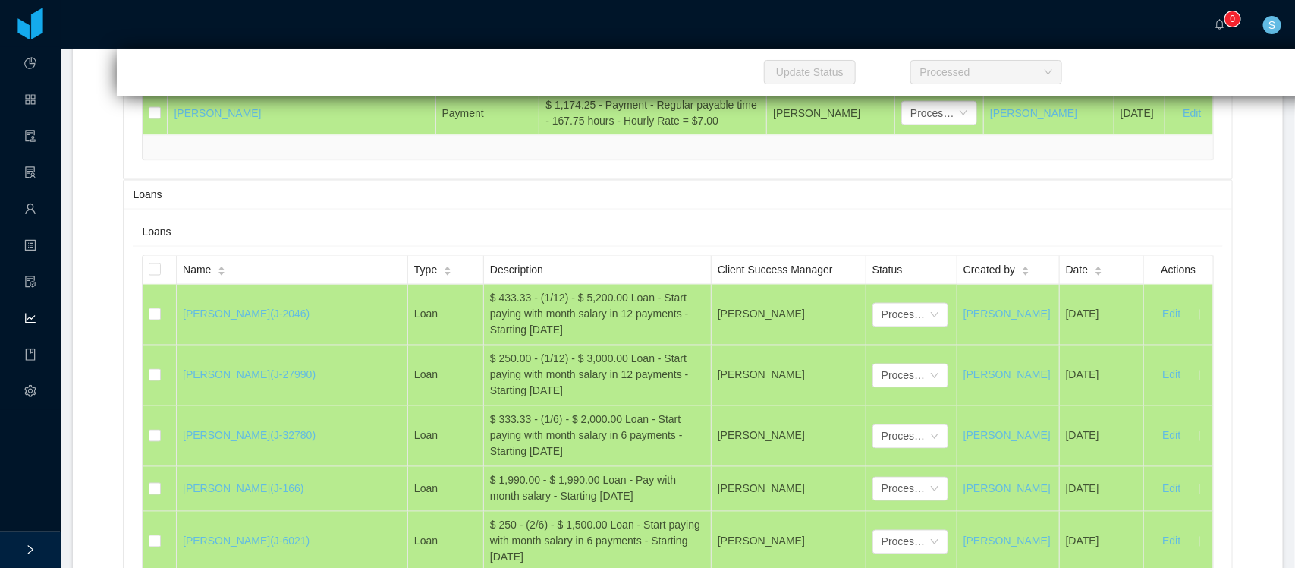
click at [602, 84] on div "$ 52.00 - Overtime - 6.5 Hours (Overtime hourly rate = $8)" at bounding box center [653, 68] width 215 height 32
click at [959, 73] on icon "icon: down" at bounding box center [963, 68] width 9 height 9
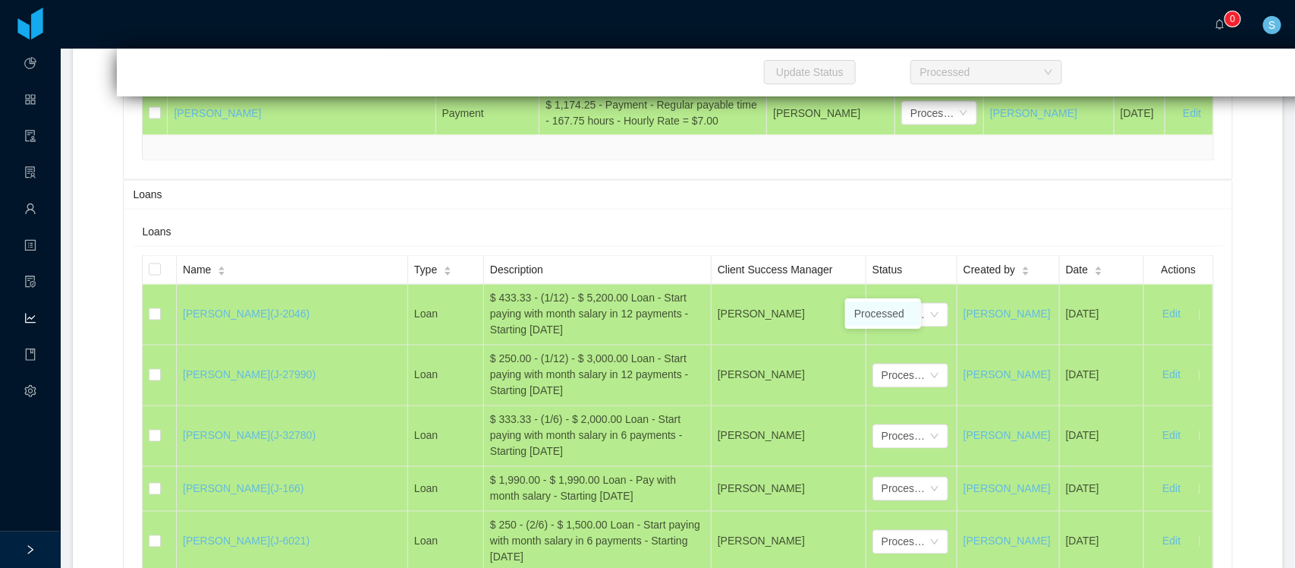
click at [891, 319] on li "Processed" at bounding box center [883, 313] width 76 height 24
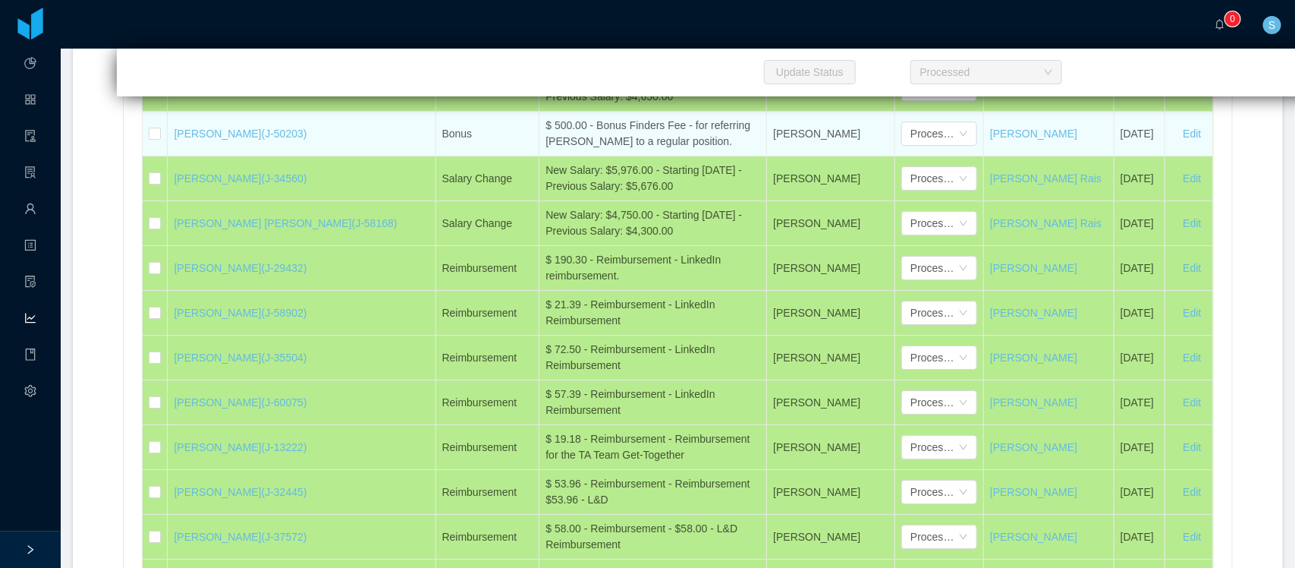
scroll to position [34326, 0]
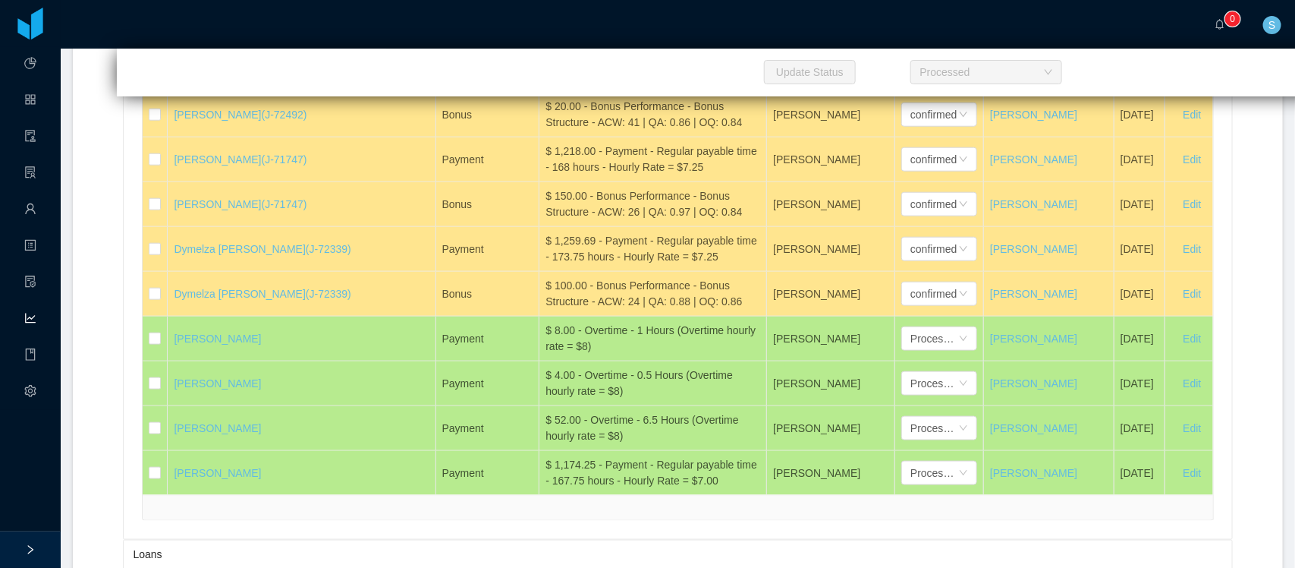
click at [581, 86] on div "$ 1,273.34 - Payment - Regular payable time - 175.63 hours - Hourly Rate = $7.25" at bounding box center [653, 70] width 215 height 32
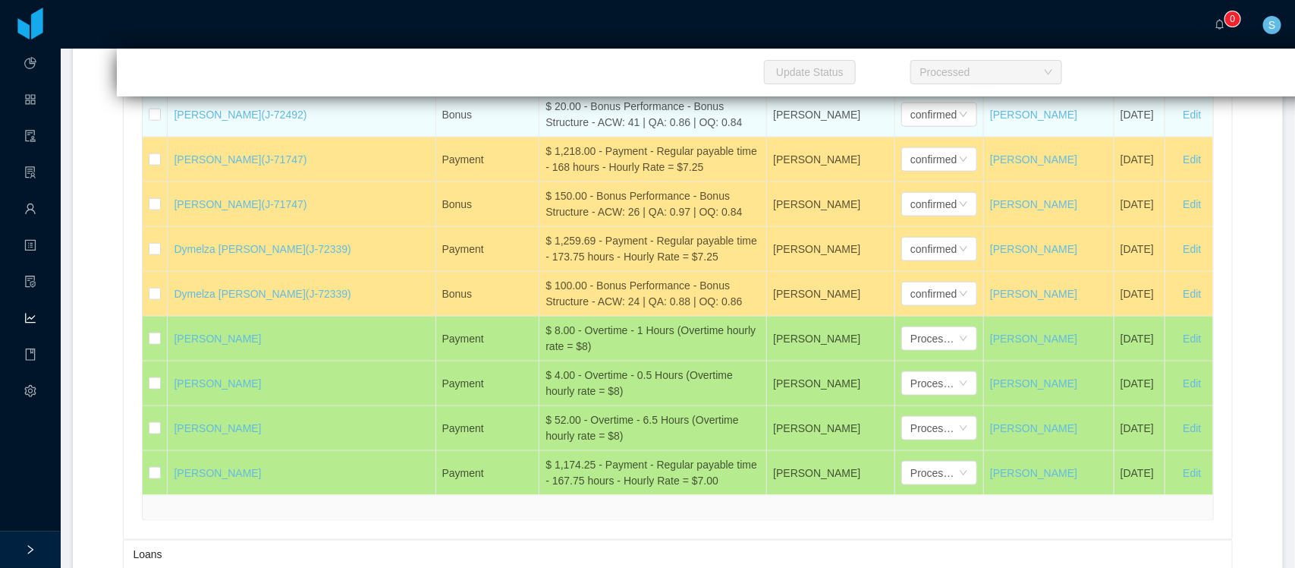
click at [546, 130] on div "$ 20.00 - Bonus Performance - Bonus Structure - ACW: 41 | QA: 0.86 | OQ: 0.84" at bounding box center [653, 115] width 215 height 32
drag, startPoint x: 162, startPoint y: 282, endPoint x: 161, endPoint y: 316, distance: 34.2
click at [162, 93] on td at bounding box center [155, 70] width 25 height 45
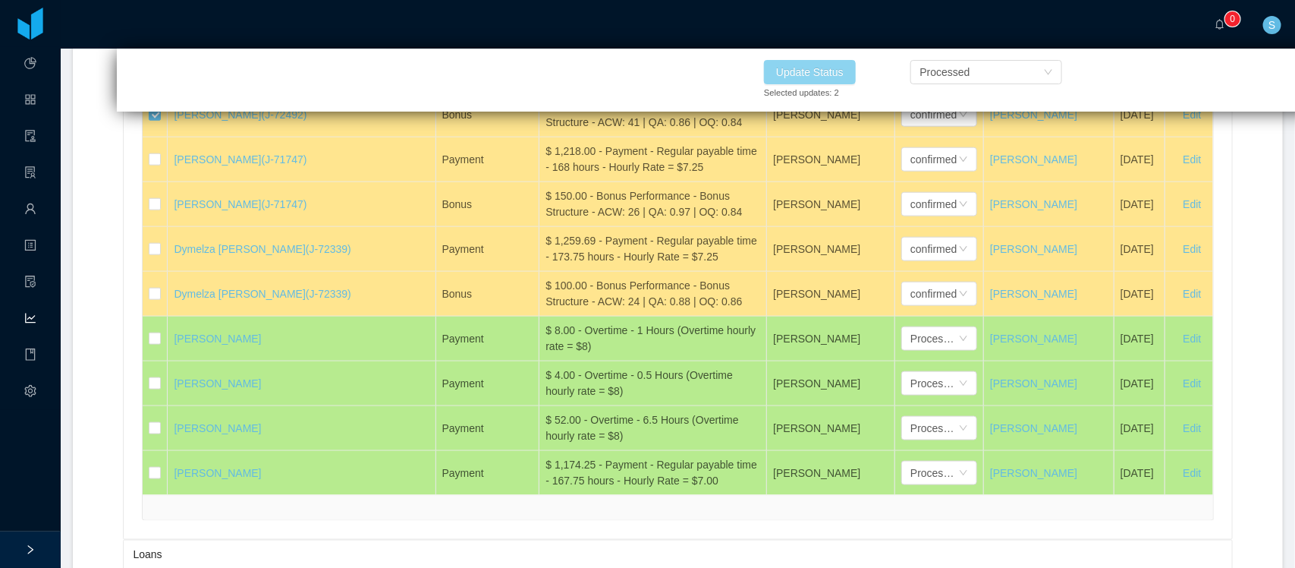
click at [833, 74] on button "Update Status" at bounding box center [810, 72] width 92 height 24
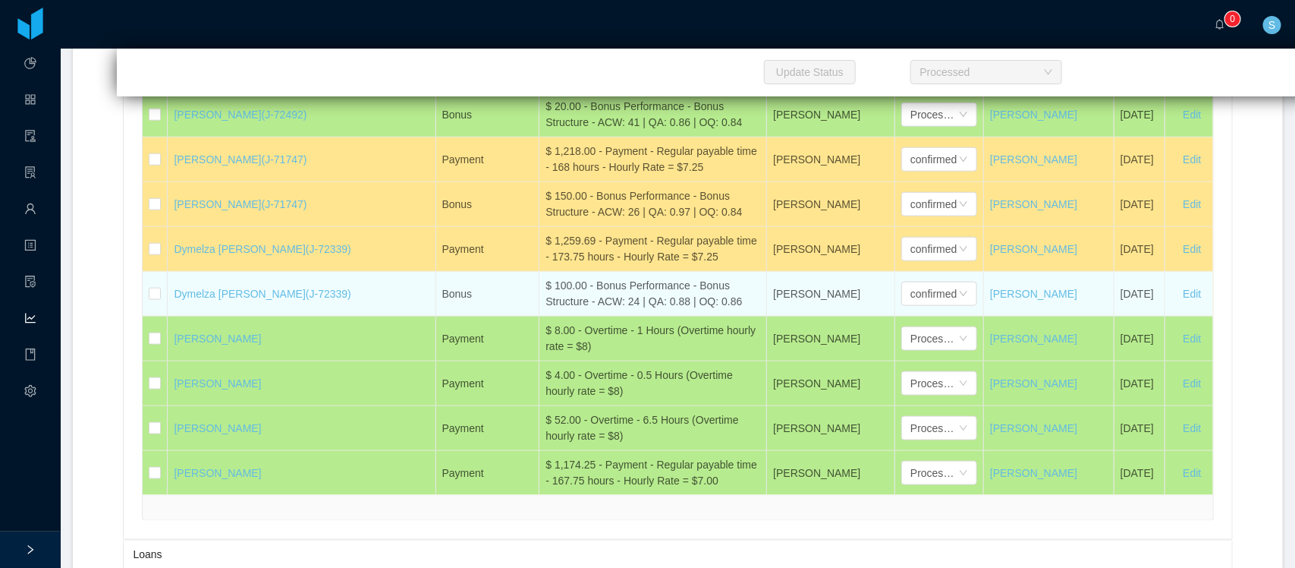
scroll to position [34191, 0]
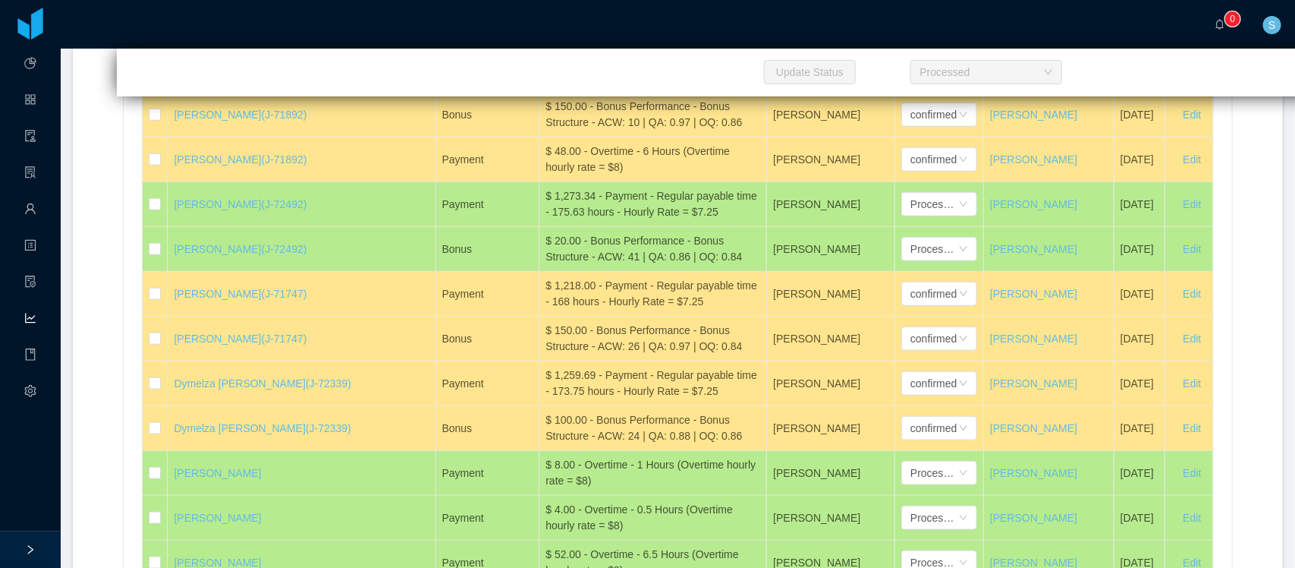
click at [546, 86] on div "$ 1,273.58 - Payment - Regular payable time - 175.67 hours - Hourly Rate = $7.25" at bounding box center [653, 70] width 215 height 32
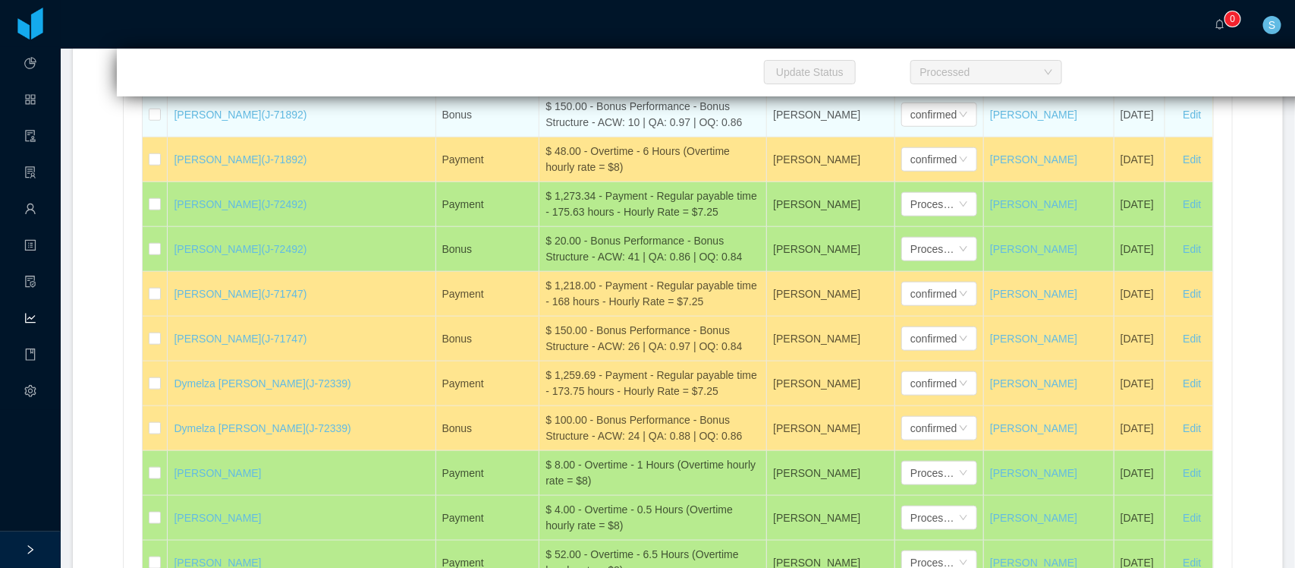
click at [577, 130] on div "$ 150.00 - Bonus Performance - Bonus Structure - ACW: 10 | QA: 0.97 | OQ: 0.86" at bounding box center [653, 115] width 215 height 32
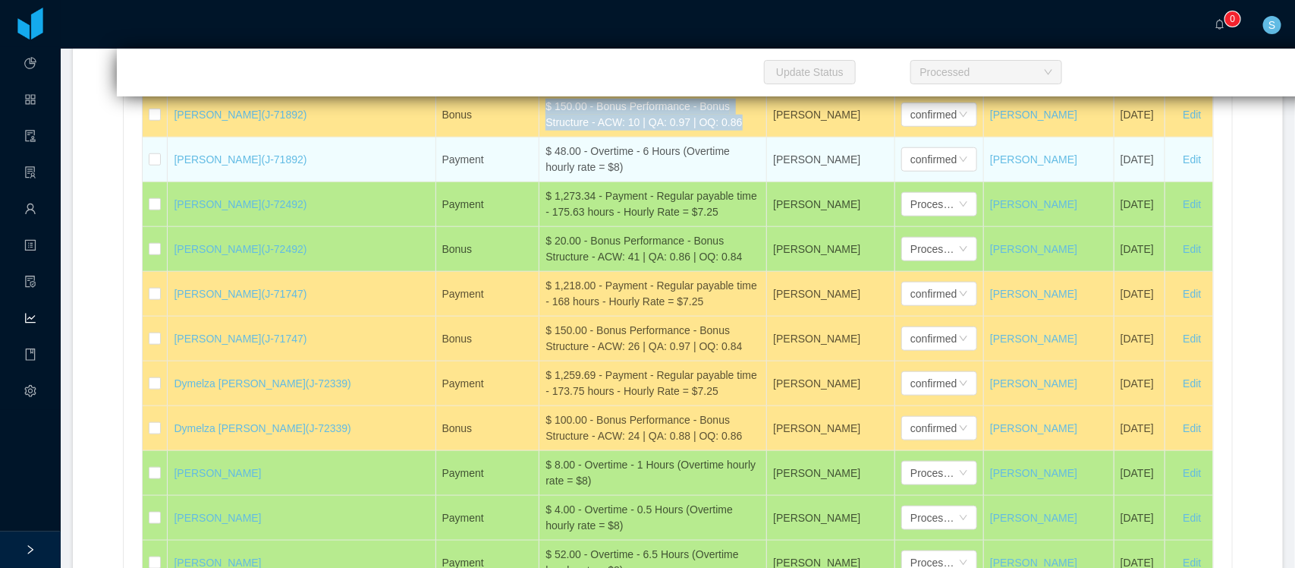
click at [578, 175] on div "$ 48.00 - Overtime - 6 Hours (Overtime hourly rate = $8)" at bounding box center [653, 159] width 215 height 32
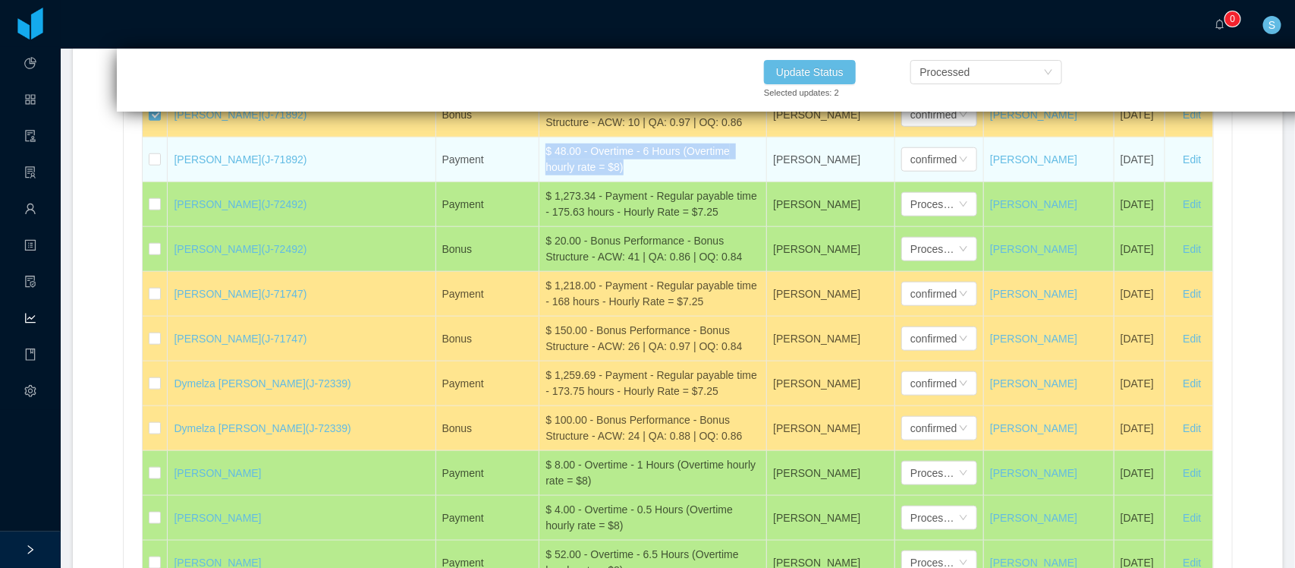
click at [156, 182] on td at bounding box center [155, 159] width 25 height 45
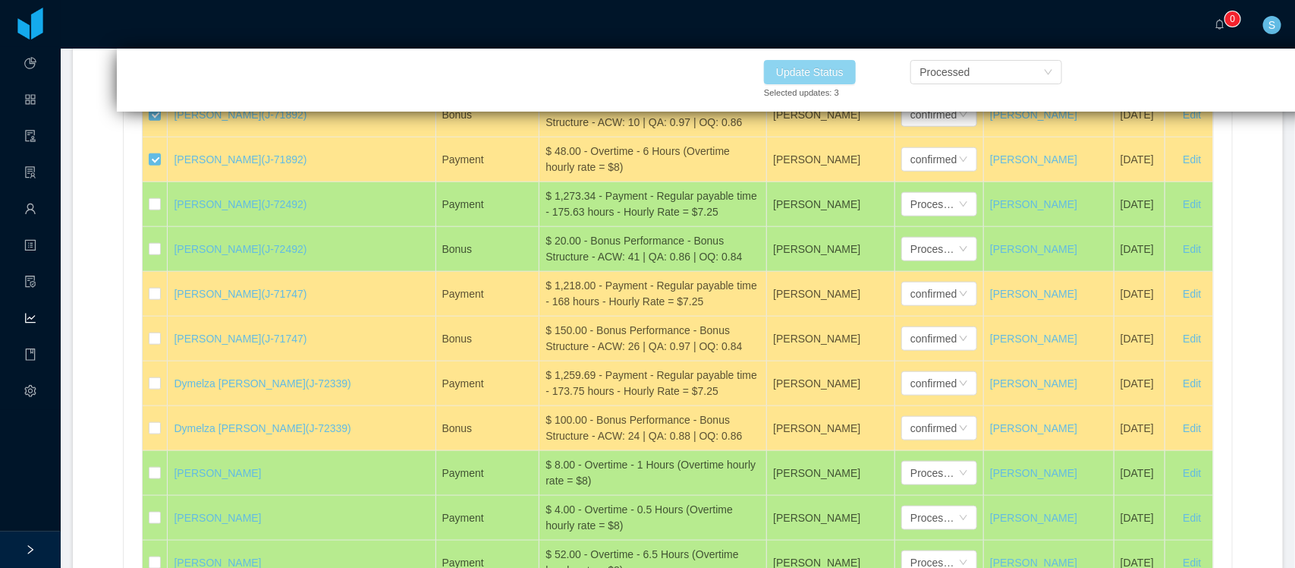
click at [829, 69] on button "Update Status" at bounding box center [810, 72] width 92 height 24
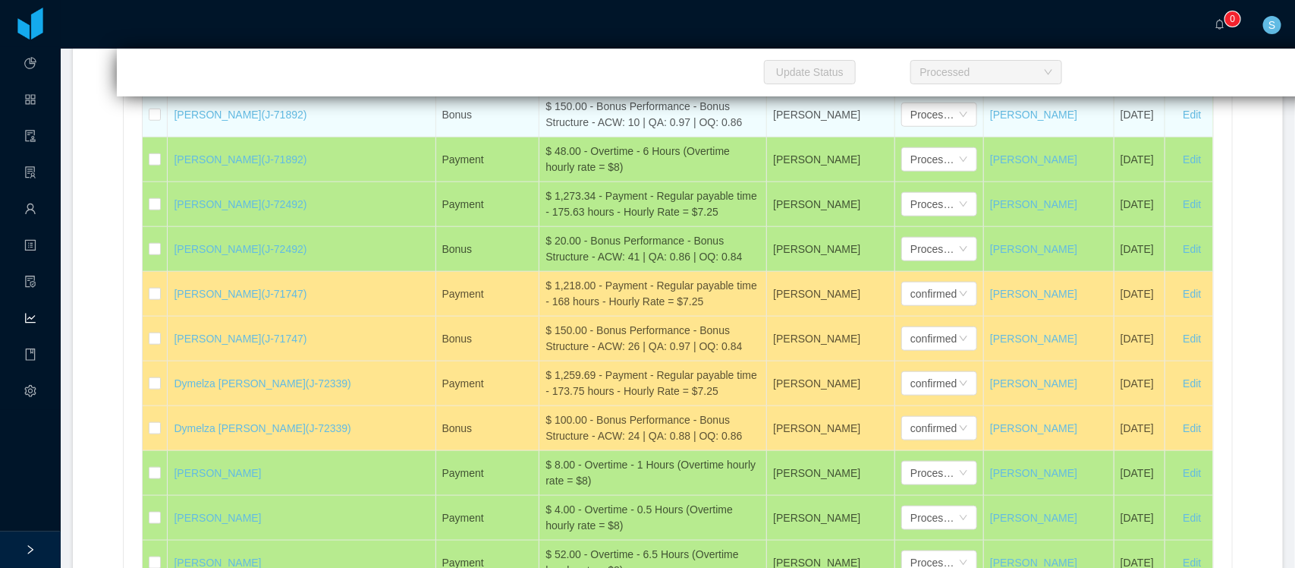
scroll to position [34505, 0]
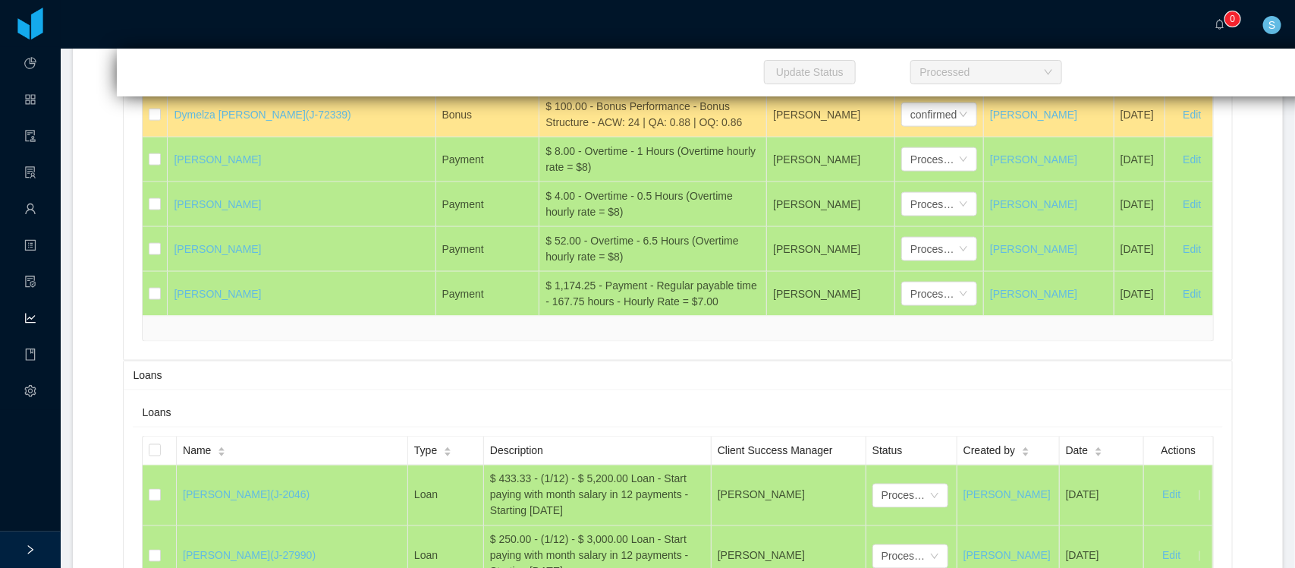
click at [665, 86] on div "$ 1,259.69 - Payment - Regular payable time - 173.75 hours - Hourly Rate = $7.25" at bounding box center [653, 70] width 215 height 32
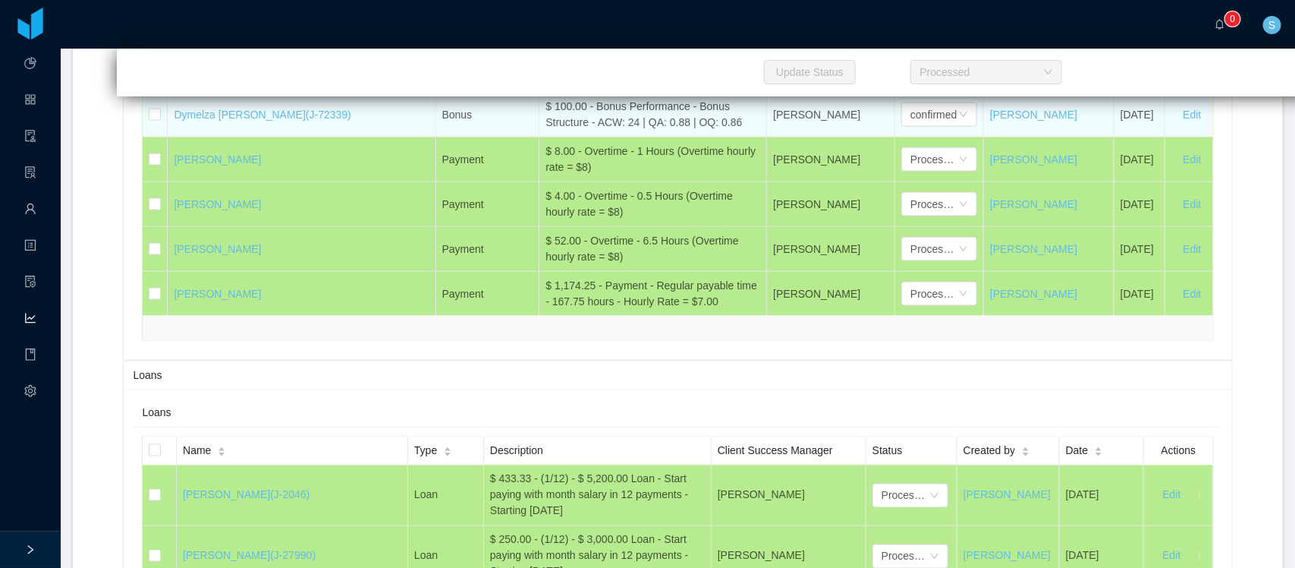
click at [546, 130] on div "$ 100.00 - Bonus Performance - Bonus Structure - ACW: 24 | QA: 0.88 | OQ: 0.86" at bounding box center [653, 115] width 215 height 32
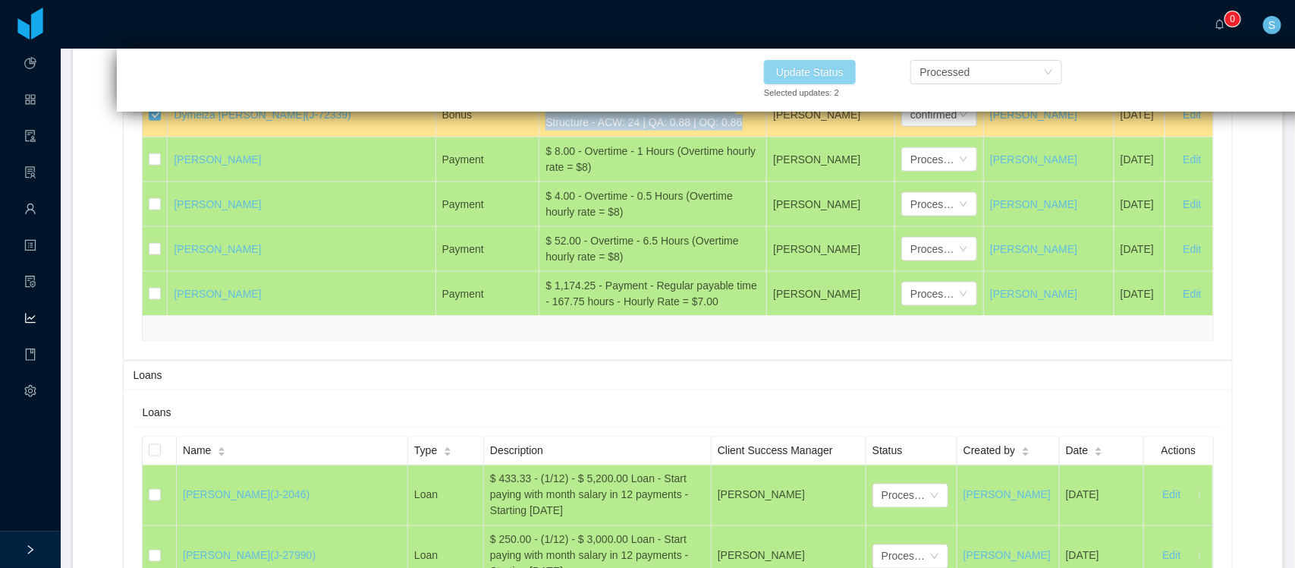
click at [828, 72] on button "Update Status" at bounding box center [810, 72] width 92 height 24
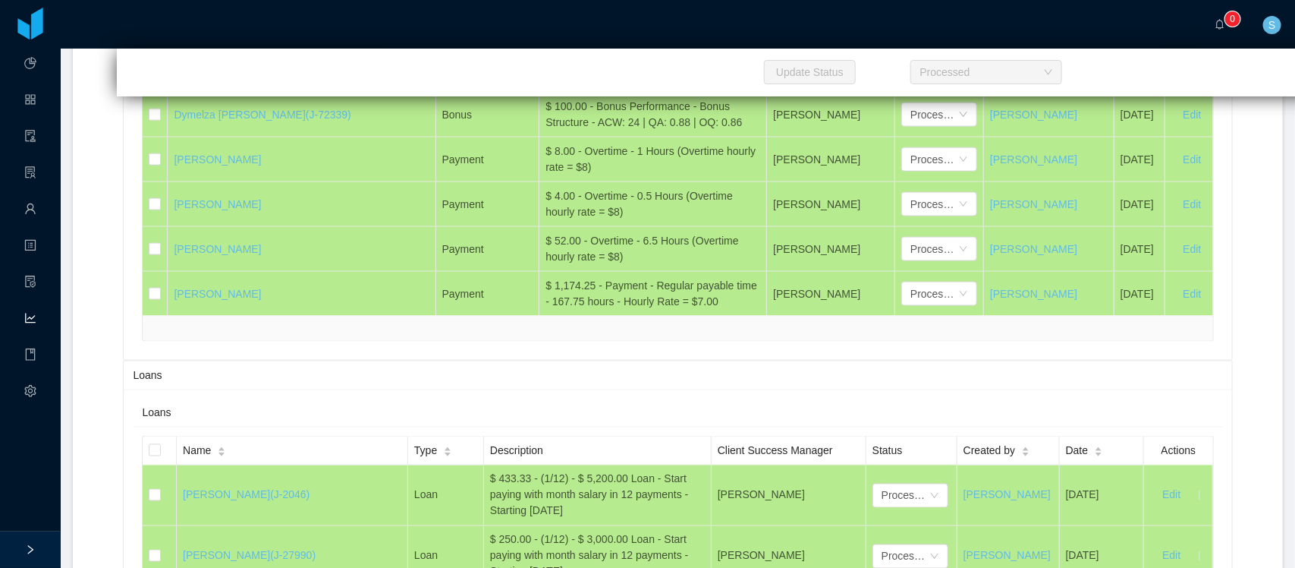
click at [596, 41] on div "$ 150.00 - Bonus Performance - Bonus Structure - ACW: 26 | QA: 0.97 | OQ: 0.84" at bounding box center [653, 25] width 215 height 32
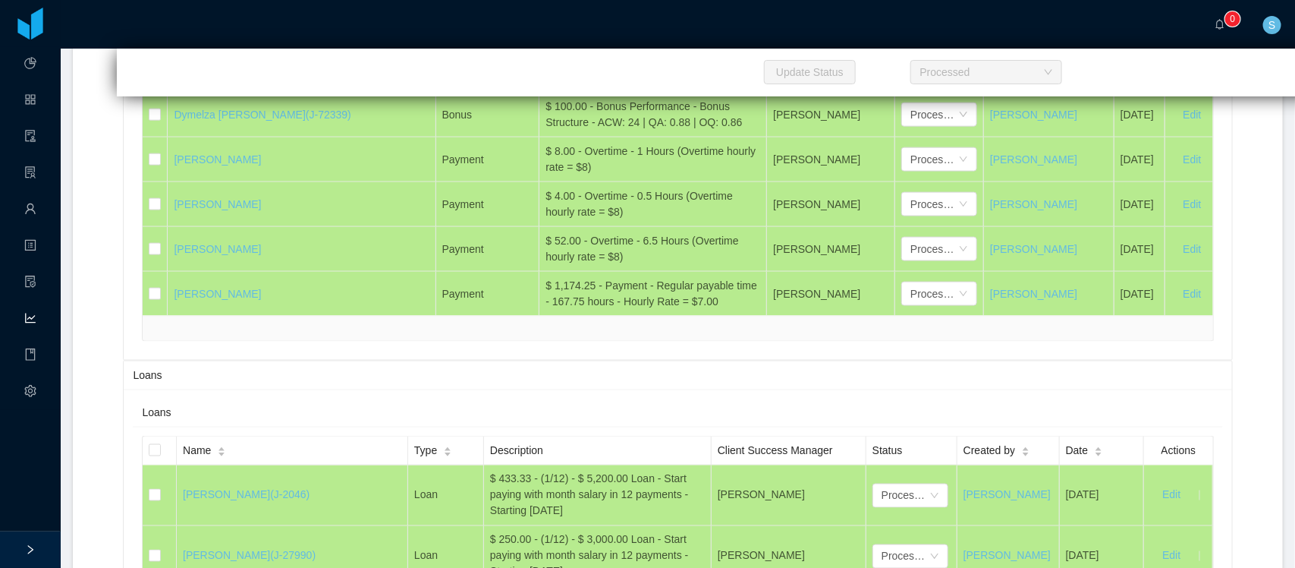
click at [596, 41] on div "$ 150.00 - Bonus Performance - Bonus Structure - ACW: 26 | QA: 0.97 | OQ: 0.84" at bounding box center [653, 25] width 215 height 32
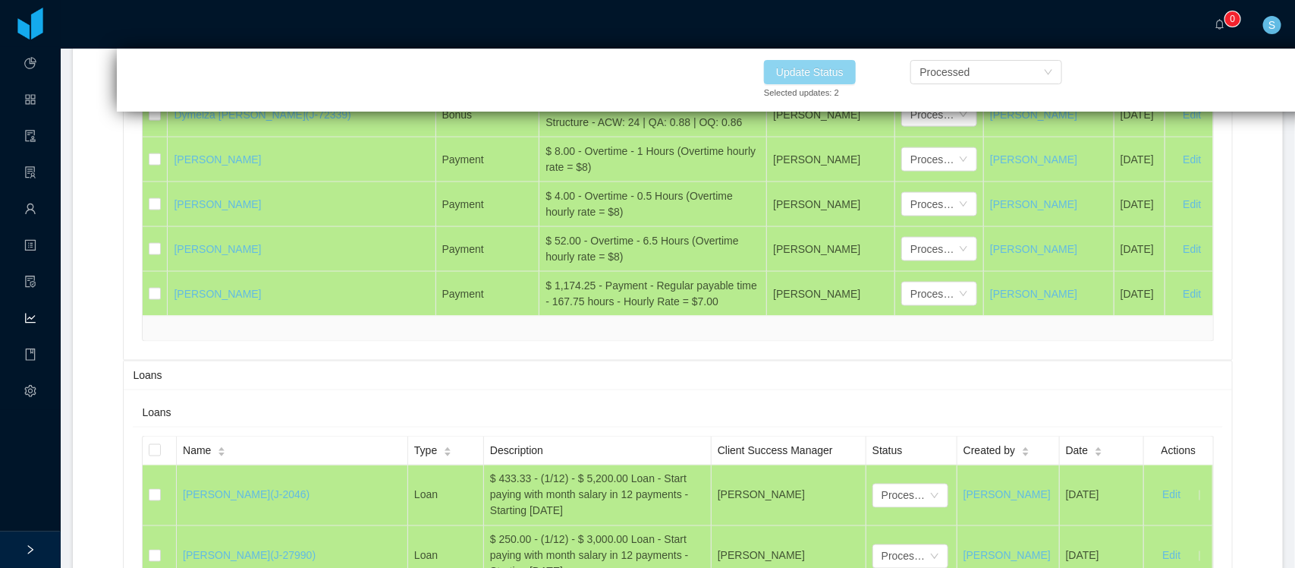
click at [825, 70] on button "Update Status" at bounding box center [810, 72] width 92 height 24
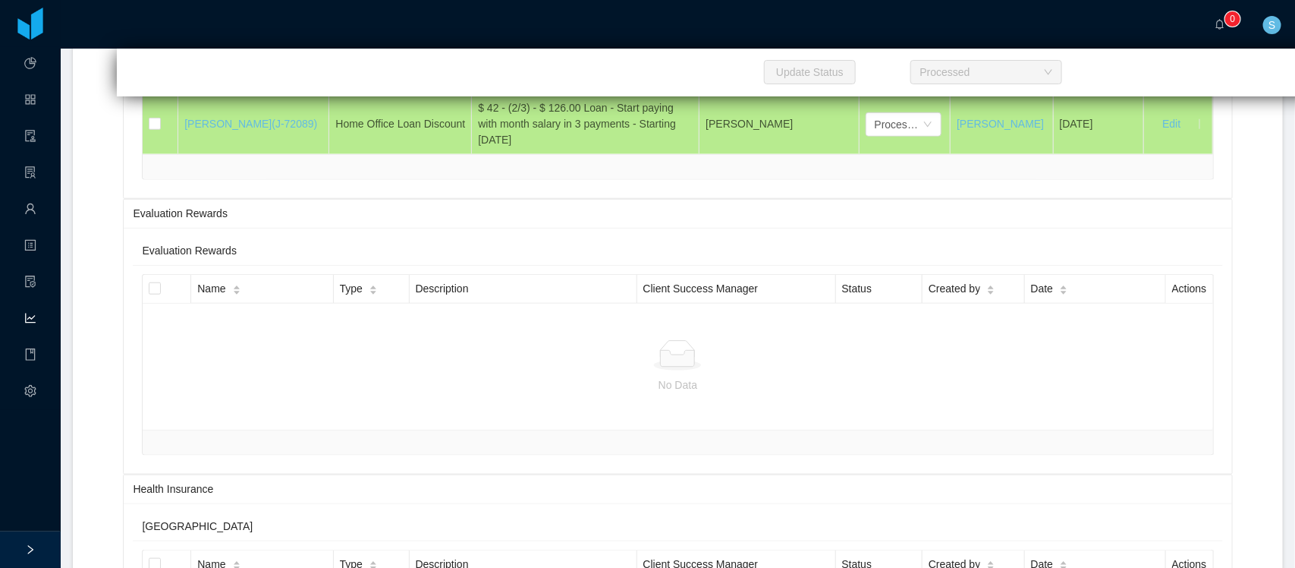
scroll to position [33651, 0]
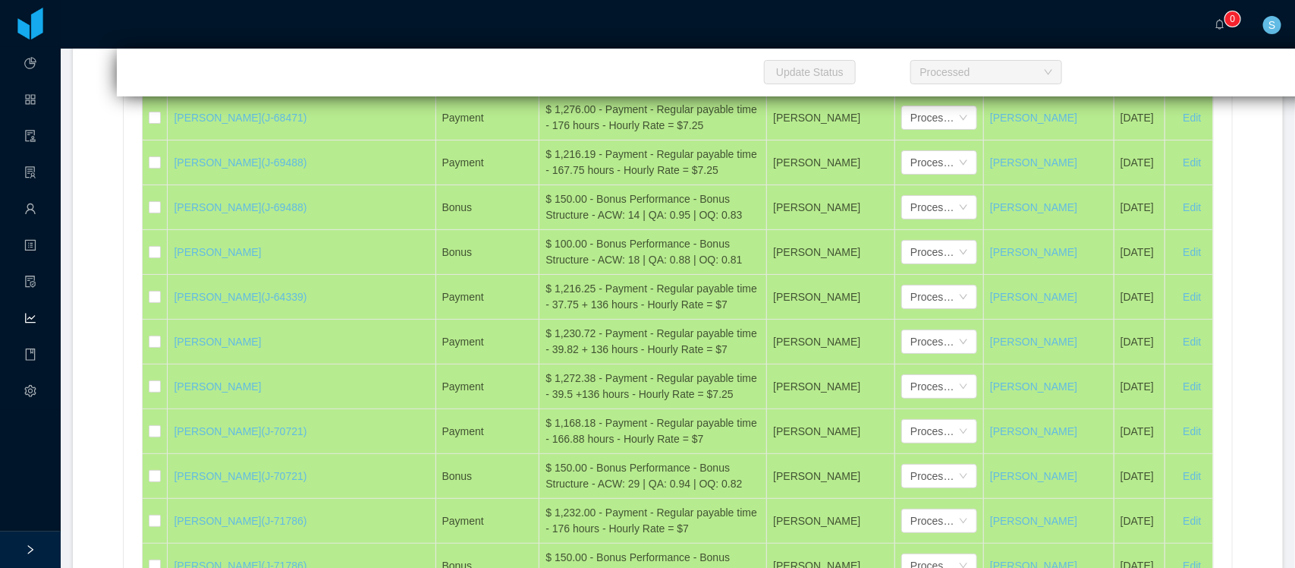
click at [910, 84] on div "confirmed" at bounding box center [933, 72] width 46 height 23
click at [867, 323] on li "Processed" at bounding box center [883, 314] width 76 height 24
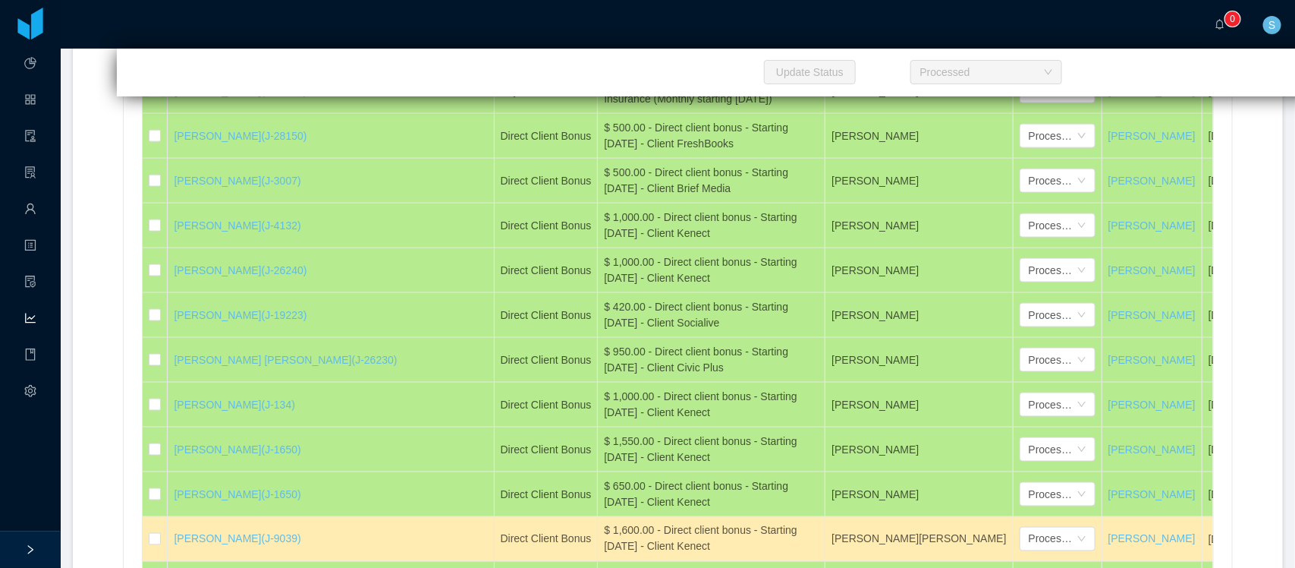
scroll to position [2413, 0]
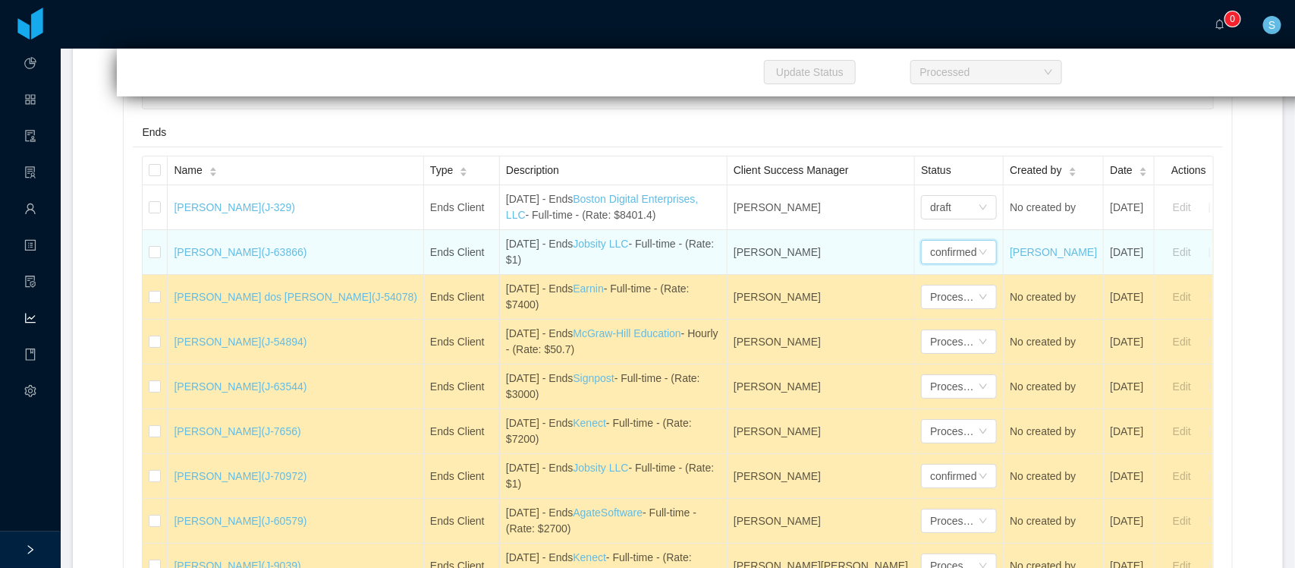
click at [930, 263] on div "confirmed" at bounding box center [953, 252] width 46 height 23
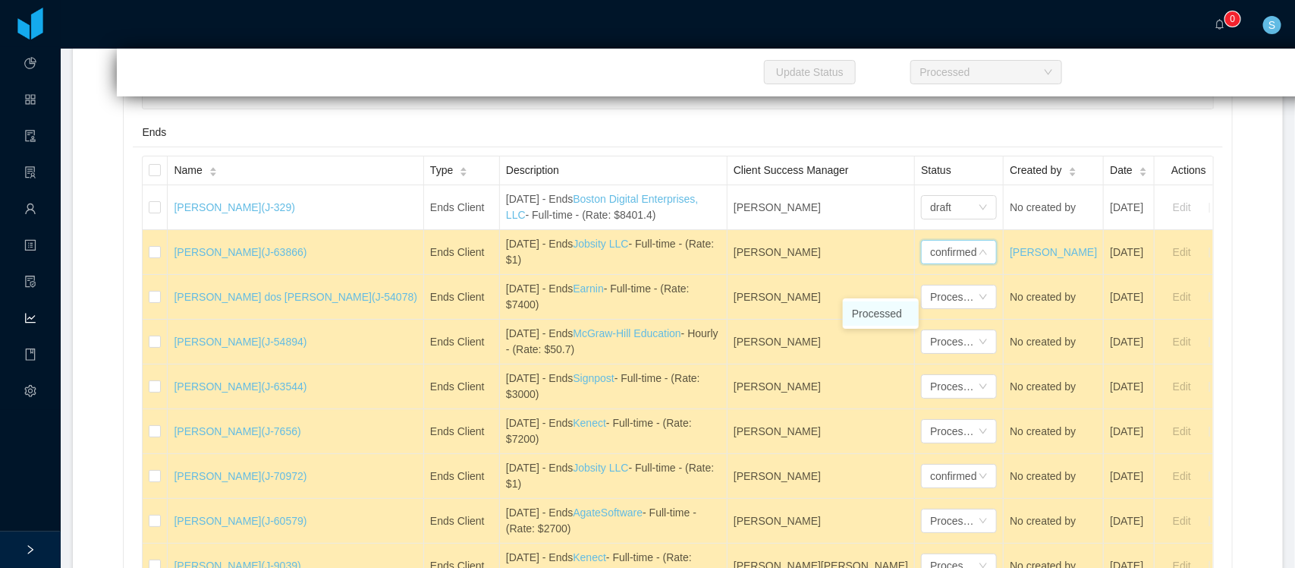
click at [880, 313] on li "Processed" at bounding box center [881, 313] width 76 height 24
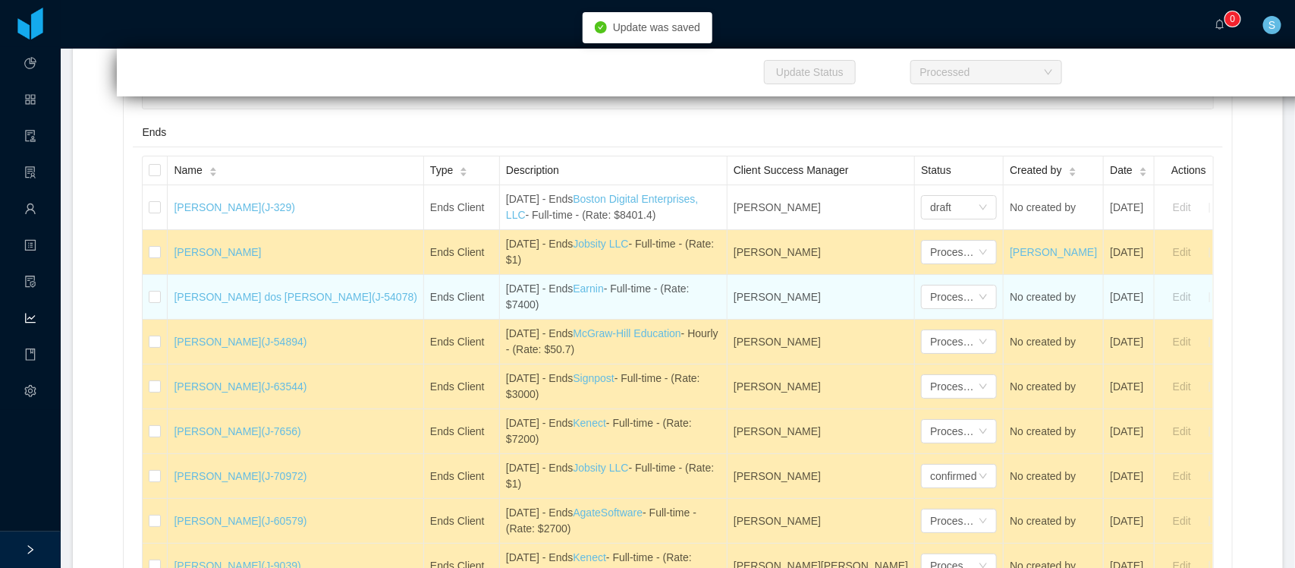
scroll to position [2602, 0]
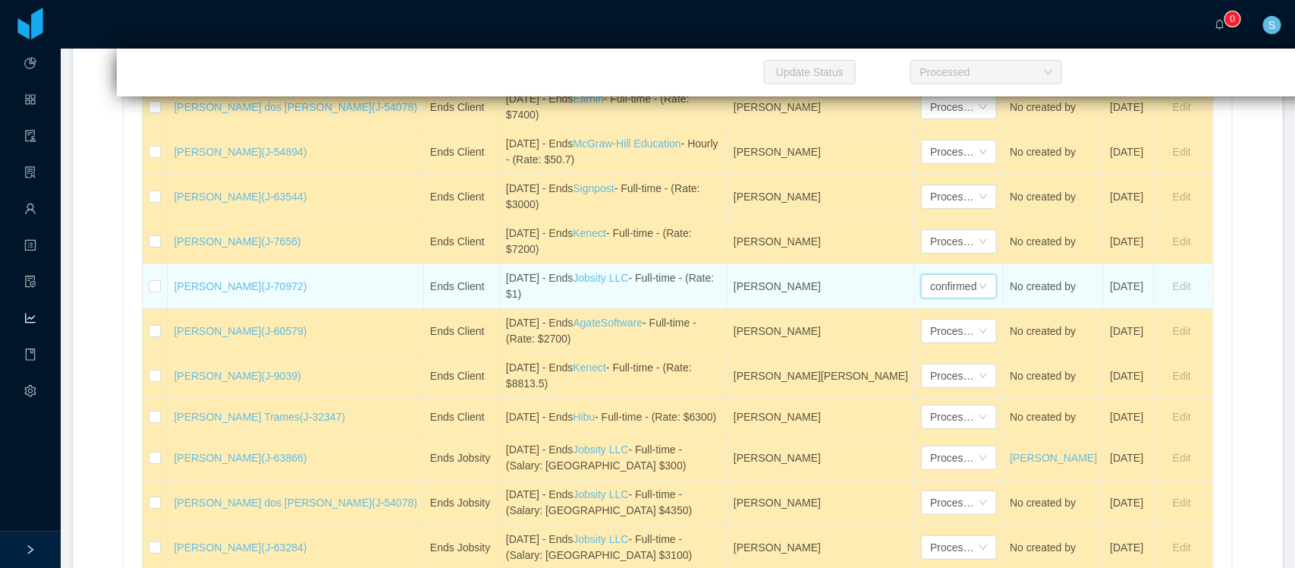
click at [930, 297] on div "confirmed" at bounding box center [953, 286] width 46 height 23
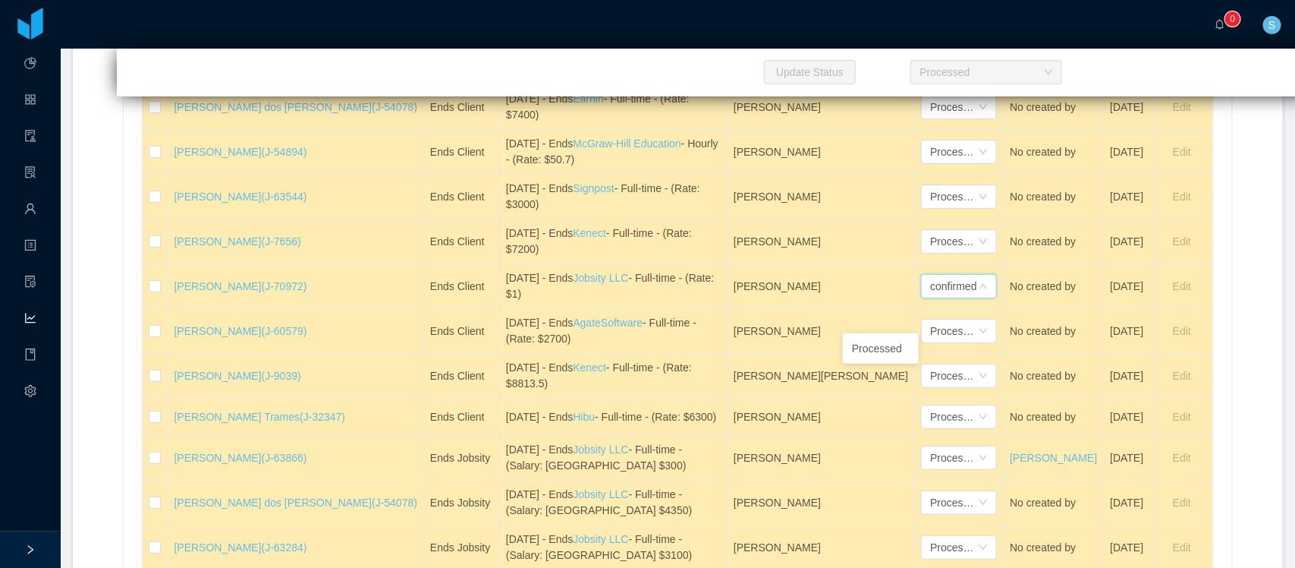
click at [879, 351] on li "Processed" at bounding box center [881, 348] width 76 height 24
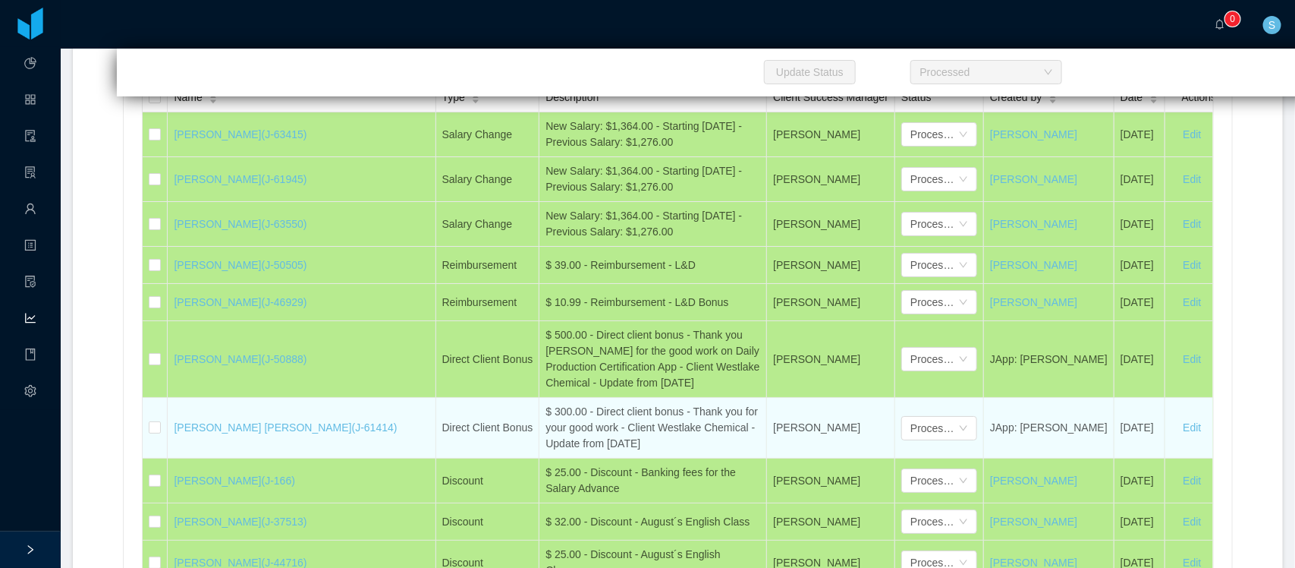
scroll to position [25874, 0]
